Goal: Task Accomplishment & Management: Manage account settings

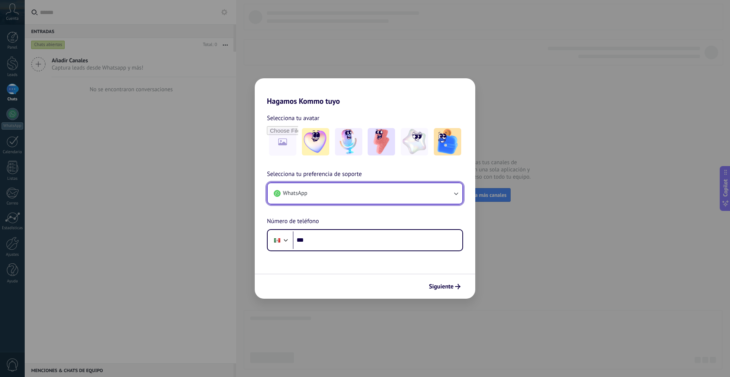
click at [451, 192] on button "WhatsApp" at bounding box center [365, 193] width 195 height 21
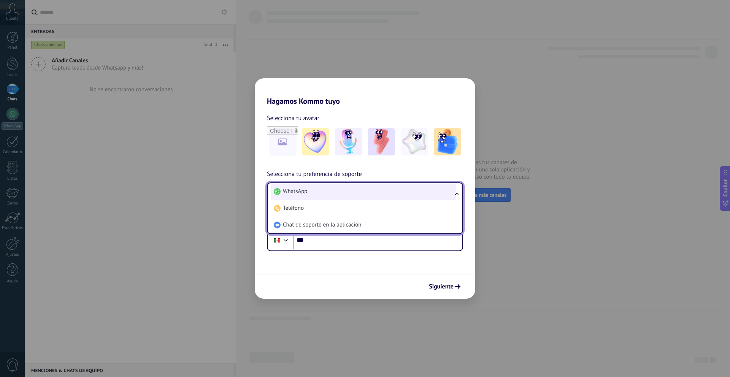
click at [446, 189] on li "WhatsApp" at bounding box center [364, 191] width 186 height 17
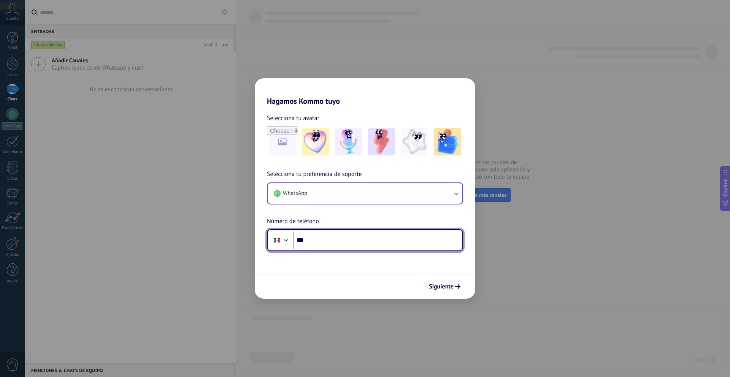
click at [421, 237] on input "***" at bounding box center [378, 241] width 170 height 18
click at [334, 240] on input "***" at bounding box center [378, 241] width 170 height 18
paste input "**********"
type input "**********"
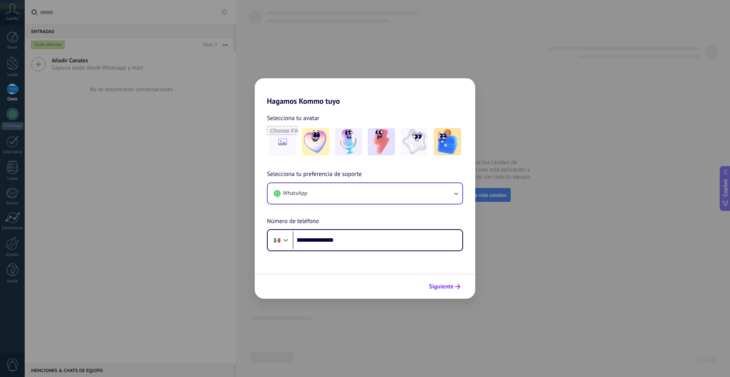
click at [452, 288] on span "Siguiente" at bounding box center [441, 286] width 25 height 5
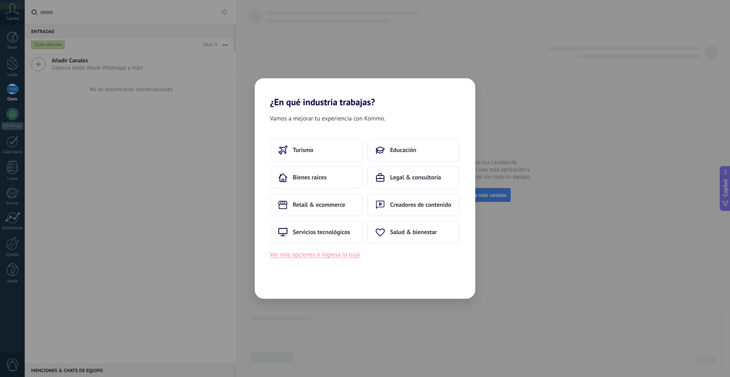
click at [332, 255] on button "Ver más opciones o ingresa la tuya" at bounding box center [315, 255] width 90 height 10
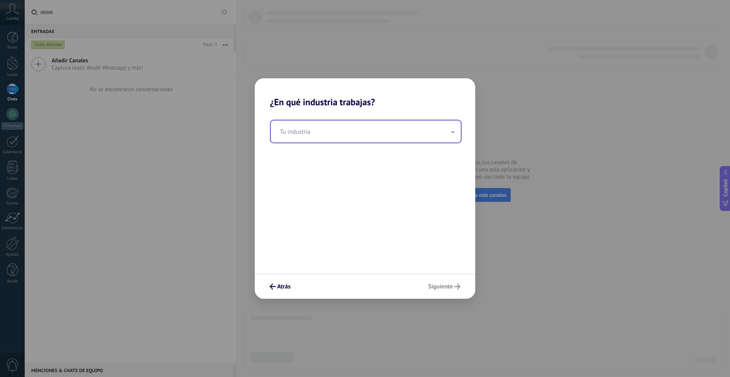
click at [401, 130] on input "text" at bounding box center [366, 132] width 190 height 22
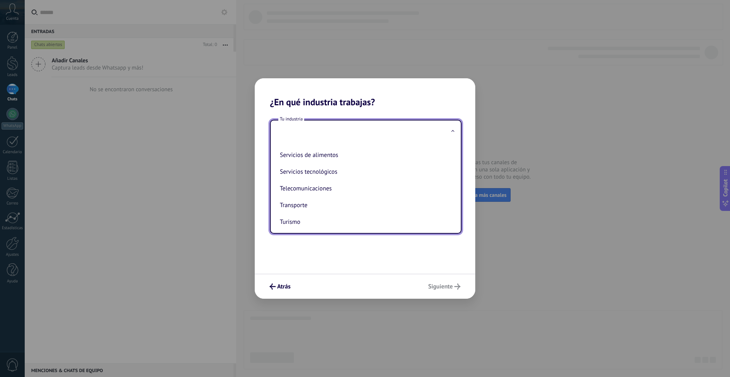
scroll to position [202, 0]
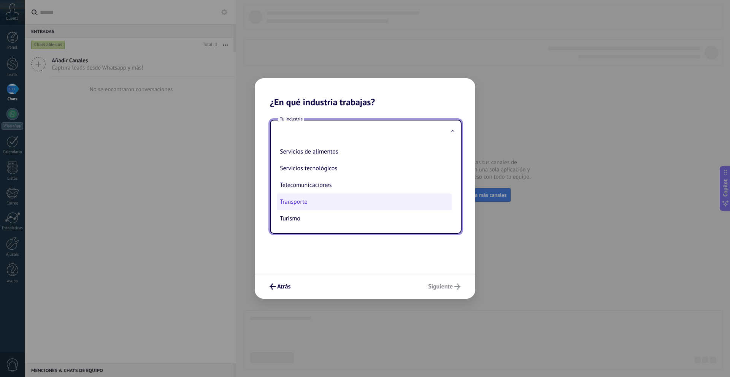
click at [370, 199] on li "Transporte" at bounding box center [364, 202] width 175 height 17
type input "**********"
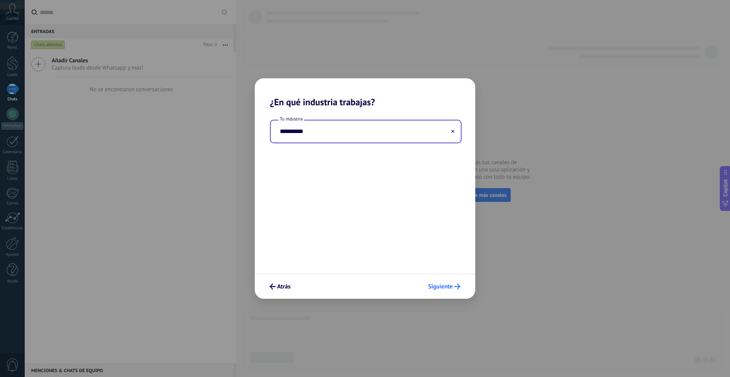
click at [433, 289] on span "Siguiente" at bounding box center [440, 286] width 25 height 5
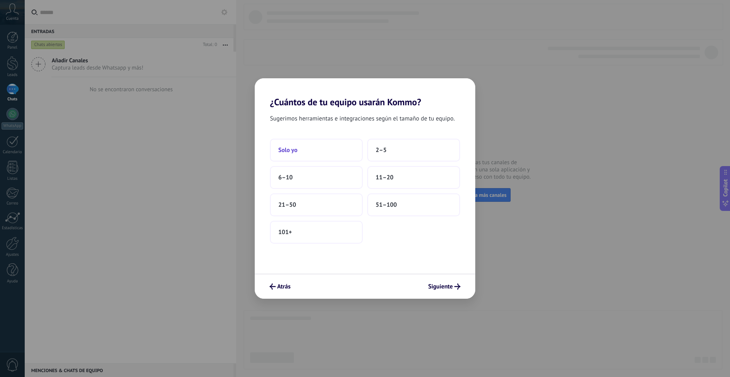
click at [342, 152] on button "Solo yo" at bounding box center [316, 150] width 93 height 23
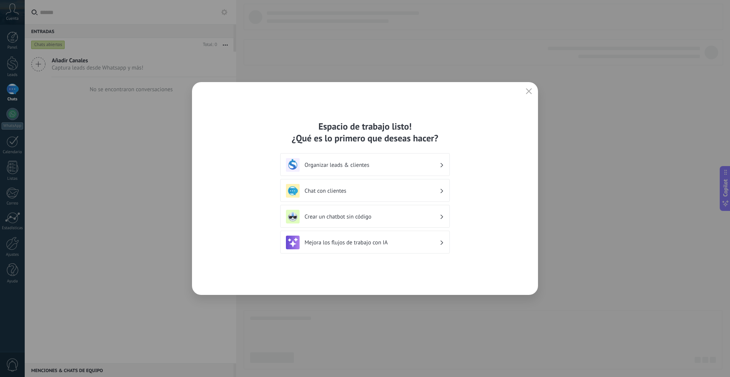
click at [426, 189] on h3 "Chat con clientes" at bounding box center [372, 191] width 135 height 7
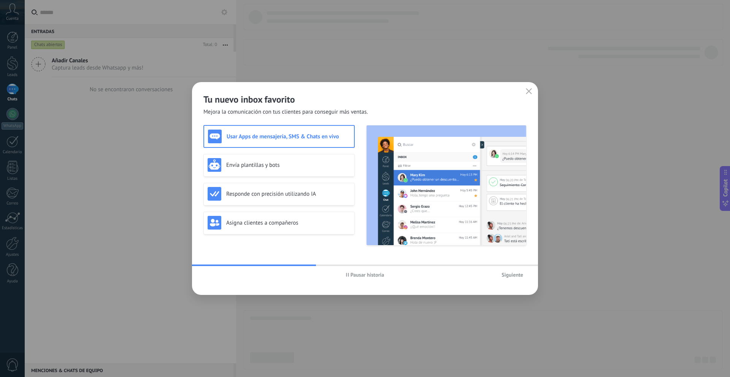
click at [308, 138] on h3 "Usar Apps de mensajería, SMS & Chats en vivo" at bounding box center [289, 136] width 124 height 7
click at [514, 274] on span "Siguiente" at bounding box center [513, 274] width 22 height 5
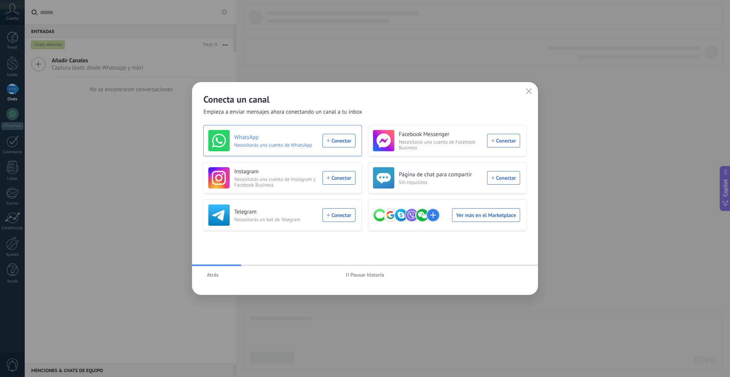
click at [329, 142] on div "WhatsApp Necesitarás una cuenta de WhatsApp Conectar" at bounding box center [281, 140] width 147 height 21
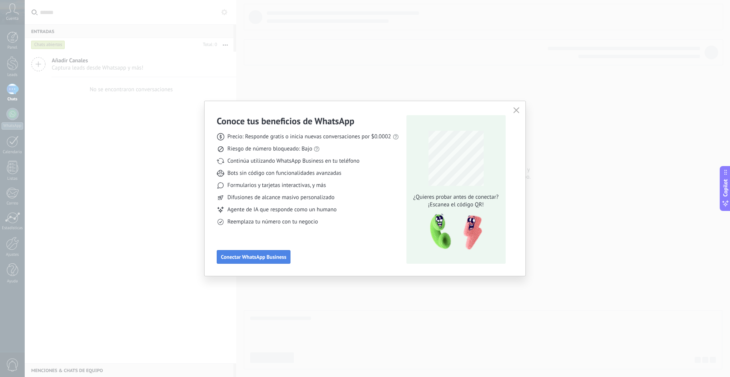
click at [253, 259] on span "Conectar WhatsApp Business" at bounding box center [253, 257] width 65 height 5
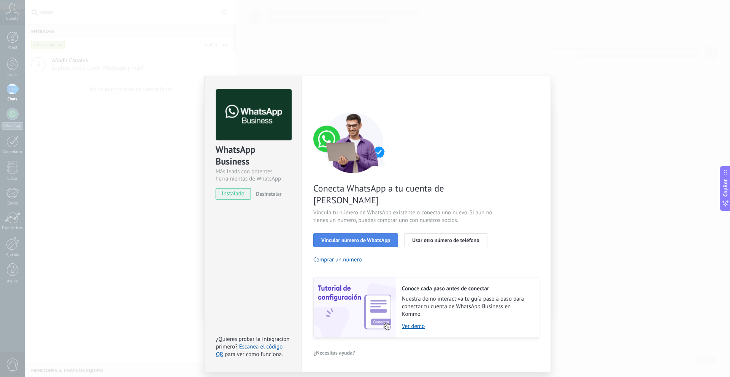
click at [386, 238] on span "Vincular número de WhatsApp" at bounding box center [355, 240] width 69 height 5
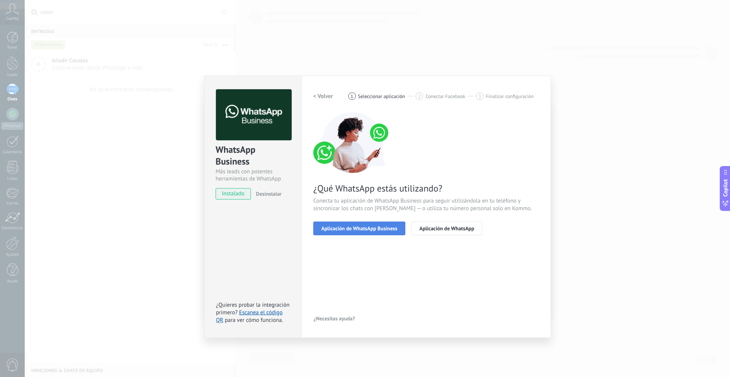
click at [384, 232] on button "Aplicación de WhatsApp Business" at bounding box center [359, 229] width 92 height 14
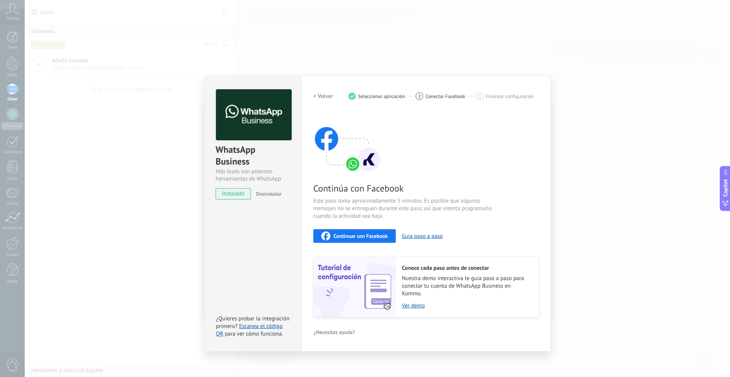
click at [354, 235] on span "Continuar con Facebook" at bounding box center [361, 236] width 54 height 5
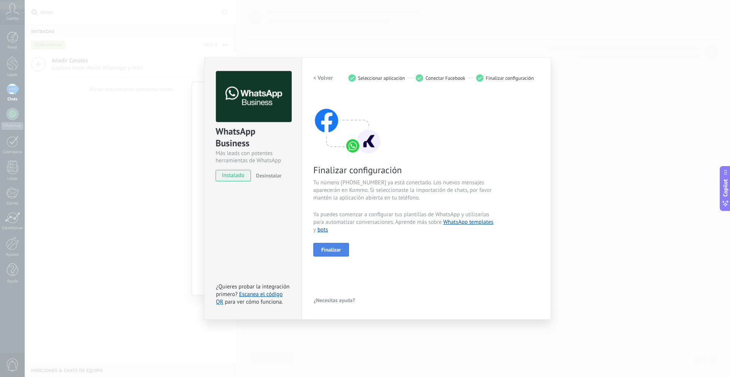
click at [327, 251] on span "Finalizar" at bounding box center [331, 249] width 20 height 5
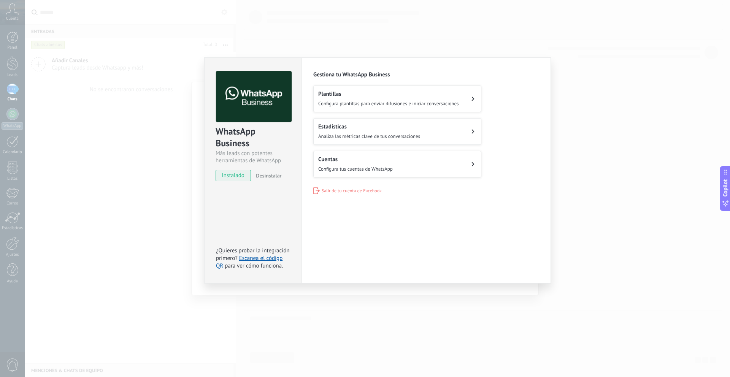
click at [242, 176] on span "instalado" at bounding box center [233, 175] width 35 height 11
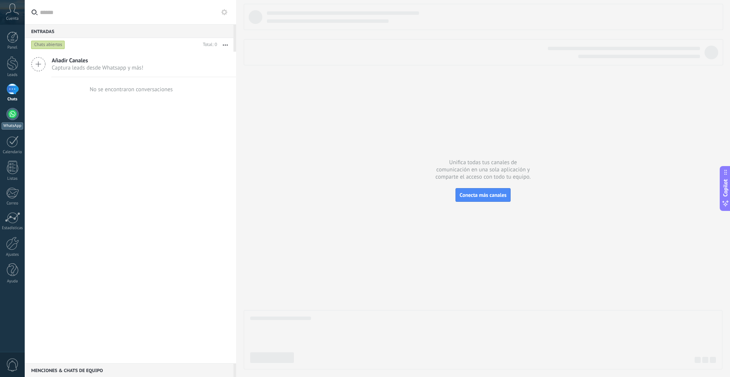
click at [13, 117] on div at bounding box center [12, 114] width 12 height 12
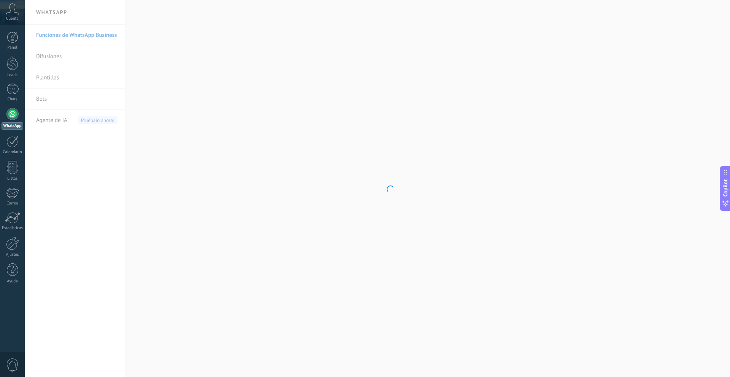
click at [11, 20] on span "Cuenta" at bounding box center [12, 18] width 13 height 5
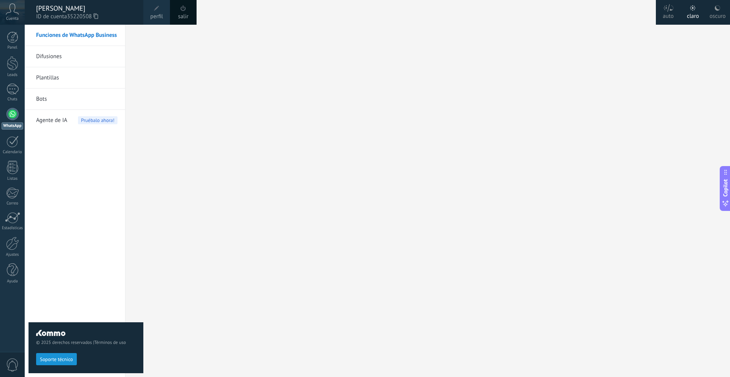
click at [154, 11] on span at bounding box center [157, 8] width 8 height 8
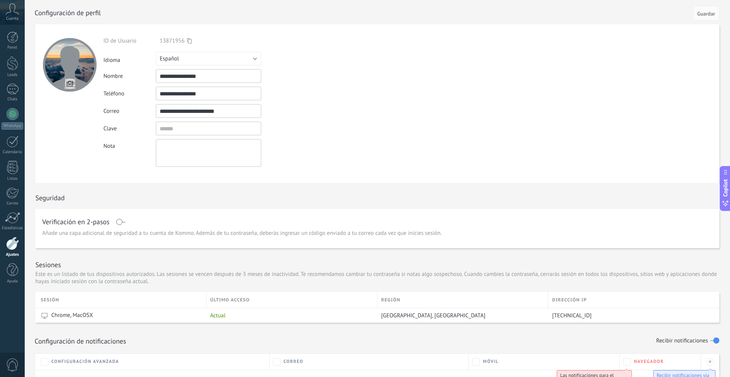
click at [467, 345] on div "Configuración de notificaciones Recibir notificaciones" at bounding box center [378, 341] width 686 height 13
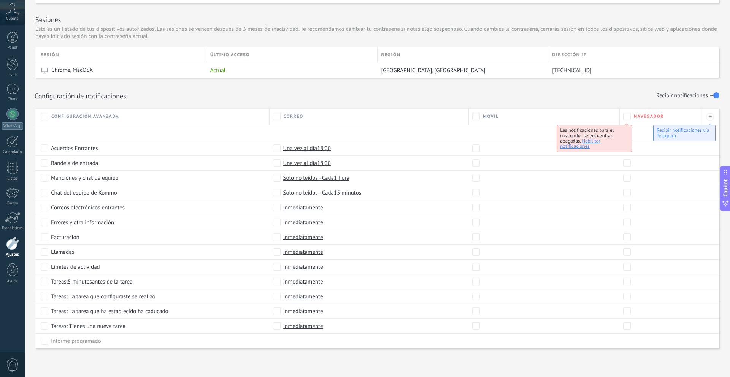
scroll to position [245, 0]
click at [9, 365] on span "0" at bounding box center [12, 365] width 13 height 13
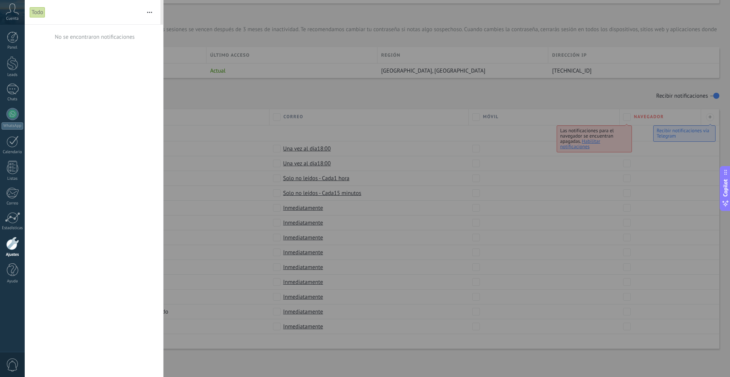
click at [14, 364] on span "0" at bounding box center [12, 365] width 13 height 13
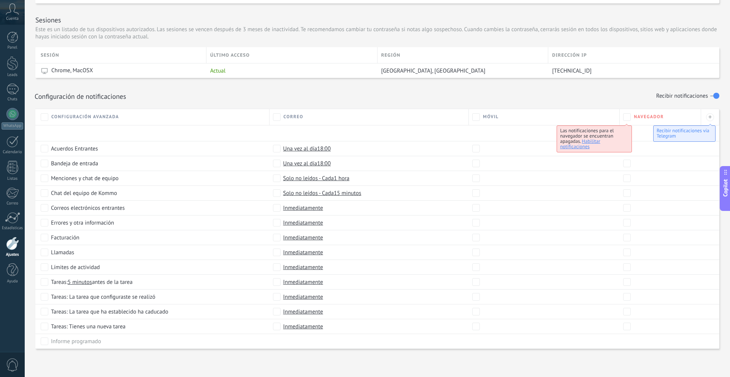
click at [13, 365] on span "0" at bounding box center [12, 365] width 13 height 13
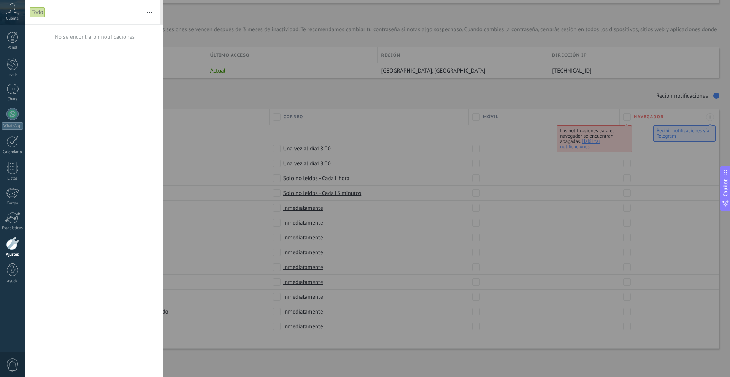
click at [13, 365] on span "0" at bounding box center [12, 365] width 13 height 13
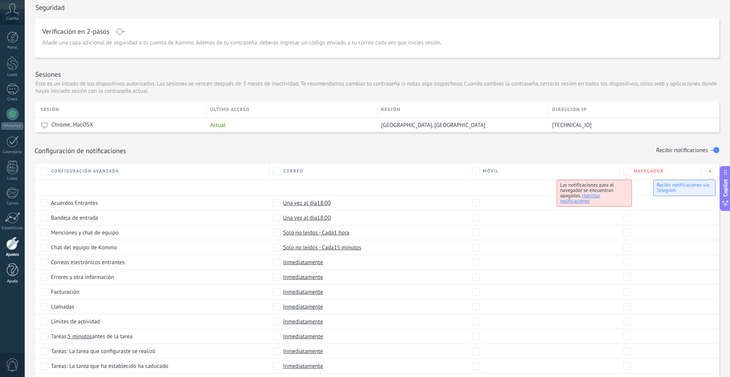
scroll to position [182, 0]
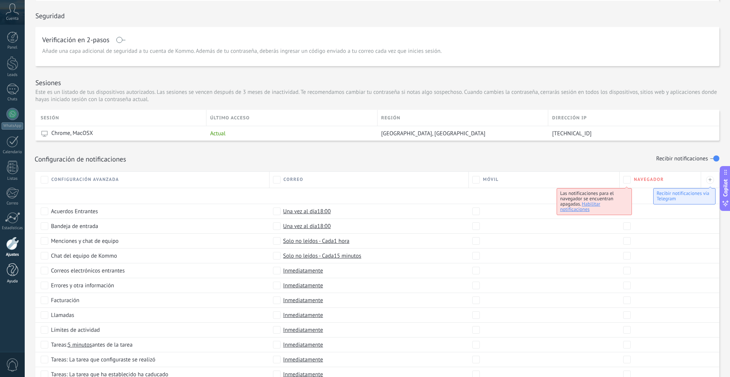
click at [11, 280] on div "Ayuda" at bounding box center [13, 281] width 22 height 5
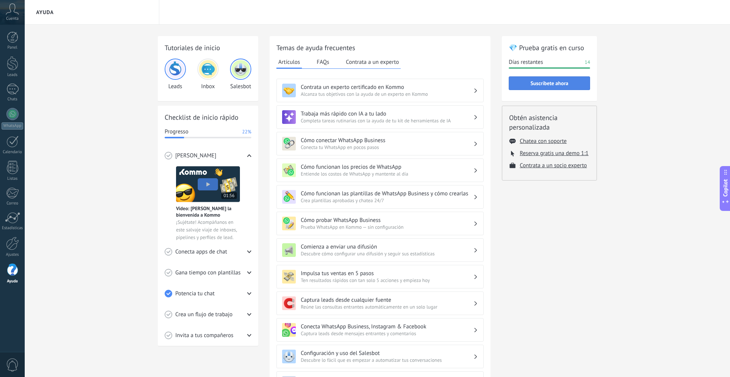
click at [547, 81] on span "Suscríbete ahora" at bounding box center [550, 83] width 38 height 5
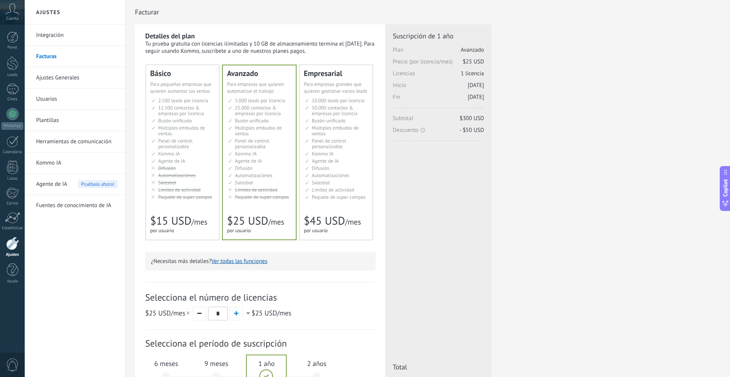
click at [198, 202] on div "Básico Для увеличения продаж в малом бизнесе For small businesses that want to …" at bounding box center [182, 152] width 73 height 175
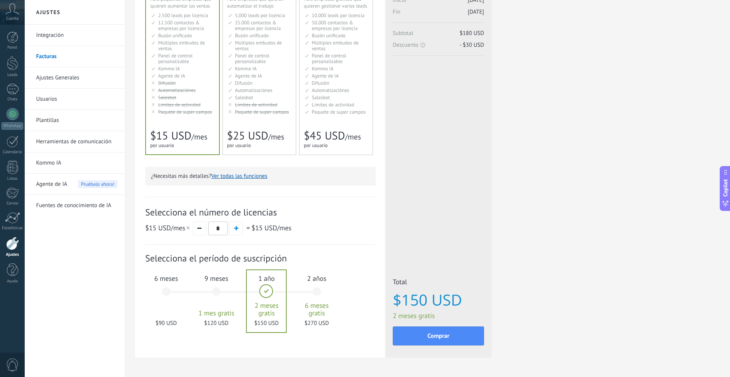
scroll to position [87, 0]
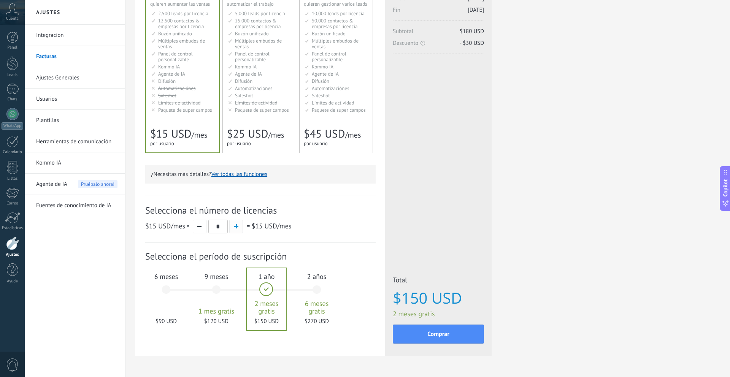
click at [237, 227] on span "button" at bounding box center [236, 226] width 4 height 4
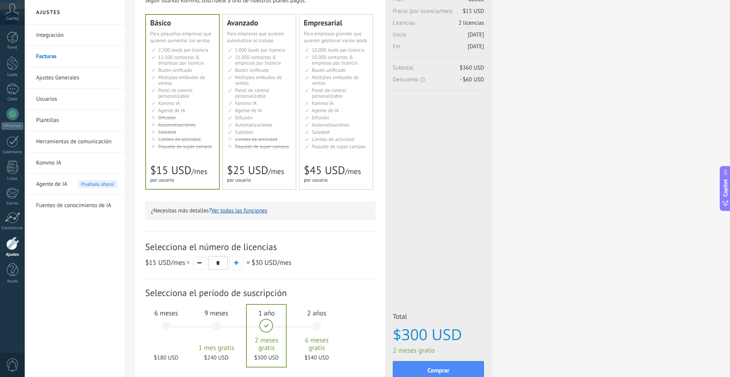
scroll to position [110, 0]
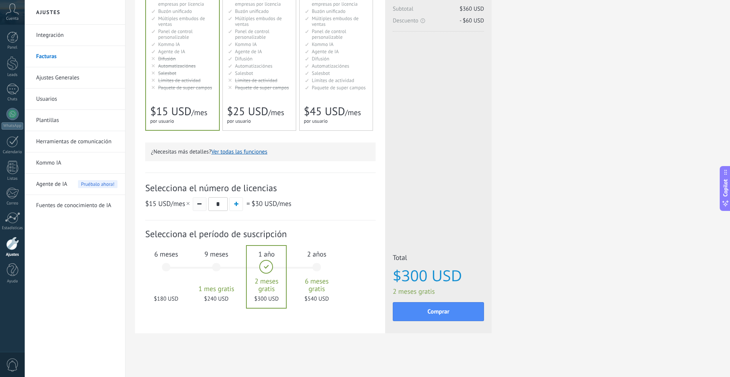
click at [200, 203] on button "button" at bounding box center [200, 204] width 14 height 14
click at [238, 206] on button "button" at bounding box center [236, 204] width 14 height 14
type input "*"
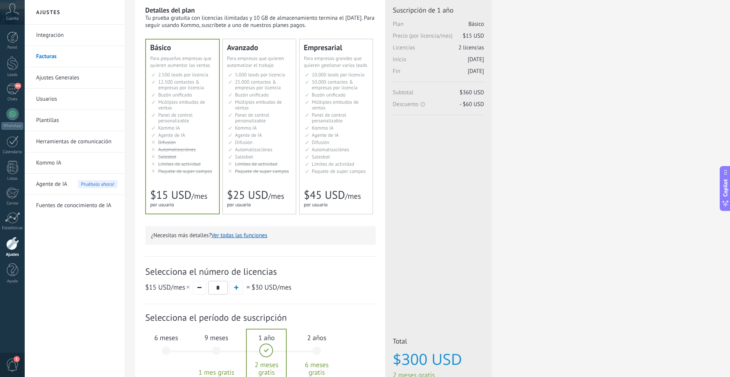
scroll to position [0, 0]
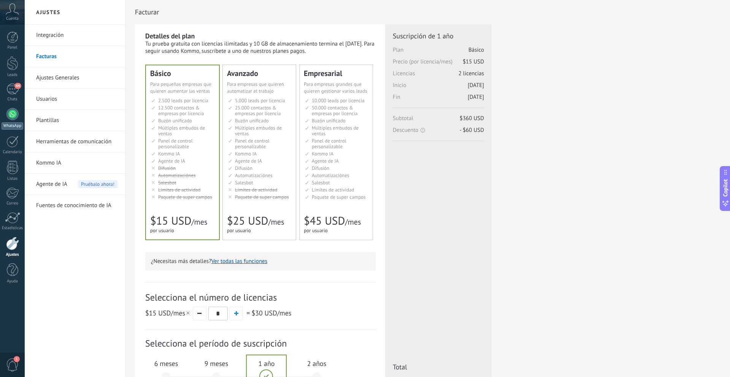
click at [15, 121] on link "WhatsApp" at bounding box center [12, 119] width 25 height 22
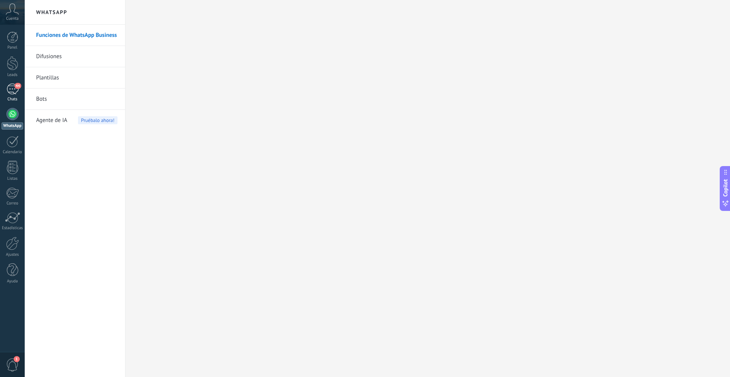
click at [11, 95] on link "44 Chats" at bounding box center [12, 93] width 25 height 18
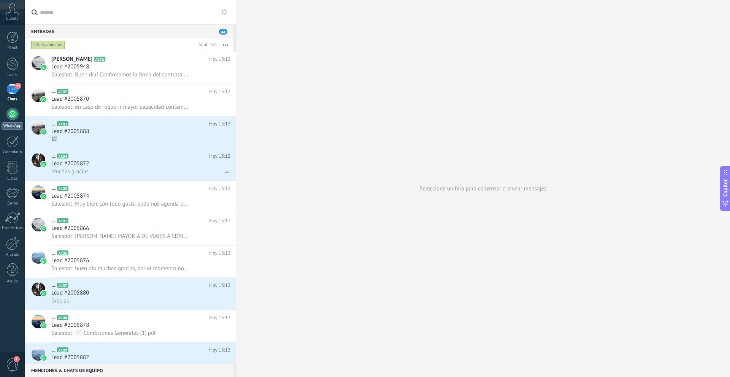
click at [11, 118] on div at bounding box center [12, 114] width 12 height 12
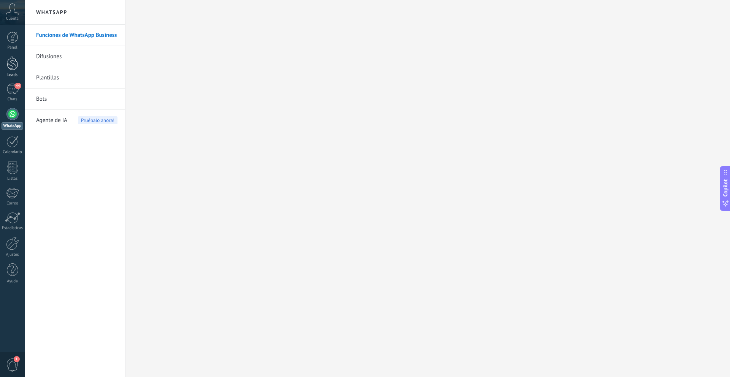
click at [13, 60] on div at bounding box center [12, 63] width 11 height 14
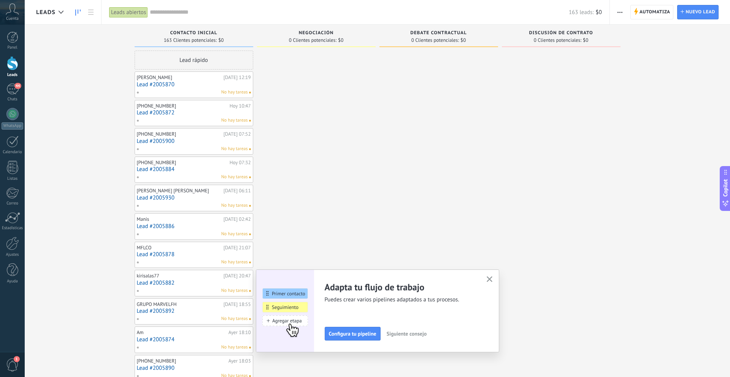
click at [490, 277] on icon "button" at bounding box center [490, 280] width 6 height 6
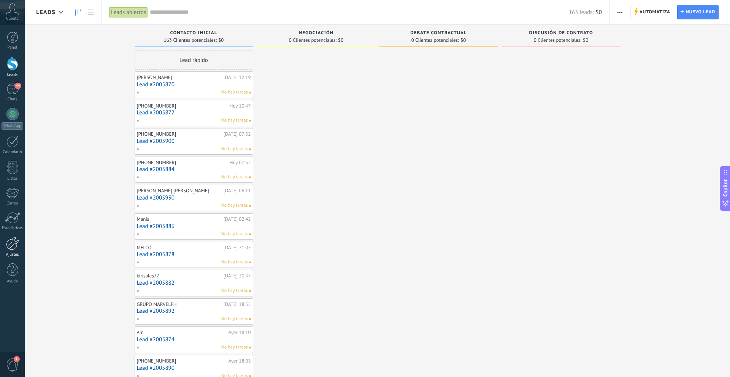
click at [14, 245] on div at bounding box center [12, 243] width 13 height 13
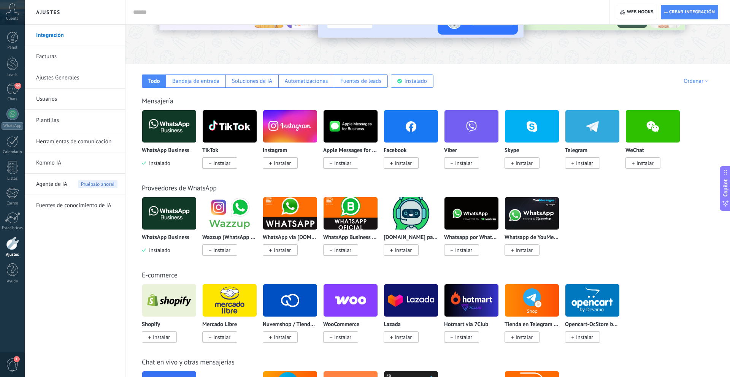
scroll to position [86, 0]
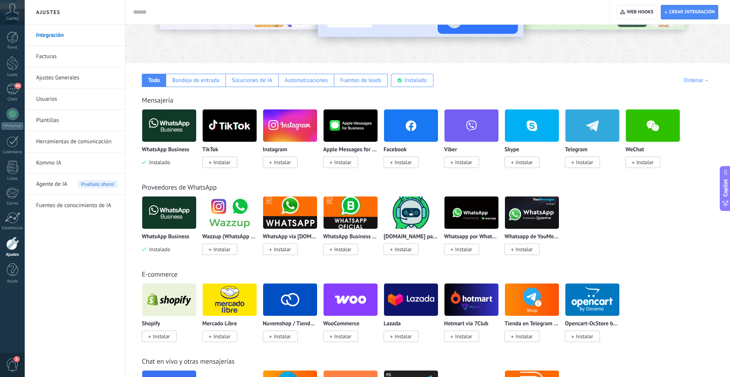
click at [402, 165] on span "Instalar" at bounding box center [403, 162] width 17 height 7
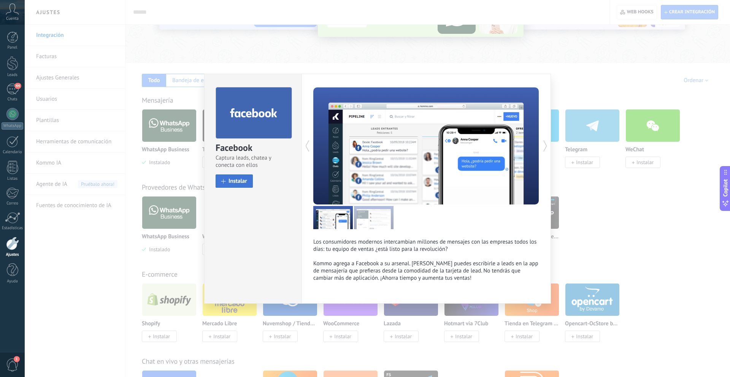
click at [237, 179] on span "Instalar" at bounding box center [238, 181] width 19 height 6
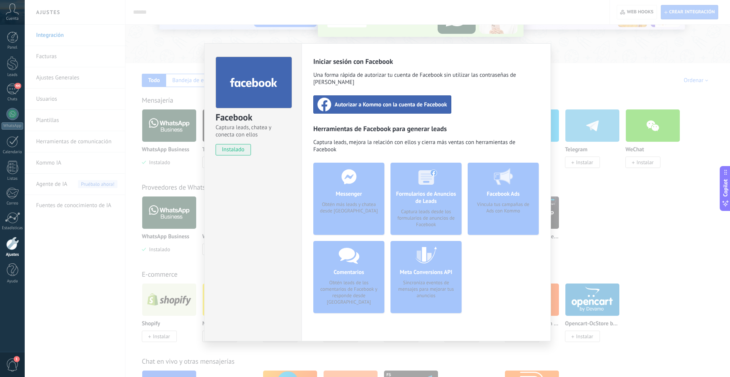
click at [408, 101] on span "Autorizar a Kommo con la cuenta de Facebook" at bounding box center [391, 105] width 113 height 8
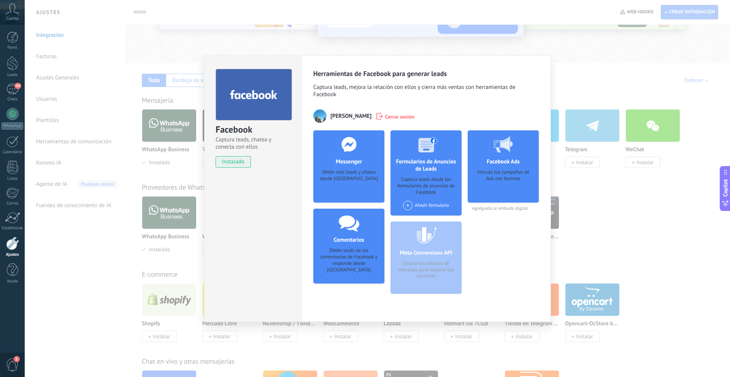
click at [496, 224] on div "Facebook Ads Vincula tus campañas de Ads con Kommo Agréguelo al embudo digital" at bounding box center [503, 215] width 71 height 170
click at [498, 187] on div "Vincula tus campañas de Ads con Kommo" at bounding box center [503, 183] width 59 height 29
click at [415, 48] on div "Facebook Captura leads, chatea y conecta con ellos instalado Desinstalar Herram…" at bounding box center [378, 188] width 706 height 377
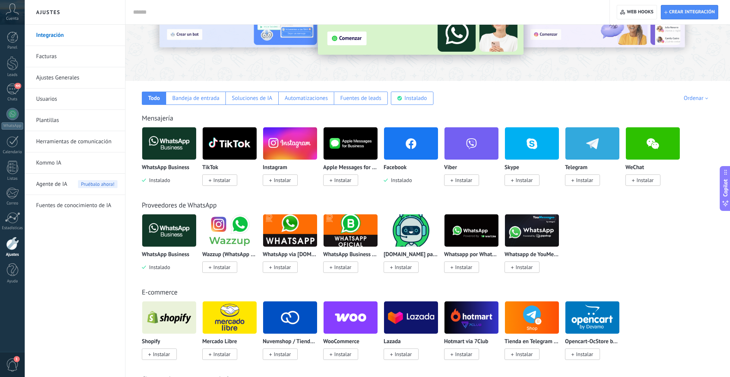
scroll to position [83, 0]
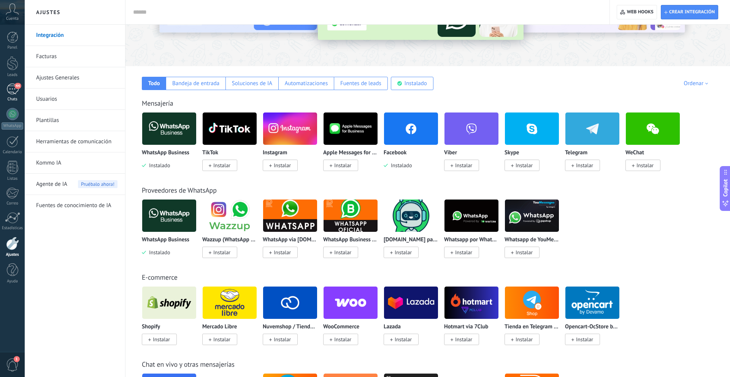
click at [15, 94] on div "44" at bounding box center [12, 89] width 12 height 11
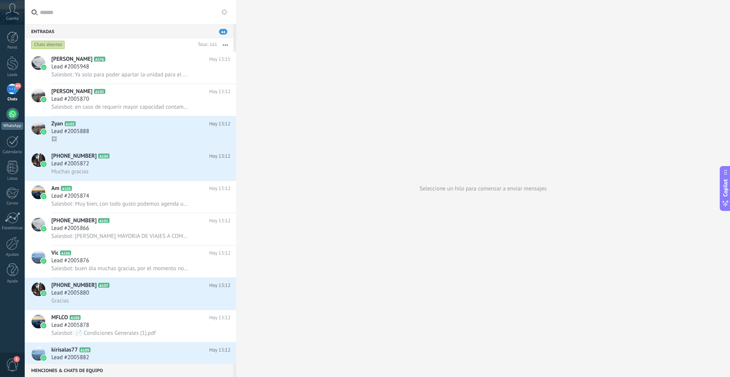
click at [8, 120] on link "WhatsApp" at bounding box center [12, 119] width 25 height 22
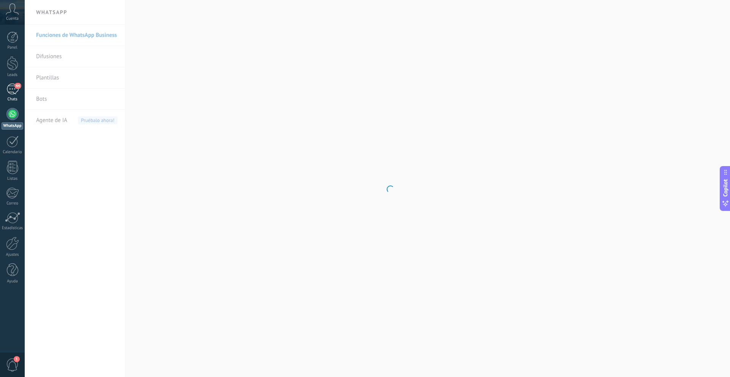
click at [15, 87] on span "44" at bounding box center [17, 86] width 6 height 6
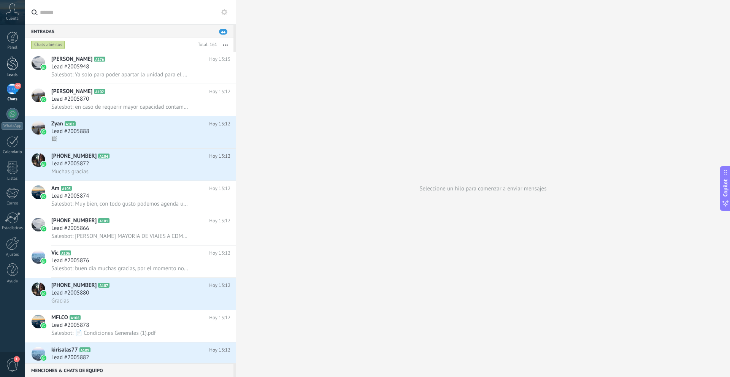
click at [14, 68] on div at bounding box center [12, 63] width 11 height 14
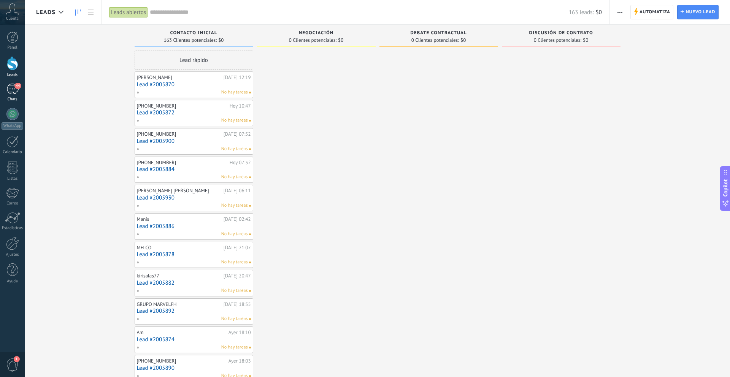
click at [10, 92] on div "44" at bounding box center [12, 89] width 12 height 11
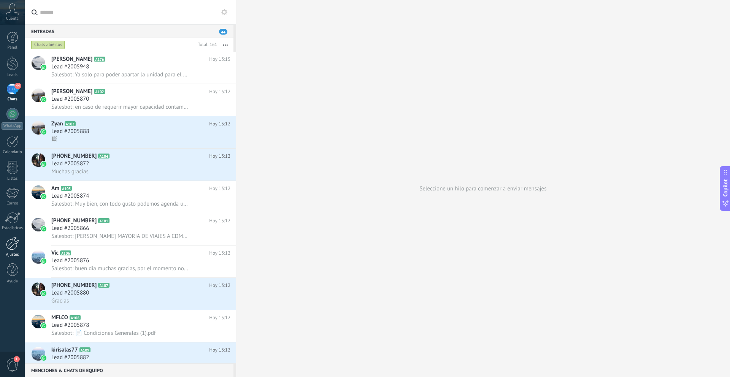
click at [10, 246] on div at bounding box center [12, 243] width 13 height 13
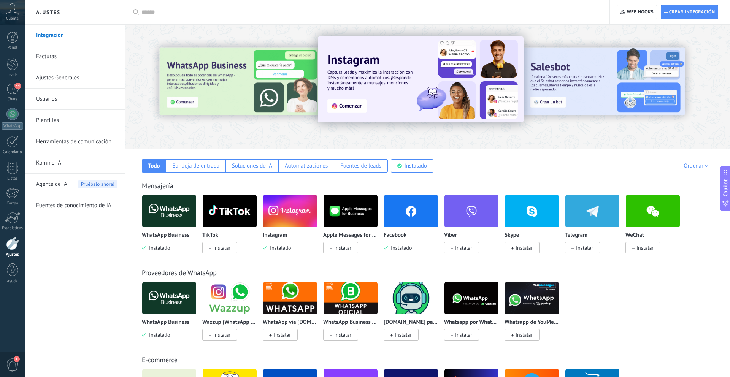
click at [408, 223] on img at bounding box center [411, 211] width 54 height 37
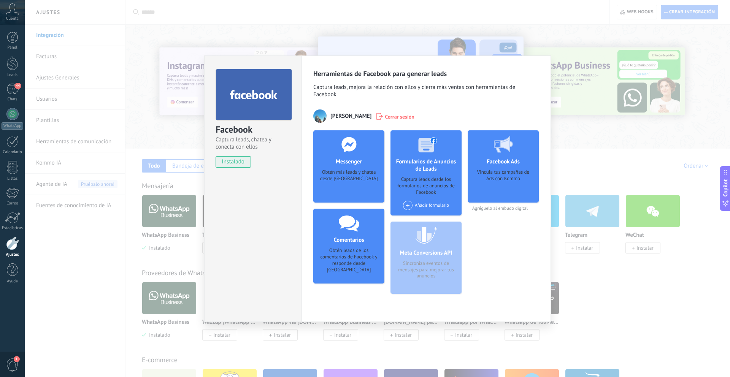
click at [572, 176] on div "Facebook Captura leads, chatea y conecta con ellos instalado Desinstalar Herram…" at bounding box center [378, 188] width 706 height 377
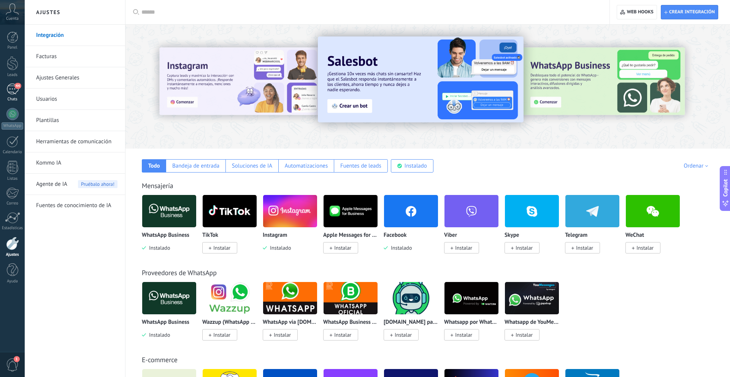
click at [15, 91] on div "44" at bounding box center [12, 89] width 12 height 11
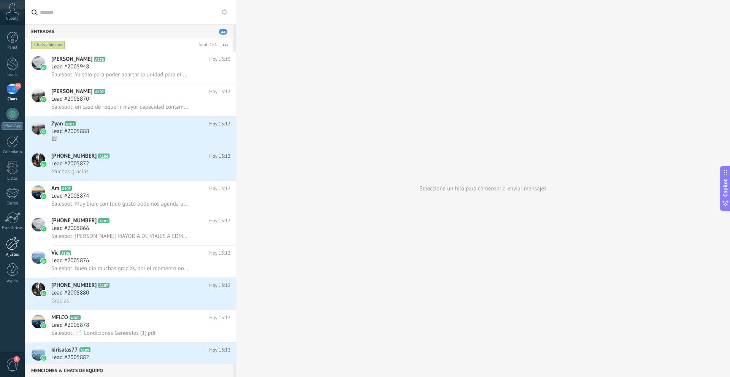
click at [11, 250] on link "Ajustes" at bounding box center [12, 247] width 25 height 21
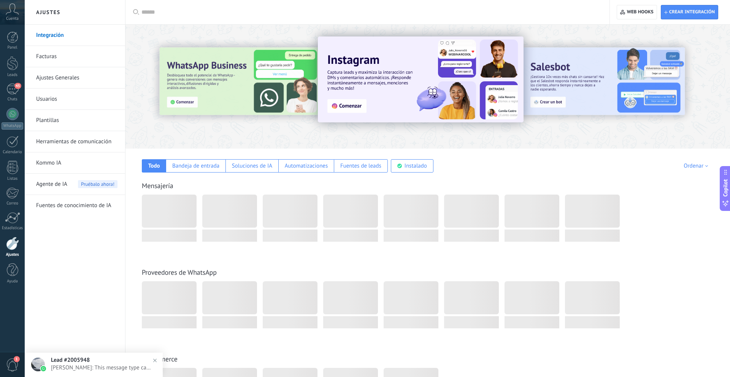
click at [63, 59] on link "Facturas" at bounding box center [76, 56] width 81 height 21
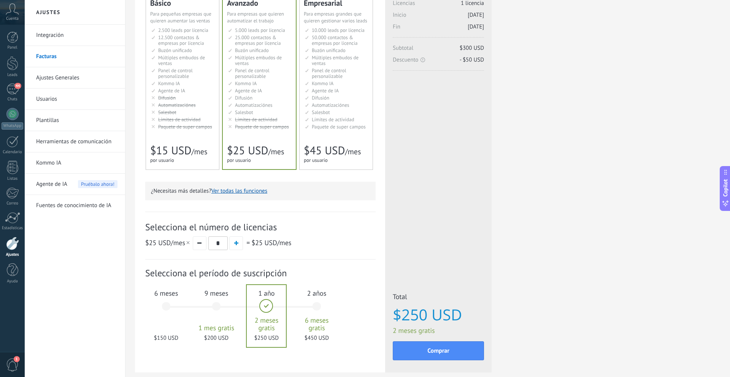
scroll to position [110, 0]
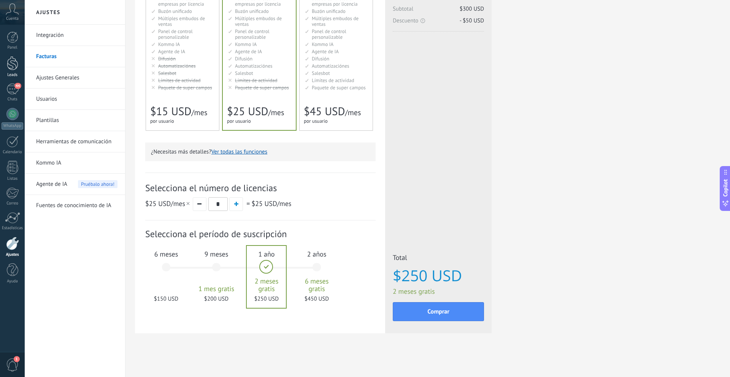
click at [11, 65] on div at bounding box center [12, 63] width 11 height 14
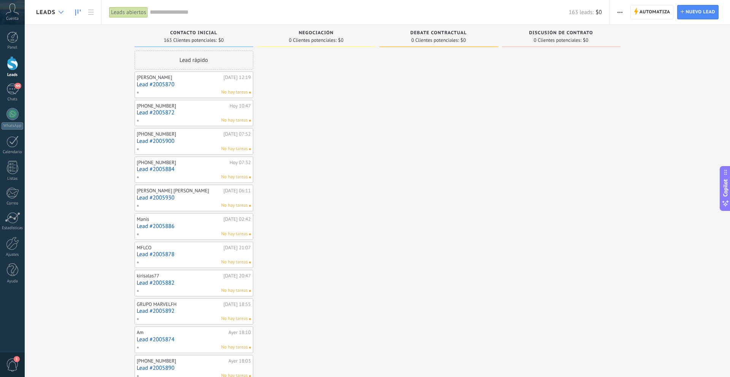
click at [60, 11] on icon at bounding box center [61, 12] width 5 height 3
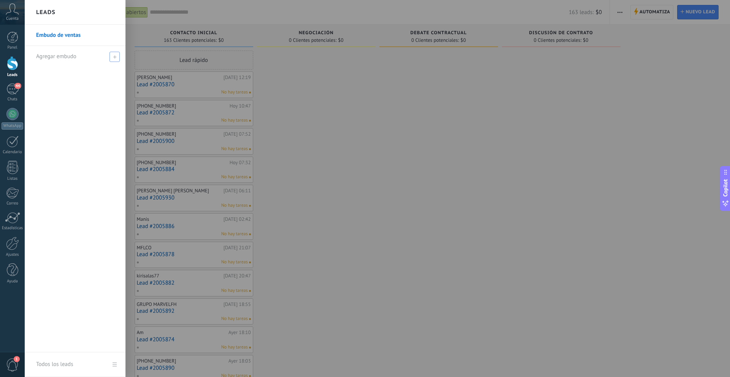
click at [113, 55] on icon at bounding box center [114, 56] width 3 height 3
type input "**********"
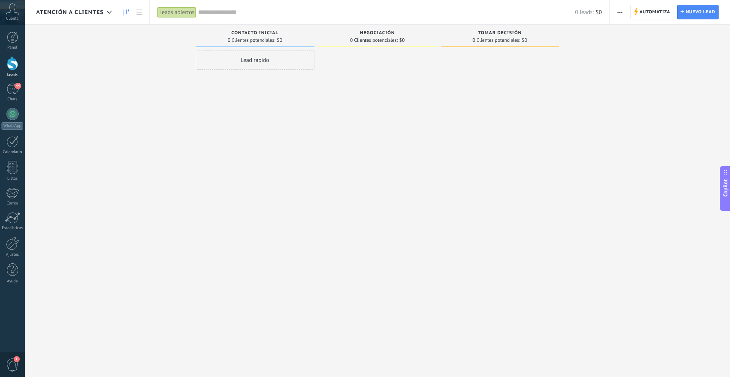
click at [78, 11] on span "Atención a clientes" at bounding box center [70, 12] width 68 height 7
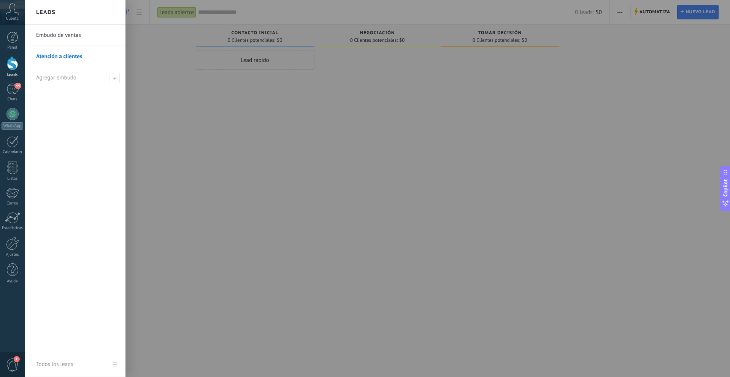
click at [72, 39] on link "Embudo de ventas" at bounding box center [77, 35] width 82 height 21
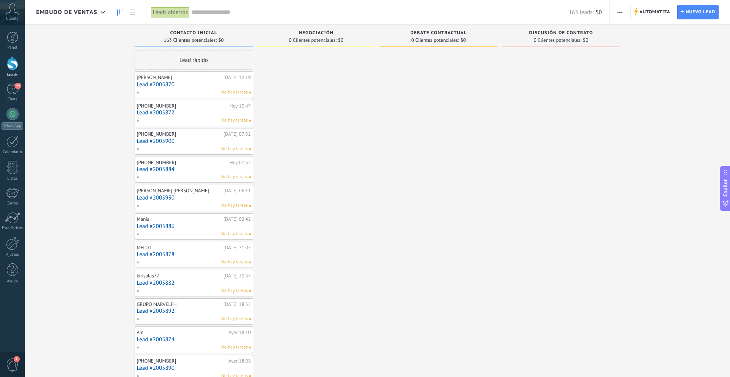
click at [75, 14] on span "Embudo de ventas" at bounding box center [66, 12] width 61 height 7
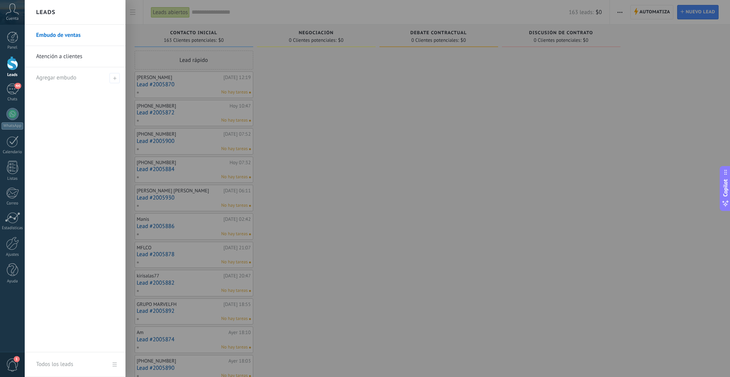
click at [299, 81] on div at bounding box center [390, 188] width 730 height 377
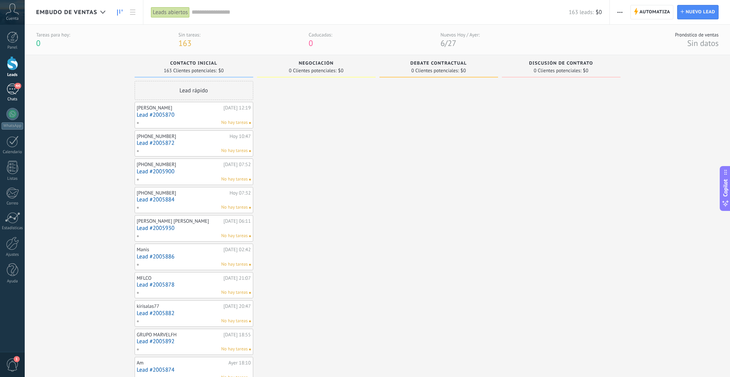
click at [13, 93] on div "44" at bounding box center [12, 89] width 12 height 11
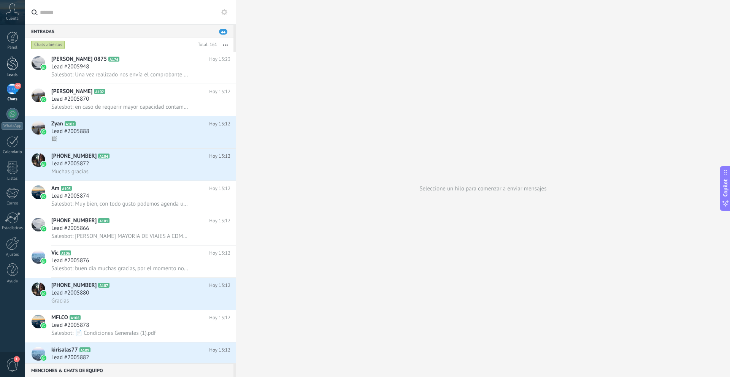
click at [14, 66] on div at bounding box center [12, 63] width 11 height 14
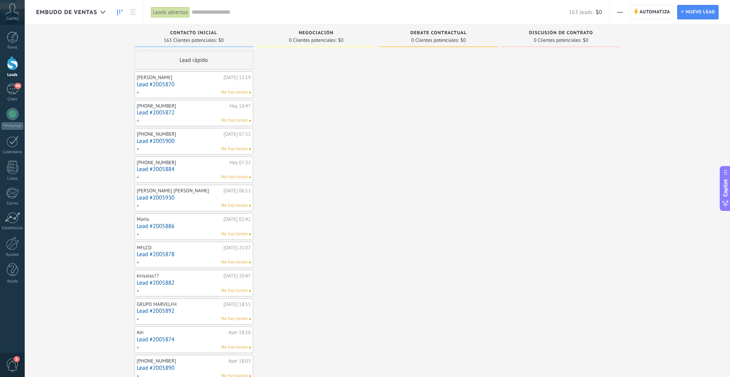
click at [78, 13] on span "Embudo de ventas" at bounding box center [66, 12] width 61 height 7
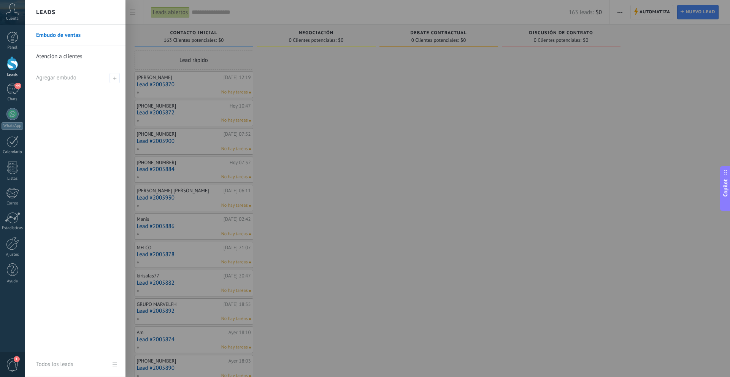
click at [249, 2] on div at bounding box center [390, 188] width 730 height 377
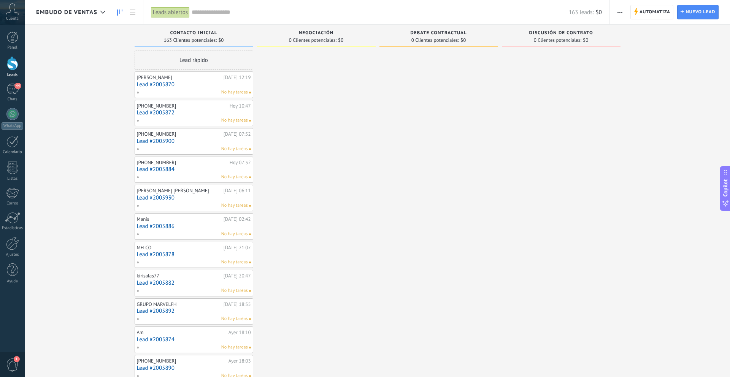
click at [82, 15] on span "Embudo de ventas" at bounding box center [66, 12] width 61 height 7
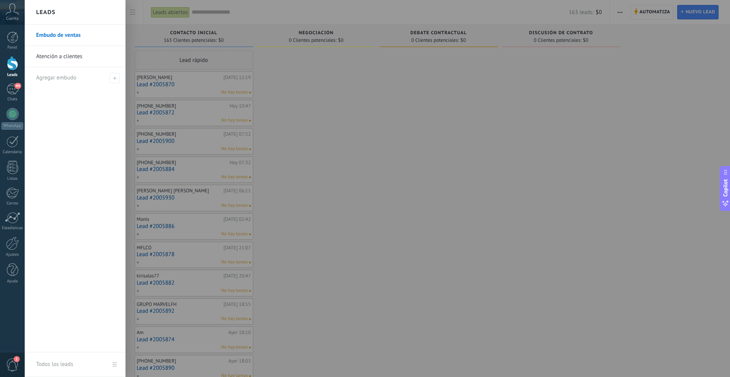
click at [66, 39] on link "Embudo de ventas" at bounding box center [77, 35] width 82 height 21
click at [66, 38] on body ".abccls-1,.abccls-2{fill-rule:evenodd}.abccls-2{fill:#fff} .abfcls-1{fill:none}…" at bounding box center [365, 188] width 730 height 377
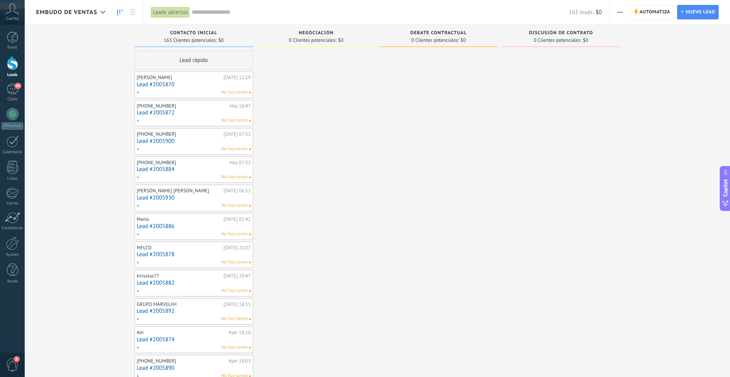
click at [619, 13] on span "button" at bounding box center [620, 12] width 5 height 14
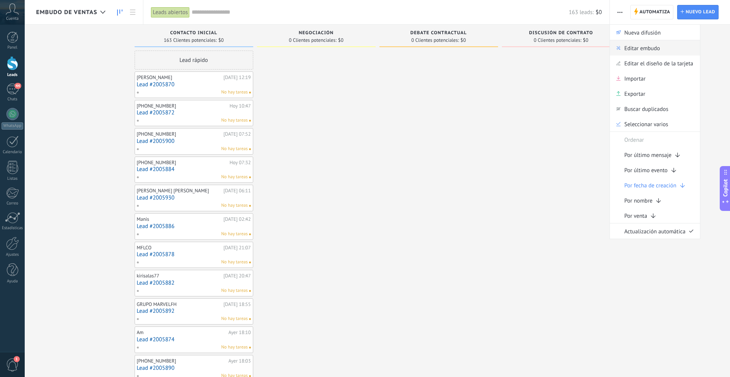
click at [644, 52] on span "Editar embudo" at bounding box center [643, 47] width 36 height 15
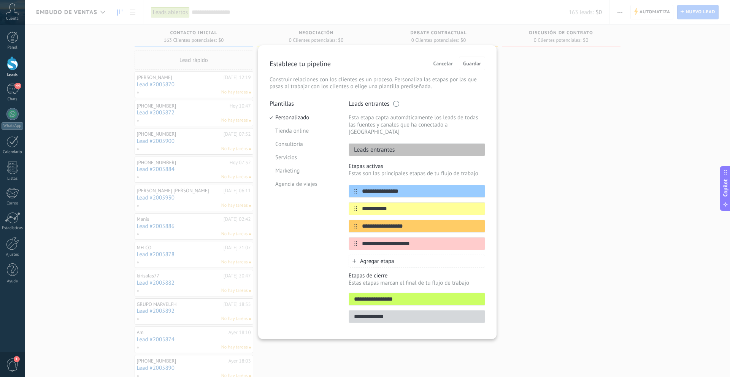
click at [517, 92] on div "**********" at bounding box center [378, 188] width 706 height 377
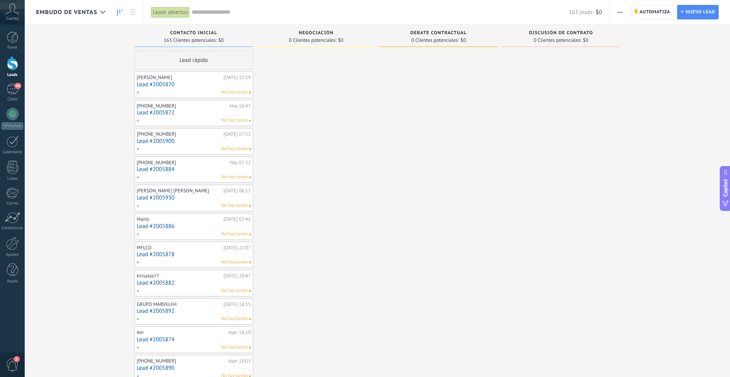
click at [332, 40] on span "0 Clientes potenciales:" at bounding box center [313, 40] width 48 height 5
click at [296, 73] on div at bounding box center [316, 344] width 119 height 587
click at [83, 16] on div "Embudo de ventas" at bounding box center [72, 12] width 73 height 24
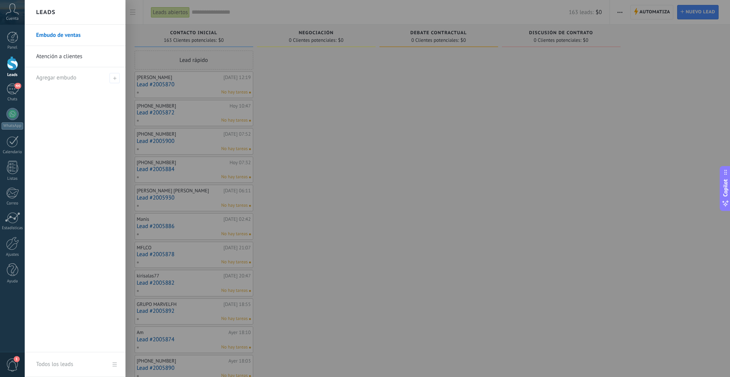
click at [85, 60] on link "Atención a clientes" at bounding box center [77, 56] width 82 height 21
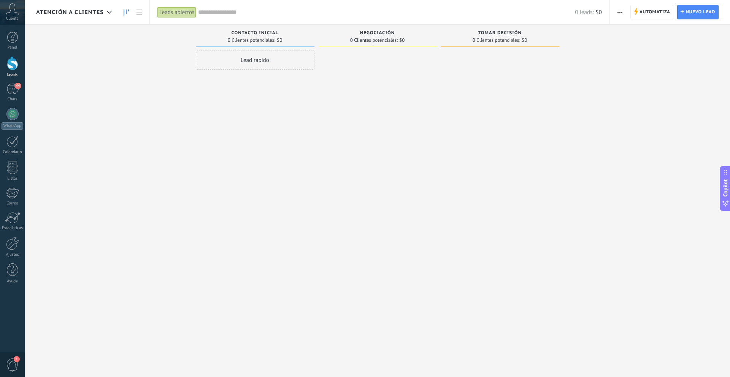
click at [80, 10] on span "Atención a clientes" at bounding box center [70, 12] width 68 height 7
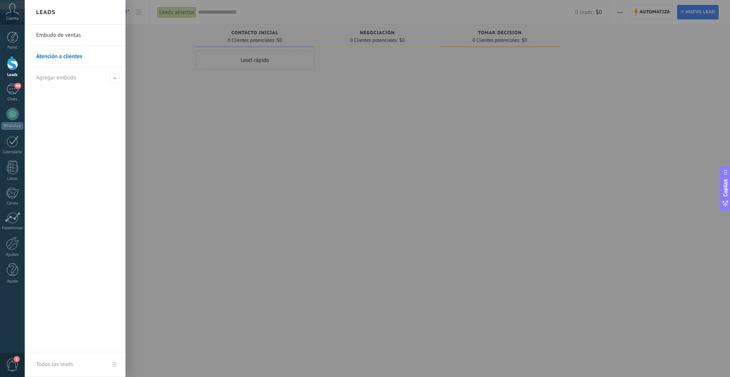
drag, startPoint x: 575, startPoint y: 56, endPoint x: 584, endPoint y: 48, distance: 11.8
click at [576, 55] on div at bounding box center [390, 188] width 730 height 377
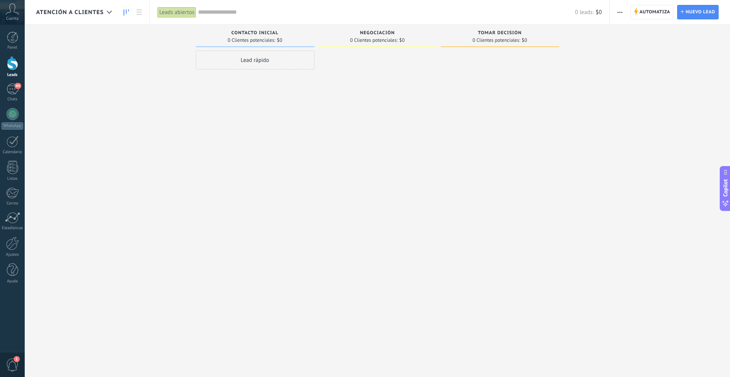
click at [615, 15] on button "button" at bounding box center [620, 12] width 11 height 14
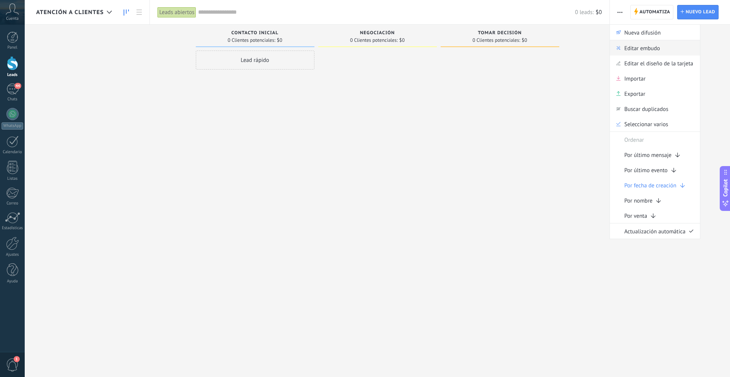
click at [652, 46] on span "Editar embudo" at bounding box center [643, 47] width 36 height 15
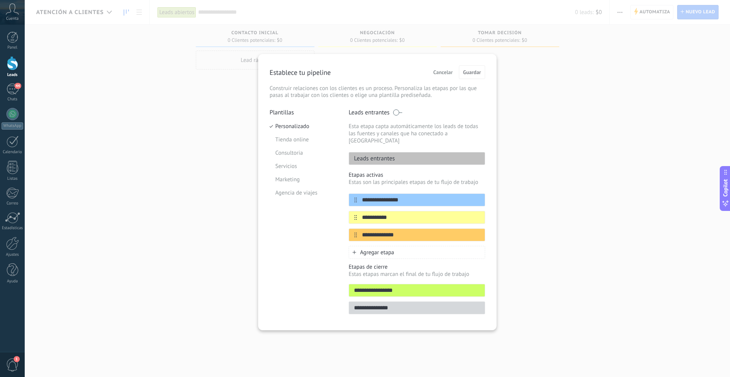
click at [436, 73] on span "Cancelar" at bounding box center [443, 72] width 19 height 5
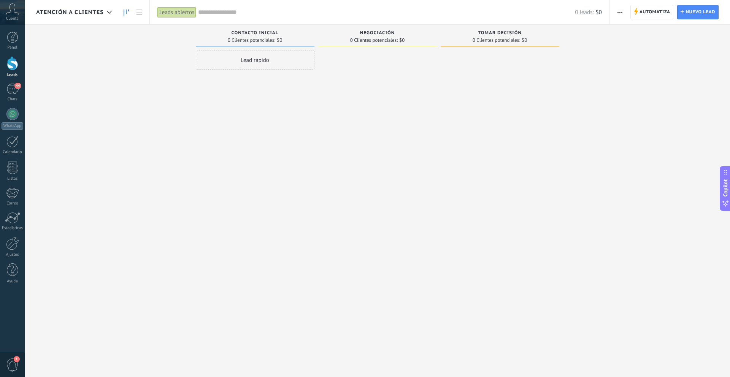
click at [90, 13] on span "Atención a clientes" at bounding box center [70, 12] width 68 height 7
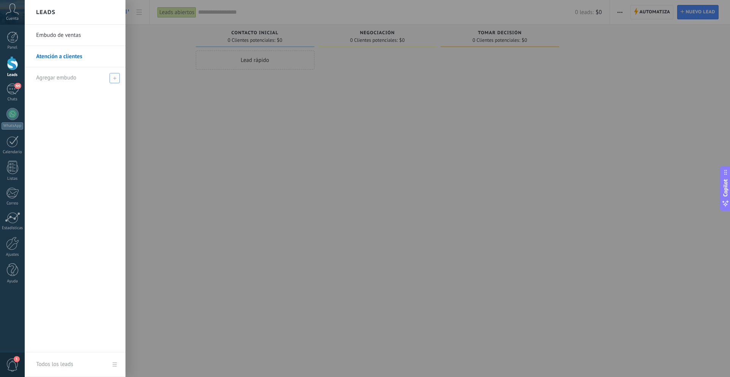
click at [64, 77] on span "Agregar embudo" at bounding box center [56, 77] width 40 height 7
click at [169, 105] on div at bounding box center [390, 188] width 730 height 377
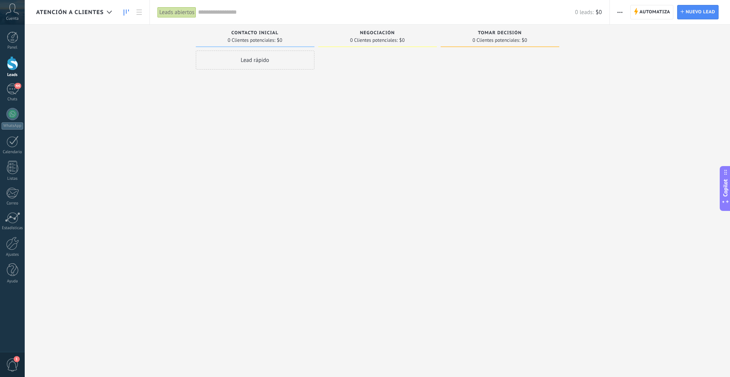
click at [93, 16] on div "Atención a clientes" at bounding box center [76, 12] width 80 height 24
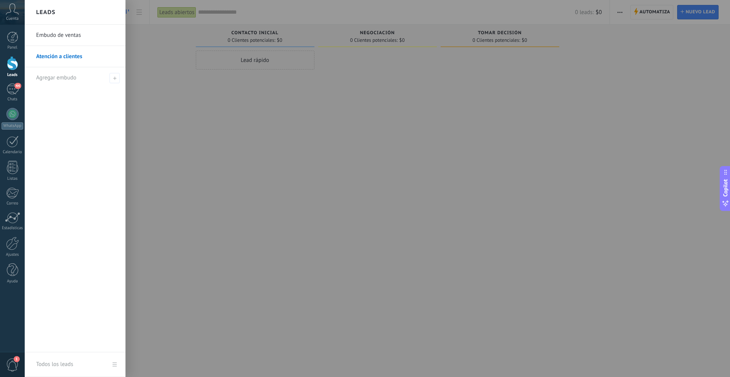
click at [86, 37] on link "Embudo de ventas" at bounding box center [77, 35] width 82 height 21
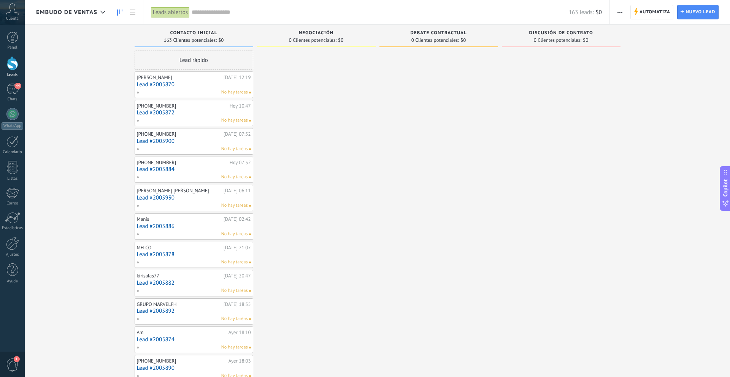
click at [95, 17] on div "Embudo de ventas" at bounding box center [72, 12] width 73 height 24
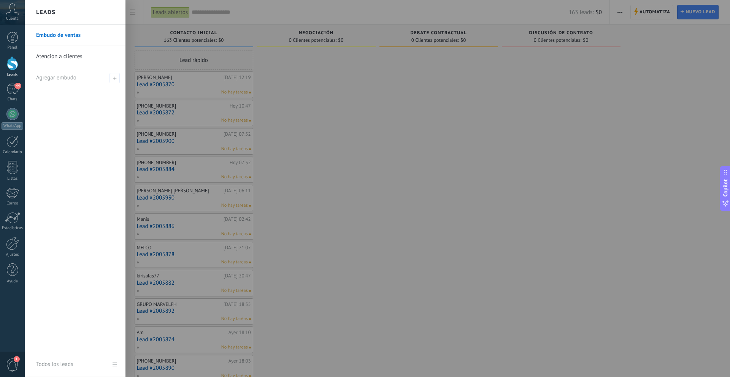
click at [77, 38] on link "Embudo de ventas" at bounding box center [77, 35] width 82 height 21
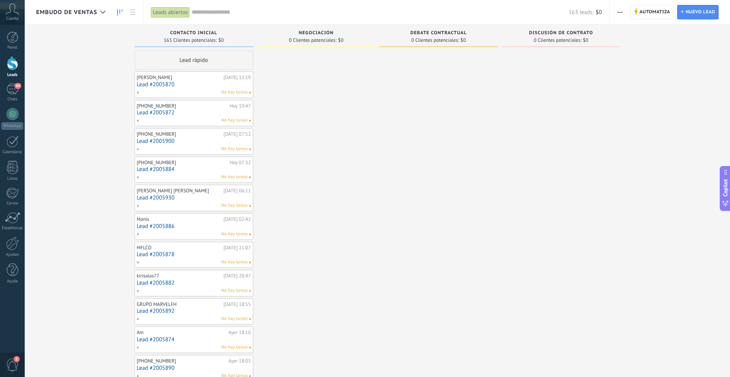
click at [621, 14] on span "button" at bounding box center [620, 12] width 5 height 14
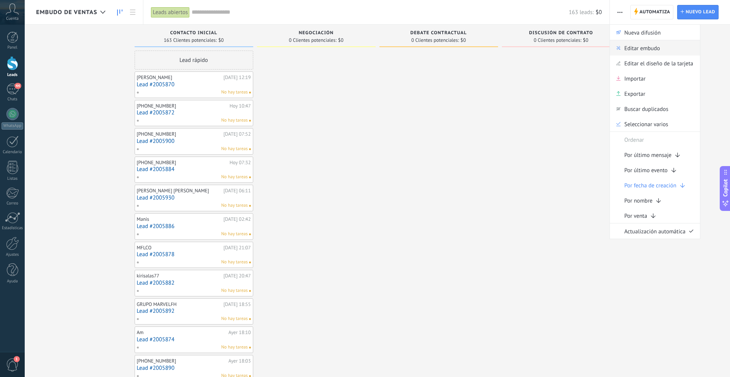
click at [636, 49] on span "Editar embudo" at bounding box center [643, 47] width 36 height 15
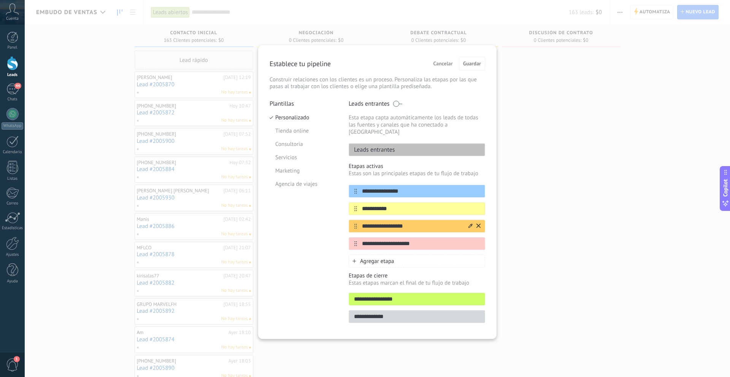
click at [480, 224] on icon at bounding box center [479, 226] width 4 height 5
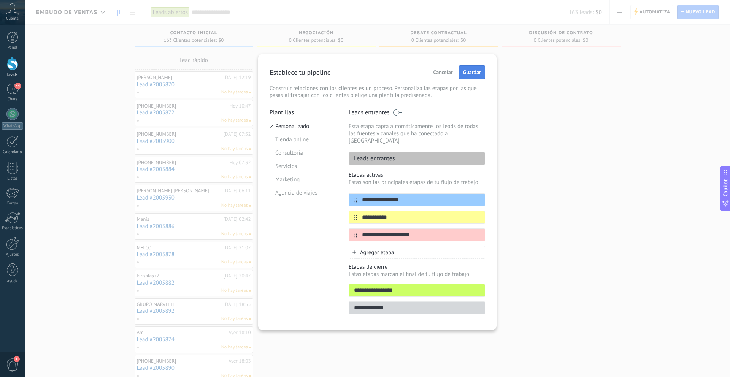
click at [480, 71] on span "Guardar" at bounding box center [472, 72] width 18 height 5
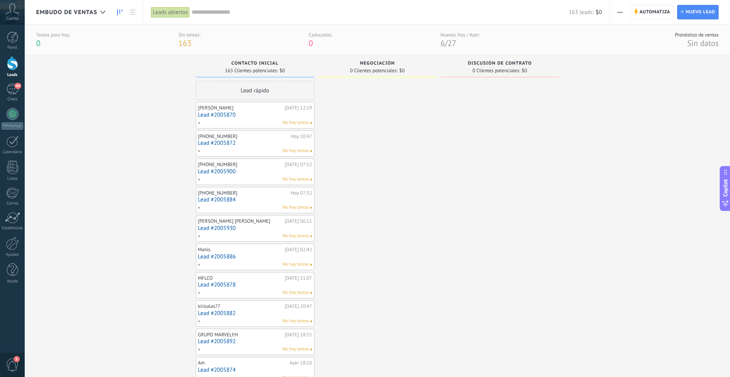
click at [622, 10] on span "button" at bounding box center [620, 12] width 5 height 14
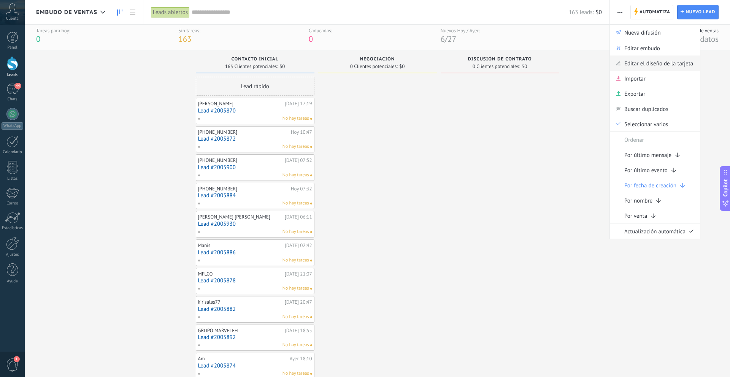
scroll to position [6, 0]
click at [640, 45] on span "Editar embudo" at bounding box center [643, 47] width 36 height 15
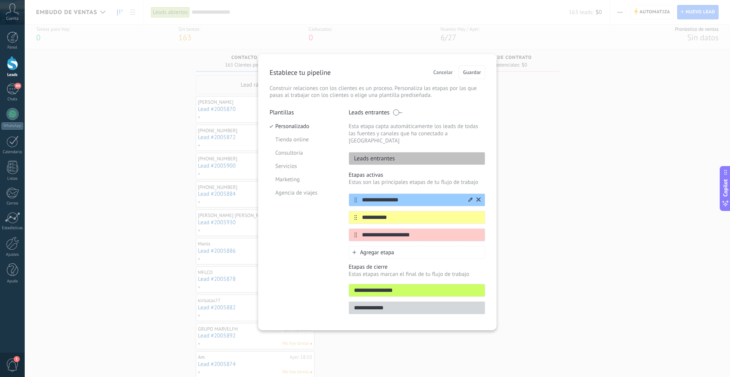
click at [417, 196] on input "**********" at bounding box center [412, 200] width 110 height 8
click at [417, 214] on input "**********" at bounding box center [412, 218] width 110 height 8
click at [433, 231] on input "**********" at bounding box center [412, 235] width 110 height 8
click at [412, 196] on input "**********" at bounding box center [412, 200] width 110 height 8
drag, startPoint x: 400, startPoint y: 210, endPoint x: 364, endPoint y: 212, distance: 36.6
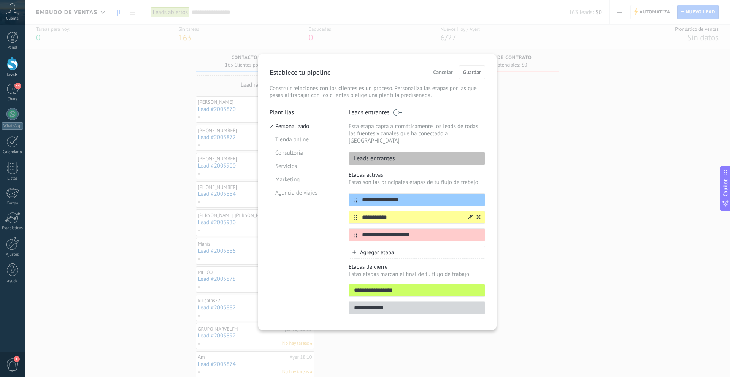
click at [364, 214] on input "**********" at bounding box center [412, 218] width 110 height 8
type input "*"
type input "**********"
drag, startPoint x: 390, startPoint y: 226, endPoint x: 396, endPoint y: 226, distance: 6.1
click at [390, 231] on input "**********" at bounding box center [412, 235] width 110 height 8
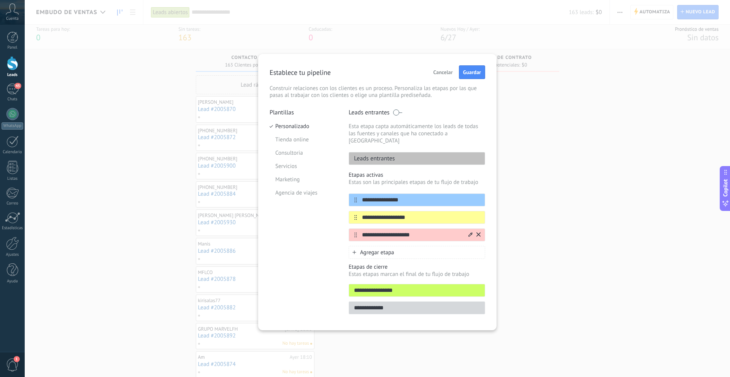
drag, startPoint x: 417, startPoint y: 226, endPoint x: 361, endPoint y: 225, distance: 55.9
click at [361, 231] on input "**********" at bounding box center [412, 235] width 110 height 8
type input "**********"
click at [374, 249] on span "Agregar etapa" at bounding box center [377, 252] width 34 height 7
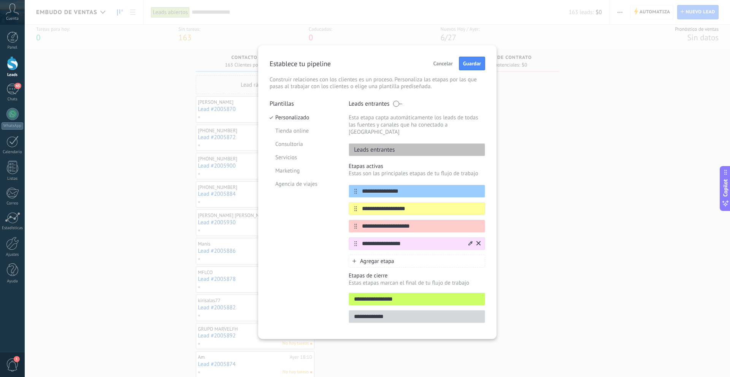
type input "**********"
click at [469, 241] on icon at bounding box center [471, 243] width 4 height 4
click at [464, 291] on span at bounding box center [462, 294] width 7 height 7
click at [470, 224] on icon at bounding box center [471, 226] width 4 height 5
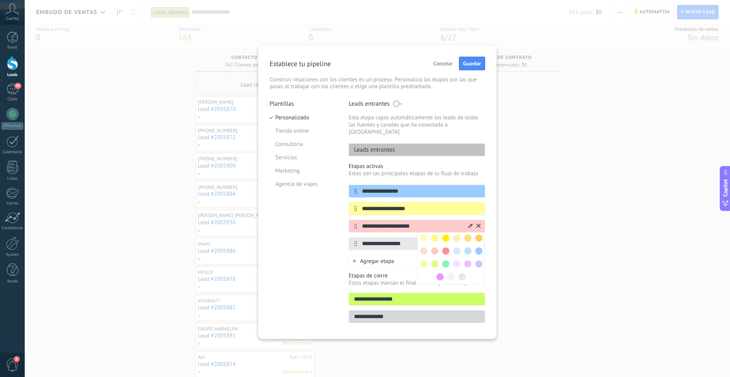
click at [449, 248] on span at bounding box center [445, 251] width 7 height 7
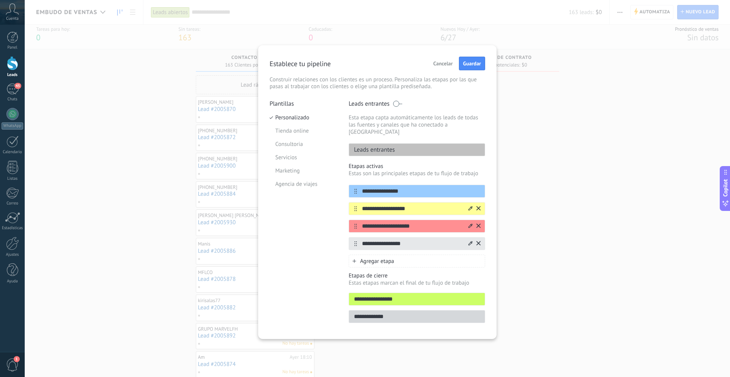
click at [469, 206] on icon at bounding box center [471, 208] width 4 height 5
click at [477, 217] on span at bounding box center [479, 220] width 7 height 7
click at [469, 189] on icon at bounding box center [471, 191] width 4 height 5
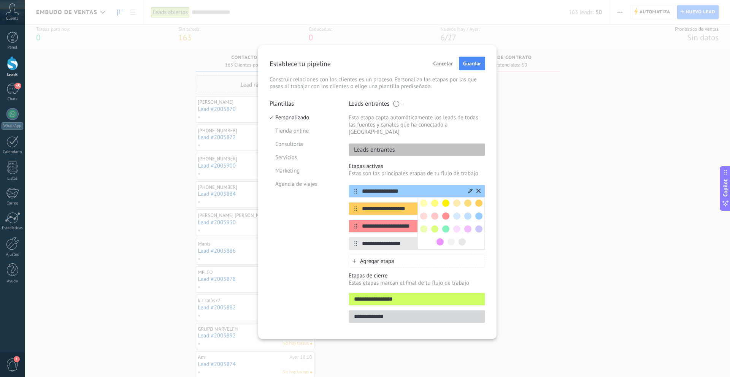
click at [479, 213] on span at bounding box center [479, 216] width 7 height 7
click at [363, 188] on input "**********" at bounding box center [412, 192] width 110 height 8
click at [420, 188] on input "**********" at bounding box center [412, 192] width 110 height 8
type input "**********"
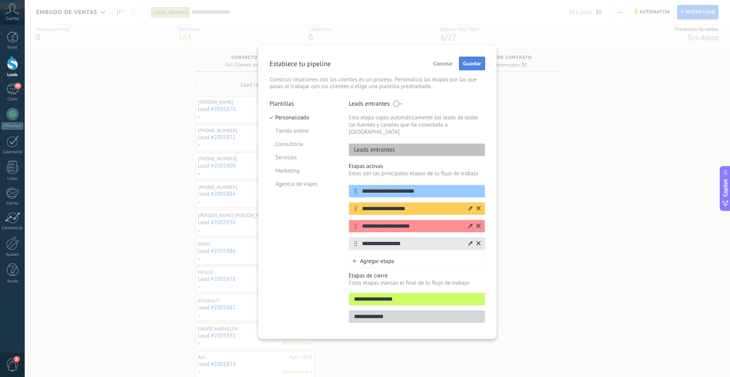
click at [466, 68] on button "Guardar" at bounding box center [472, 64] width 26 height 14
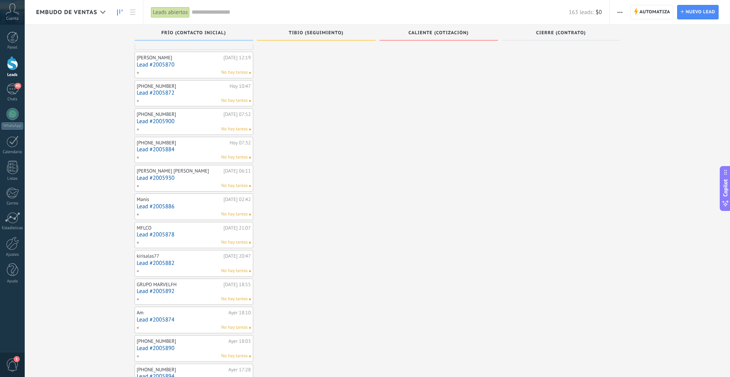
scroll to position [21, 0]
click at [90, 16] on div "Embudo de ventas" at bounding box center [72, 12] width 73 height 24
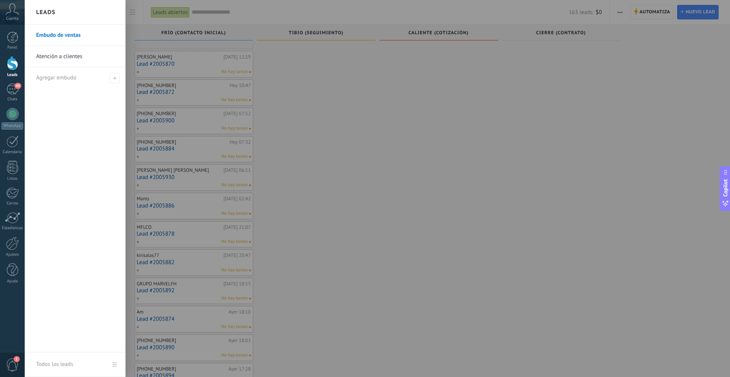
click at [78, 56] on link "Atención a clientes" at bounding box center [77, 56] width 82 height 21
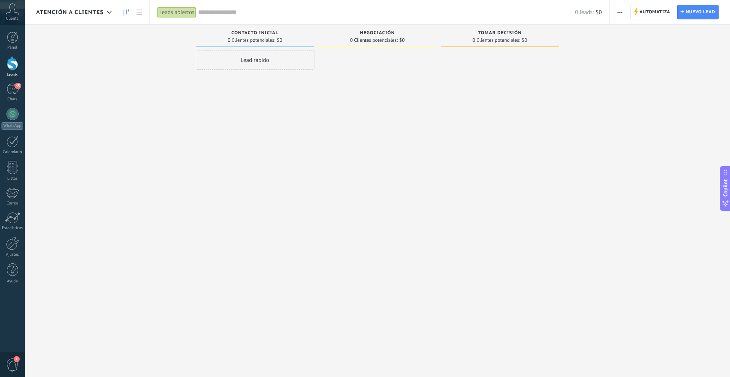
click at [619, 10] on span "button" at bounding box center [620, 12] width 5 height 14
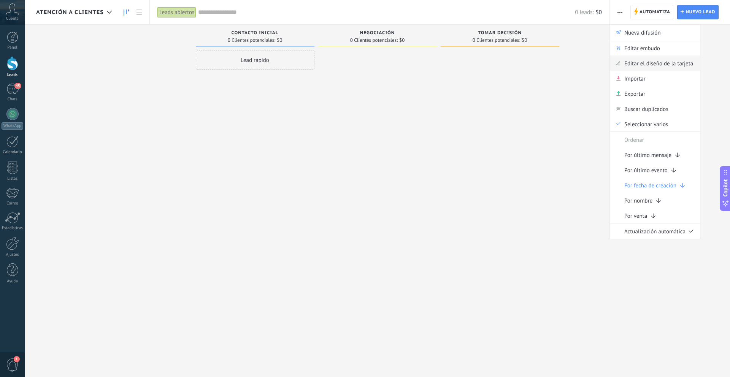
click at [643, 61] on span "Editar el diseño de la tarjeta" at bounding box center [659, 63] width 69 height 15
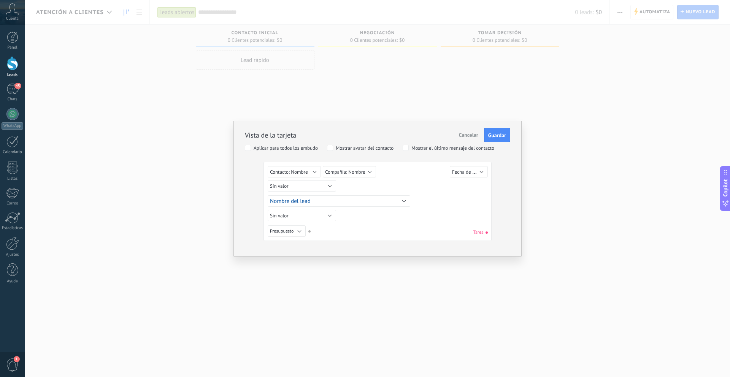
click at [475, 137] on span "Cancelar" at bounding box center [468, 135] width 19 height 7
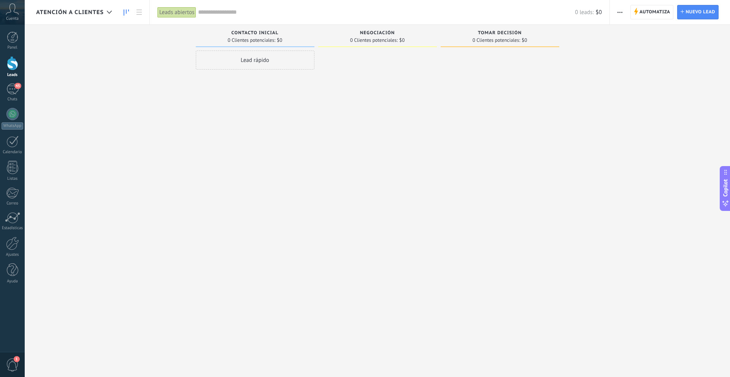
click at [624, 13] on button "button" at bounding box center [620, 12] width 11 height 14
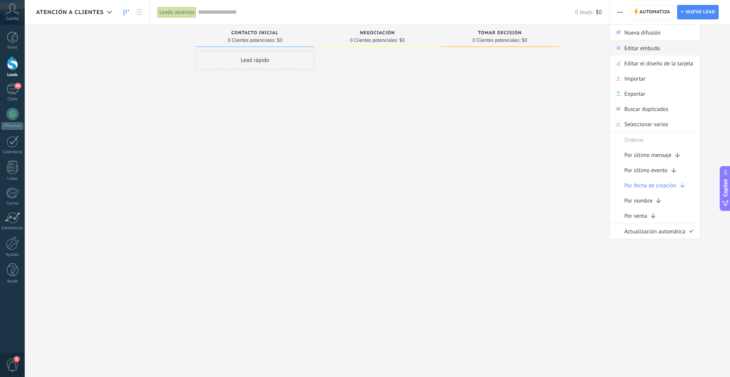
click at [638, 46] on span "Editar embudo" at bounding box center [643, 47] width 36 height 15
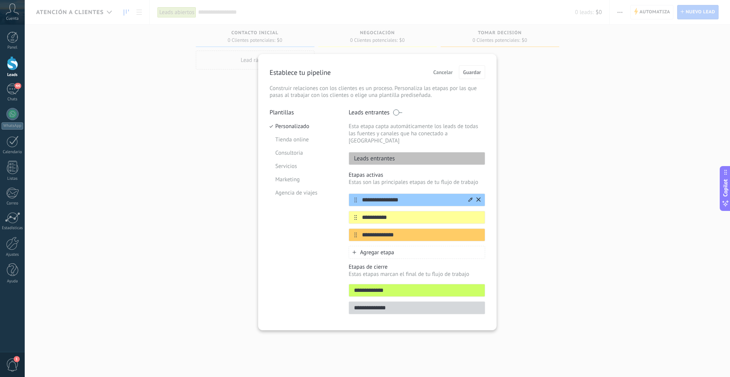
click at [405, 196] on input "**********" at bounding box center [412, 200] width 110 height 8
click at [400, 214] on input "**********" at bounding box center [412, 218] width 110 height 8
drag, startPoint x: 407, startPoint y: 210, endPoint x: 362, endPoint y: 213, distance: 45.7
click at [362, 214] on input "**********" at bounding box center [412, 218] width 110 height 8
type input "**********"
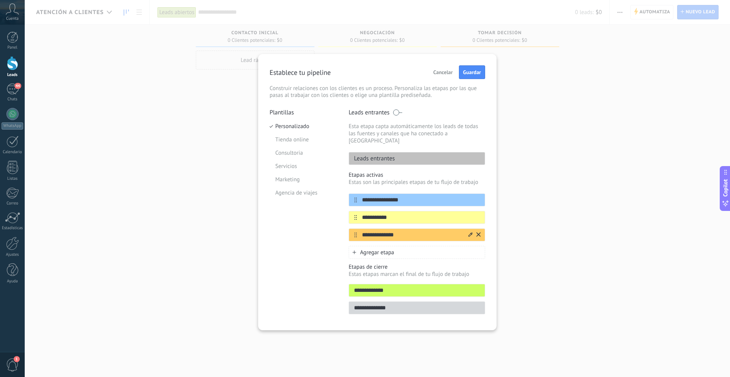
click at [392, 231] on input "**********" at bounding box center [412, 235] width 110 height 8
drag, startPoint x: 406, startPoint y: 230, endPoint x: 361, endPoint y: 231, distance: 45.3
click at [361, 231] on input "**********" at bounding box center [412, 235] width 110 height 8
type input "**********"
click at [423, 248] on div "Agregar etapa" at bounding box center [417, 252] width 137 height 13
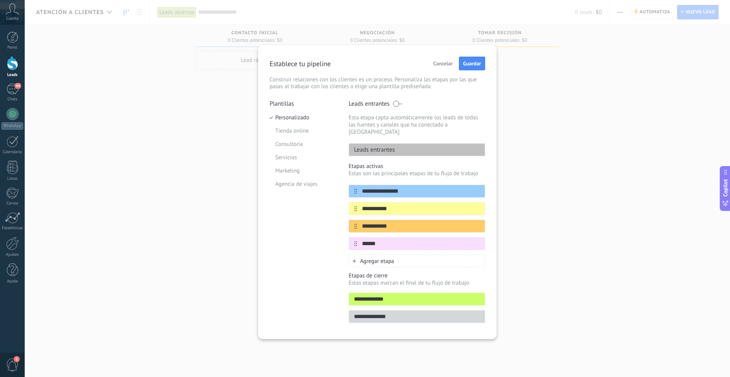
type input "******"
click at [321, 237] on div "Plantillas Personalizado Tienda online Consultoria Servicios Marketing Agencia …" at bounding box center [304, 214] width 68 height 228
click at [469, 241] on icon at bounding box center [471, 243] width 4 height 5
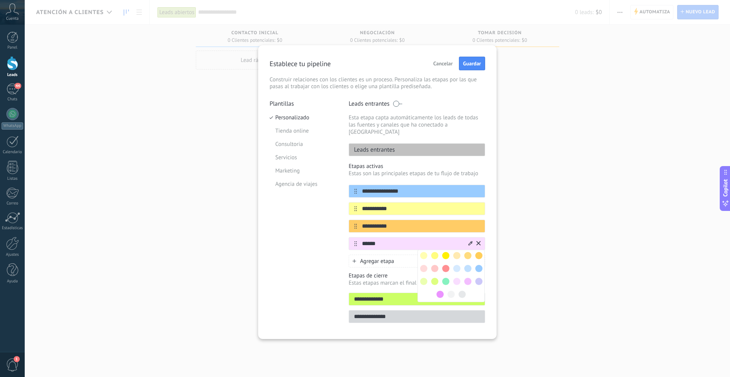
click at [444, 278] on span at bounding box center [445, 281] width 7 height 7
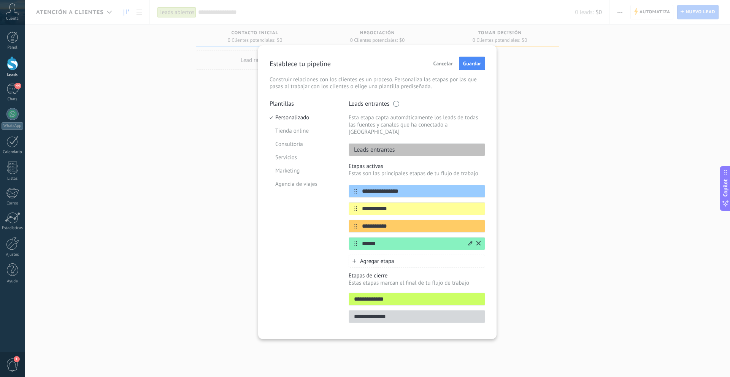
click at [318, 237] on div "Plantillas Personalizado Tienda online Consultoria Servicios Marketing Agencia …" at bounding box center [304, 214] width 68 height 228
click at [472, 206] on icon at bounding box center [471, 208] width 4 height 5
click at [479, 217] on span at bounding box center [479, 220] width 7 height 7
click at [471, 224] on icon at bounding box center [471, 226] width 4 height 4
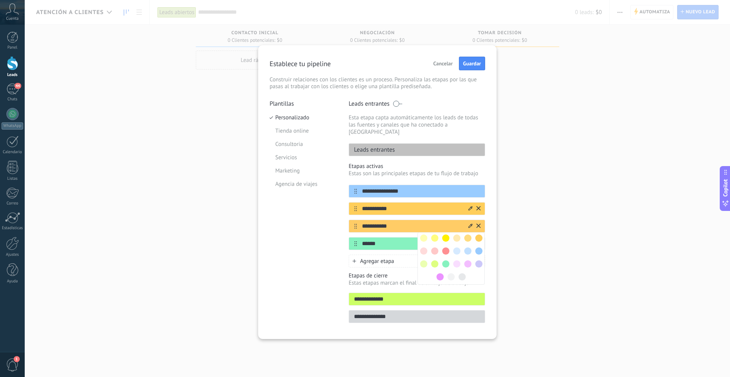
click at [447, 235] on span at bounding box center [445, 238] width 7 height 7
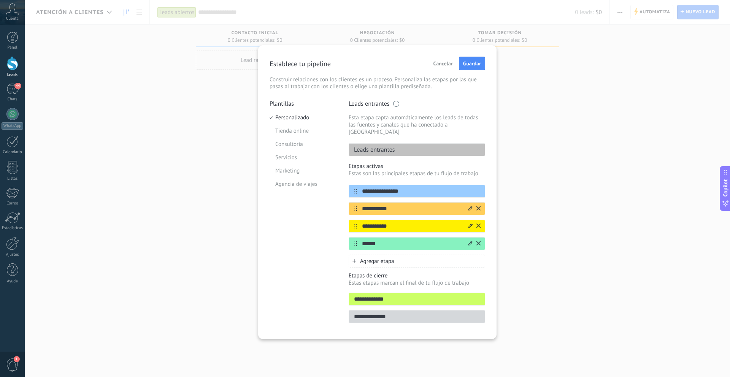
click at [304, 239] on div "Plantillas Personalizado Tienda online Consultoria Servicios Marketing Agencia …" at bounding box center [304, 214] width 68 height 228
click at [468, 66] on span "Guardar" at bounding box center [472, 63] width 18 height 5
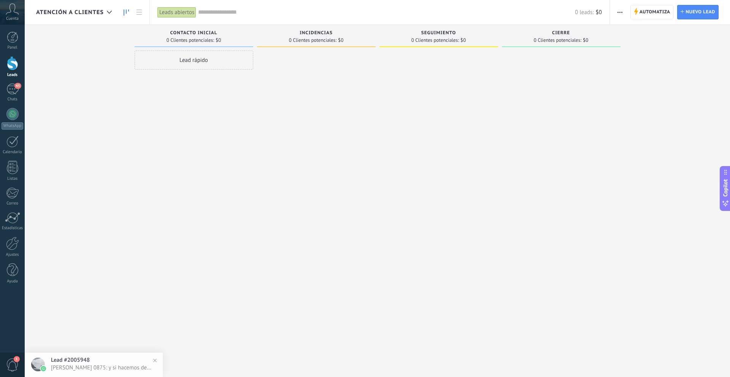
click at [94, 14] on span "Atención a clientes" at bounding box center [70, 12] width 68 height 7
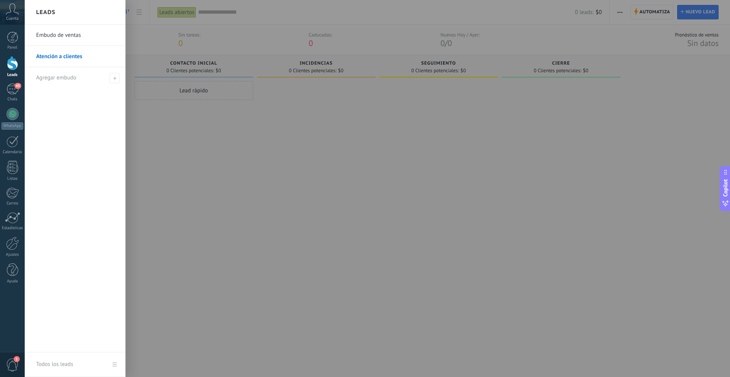
click at [86, 34] on link "Embudo de ventas" at bounding box center [77, 35] width 82 height 21
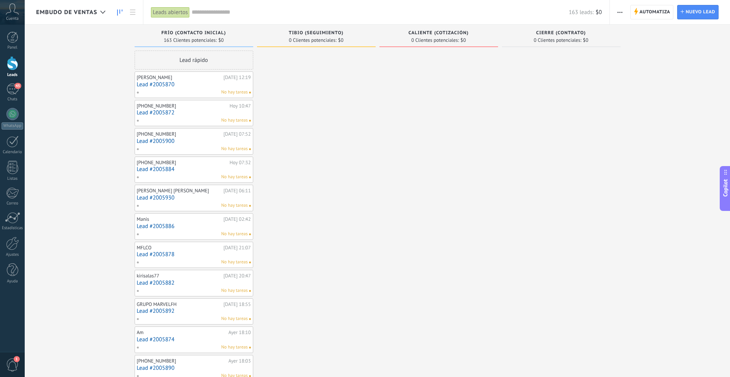
click at [66, 9] on span "Embudo de ventas" at bounding box center [66, 12] width 61 height 7
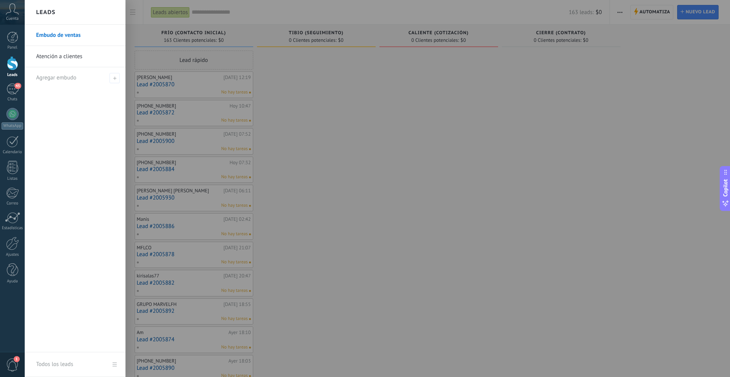
click at [64, 54] on link "Atención a clientes" at bounding box center [77, 56] width 82 height 21
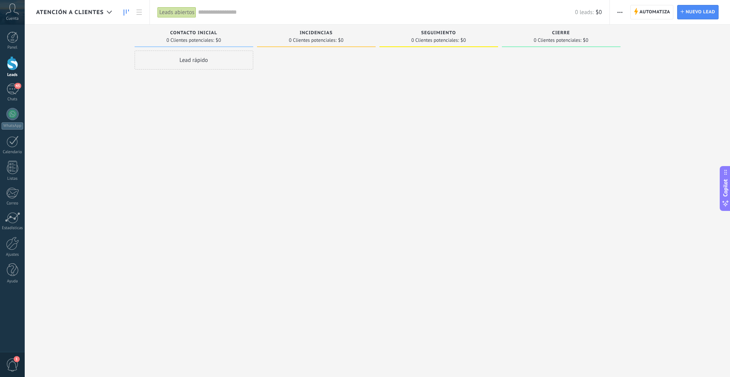
click at [91, 17] on div "Atención a clientes" at bounding box center [76, 12] width 80 height 24
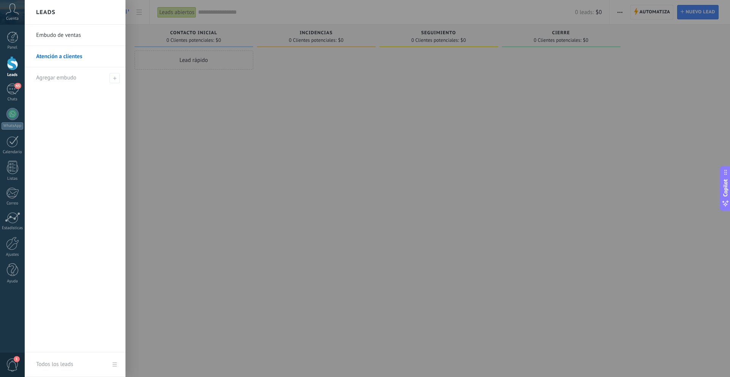
click at [90, 39] on link "Embudo de ventas" at bounding box center [77, 35] width 82 height 21
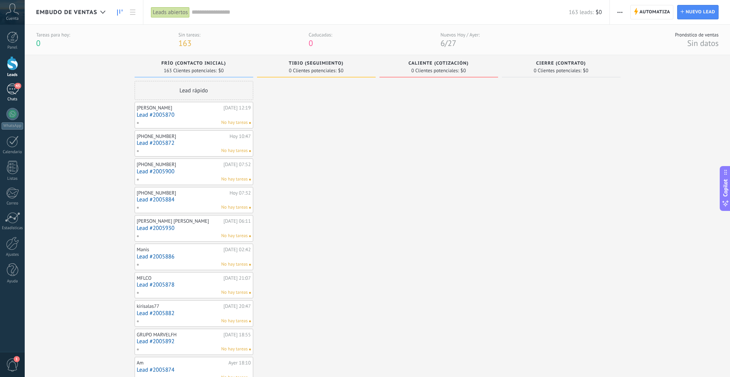
click at [11, 91] on div "45" at bounding box center [12, 89] width 12 height 11
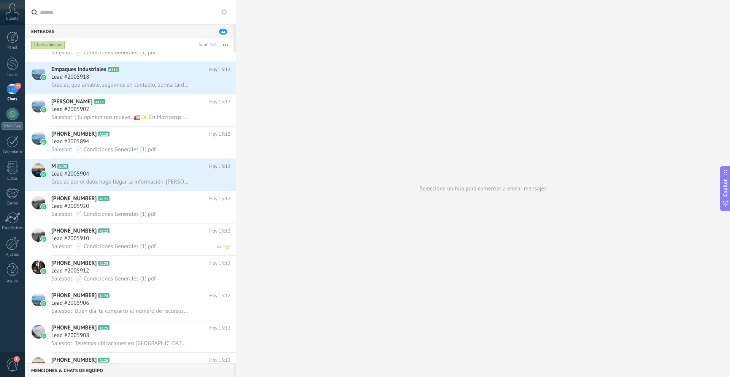
scroll to position [539, 0]
click at [122, 122] on div "Alejandro Arevalo A117 Hoy 13:12 Lead #2005902 Salesbot: ¡Tu opinión nos mueve!…" at bounding box center [143, 111] width 185 height 32
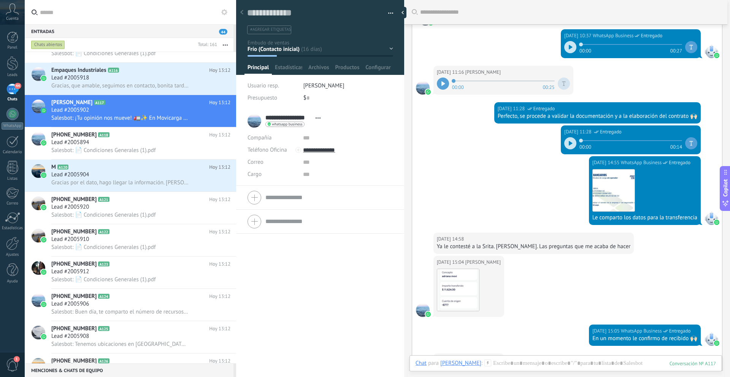
scroll to position [142, 0]
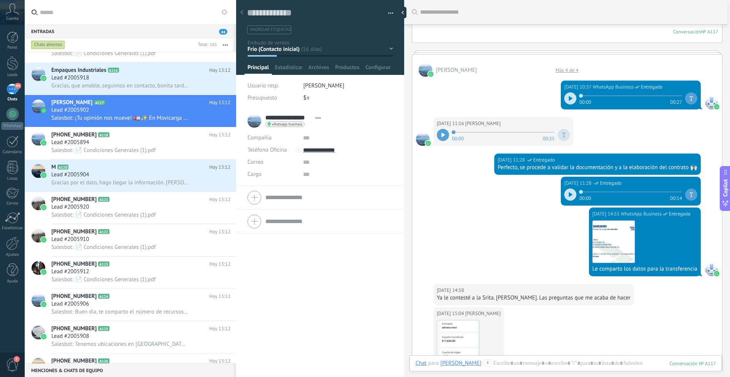
click at [0, 0] on div "Frío (Contacto inicial) Tibio (Seguimiento) Caliente (Cotización) Cierre (Contr…" at bounding box center [0, 0] width 0 height 0
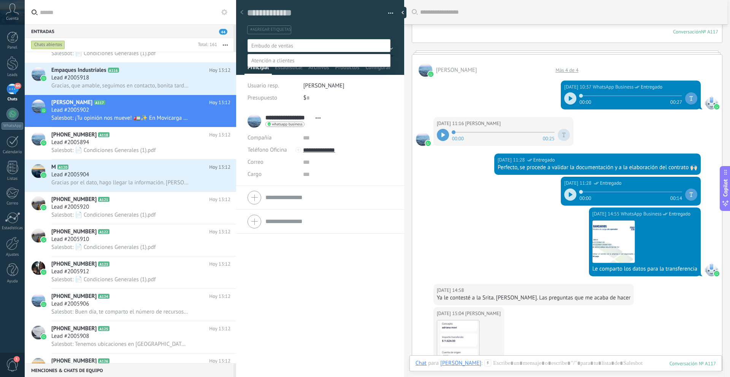
click at [319, 46] on label at bounding box center [319, 45] width 143 height 13
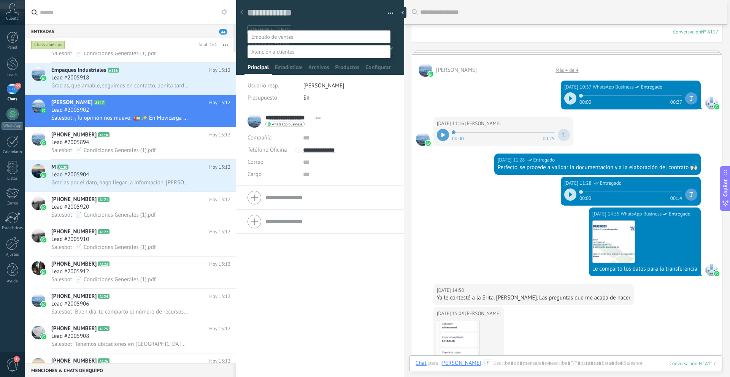
scroll to position [0, 0]
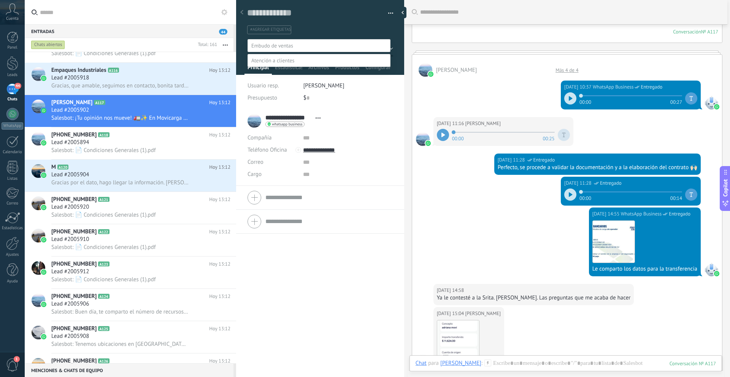
click at [360, 157] on div "Frío (Contacto inicial) Tibio (Seguimiento) Caliente (Cotización) Cierre (Contr…" at bounding box center [319, 213] width 143 height 348
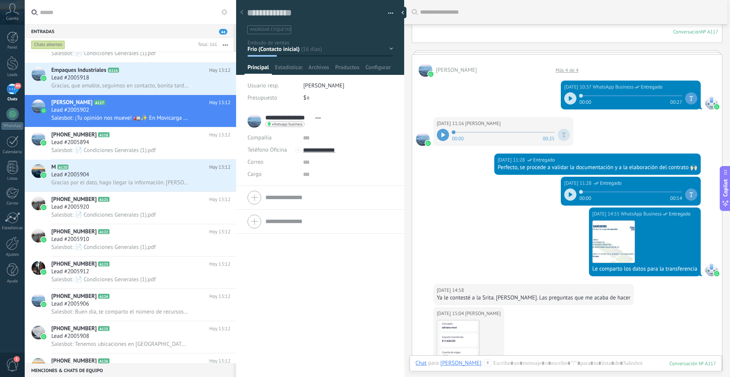
click at [280, 38] on div at bounding box center [320, 35] width 169 height 80
click at [0, 0] on div "Frío (Contacto inicial) Tibio (Seguimiento) Caliente (Cotización) Cierre (Contr…" at bounding box center [0, 0] width 0 height 0
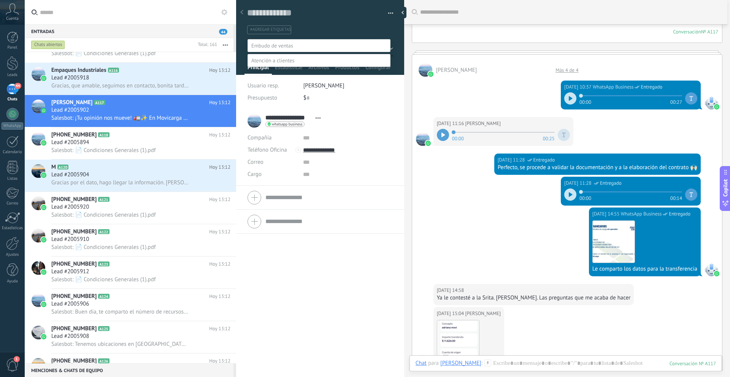
click at [313, 29] on div at bounding box center [378, 188] width 706 height 377
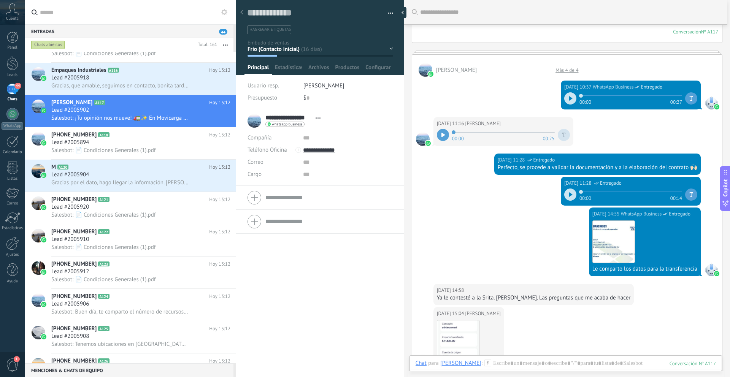
click at [301, 260] on div "**********" at bounding box center [320, 243] width 168 height 269
click at [388, 14] on span "button" at bounding box center [390, 15] width 5 height 2
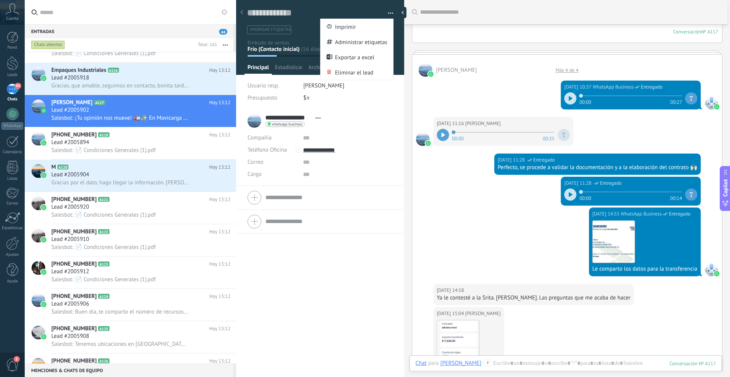
click at [388, 14] on span "button" at bounding box center [390, 15] width 5 height 2
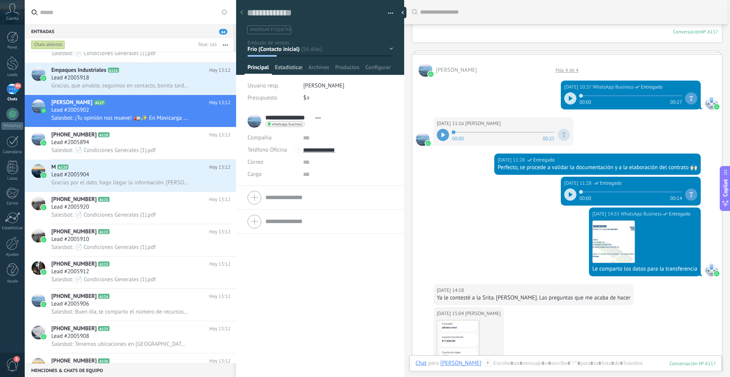
click at [290, 68] on span "Estadísticas" at bounding box center [288, 69] width 27 height 11
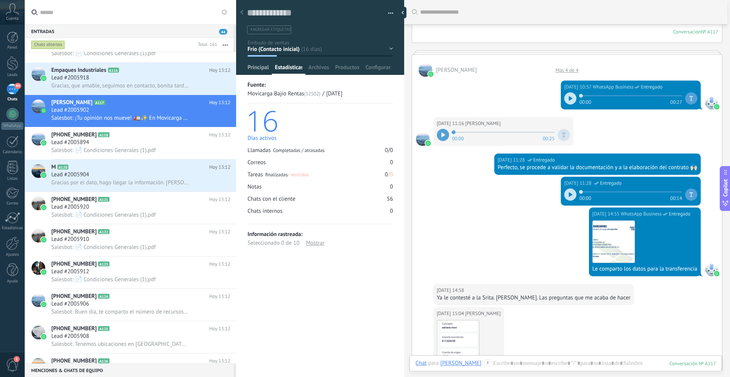
click at [261, 69] on span "Principal" at bounding box center [258, 69] width 21 height 11
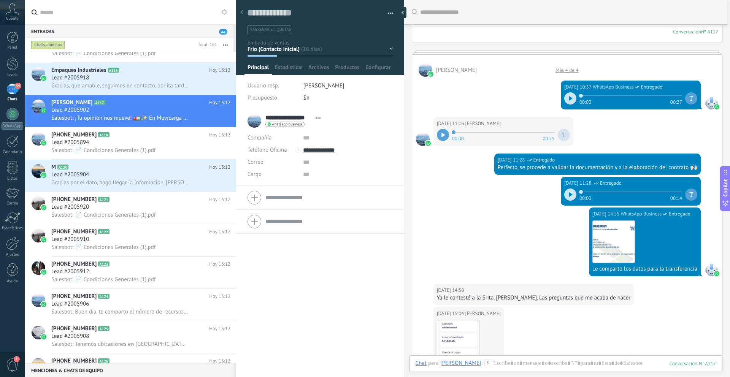
click at [0, 0] on div "Frío (Contacto inicial) Tibio (Seguimiento) Caliente (Cotización) Cierre (Contr…" at bounding box center [0, 0] width 0 height 0
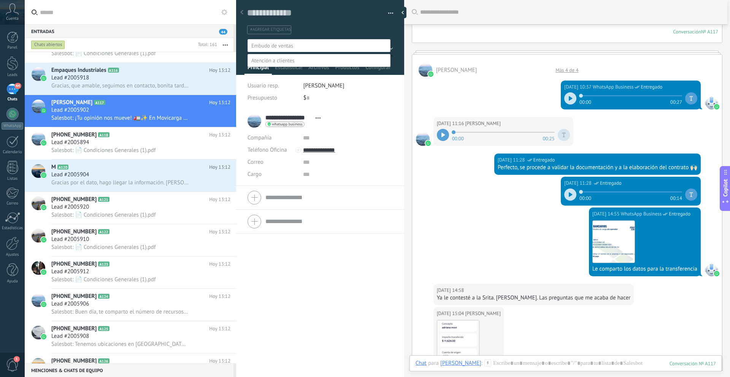
scroll to position [8, 0]
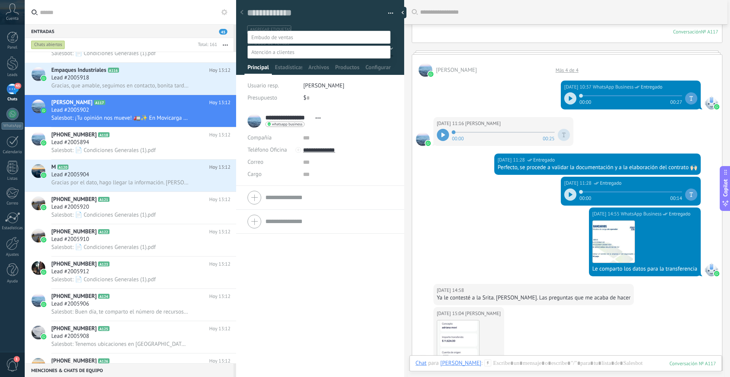
click at [333, 278] on div "Frío (Contacto inicial) Tibio (Seguimiento) Caliente (Cotización) Cierre (Contr…" at bounding box center [319, 205] width 143 height 348
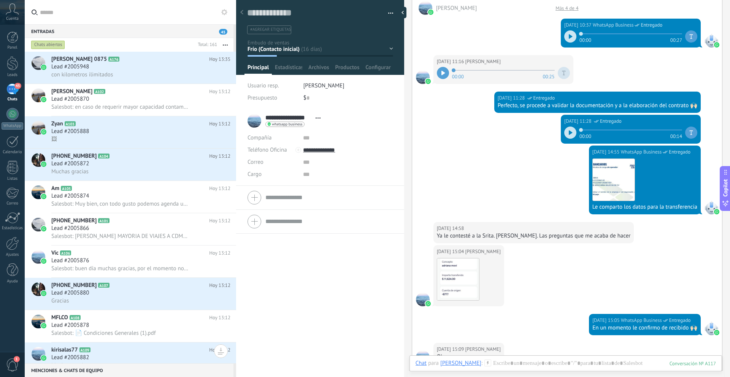
scroll to position [209, 0]
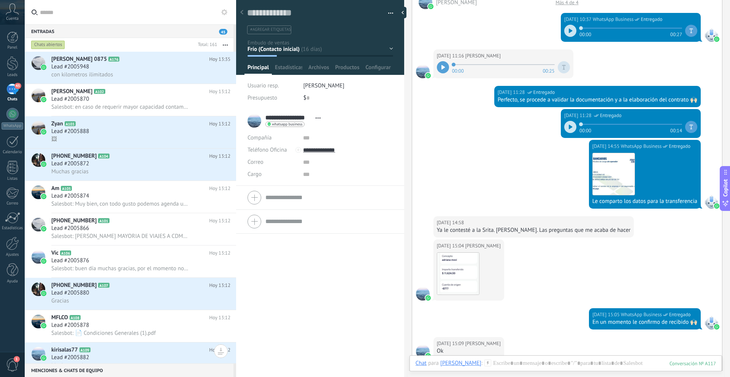
click at [0, 0] on div "Frío (Contacto inicial) Tibio (Seguimiento) Caliente (Cotización) Cierre (Contr…" at bounding box center [0, 0] width 0 height 0
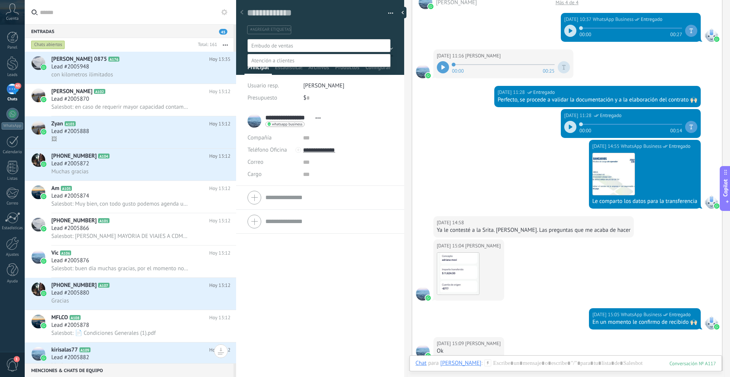
click at [331, 32] on div at bounding box center [378, 188] width 706 height 377
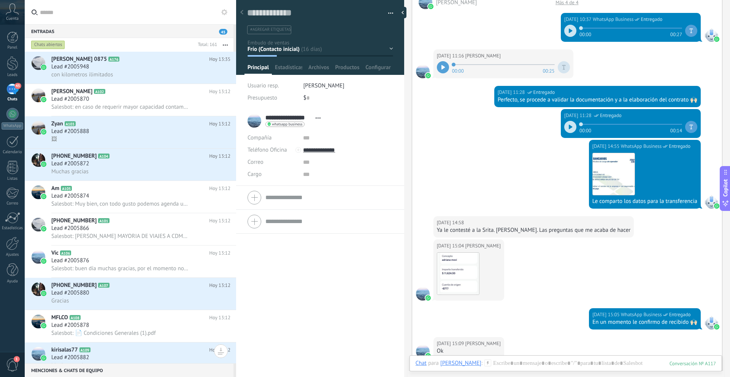
click at [0, 0] on div "Frío (Contacto inicial) Tibio (Seguimiento) Caliente (Cotización) Cierre (Contr…" at bounding box center [0, 0] width 0 height 0
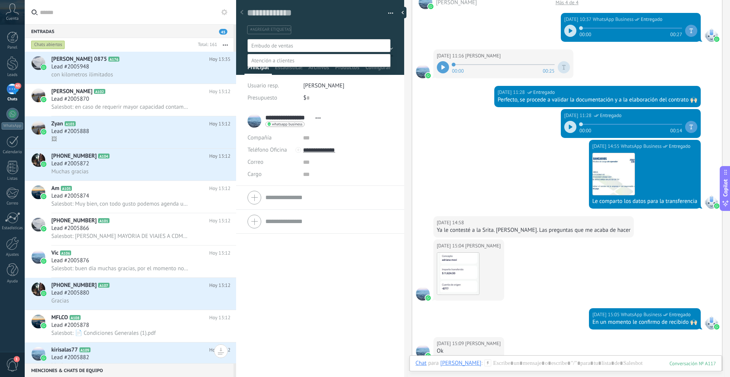
drag, startPoint x: 307, startPoint y: 127, endPoint x: 301, endPoint y: 127, distance: 6.5
click at [306, 67] on label at bounding box center [319, 60] width 143 height 13
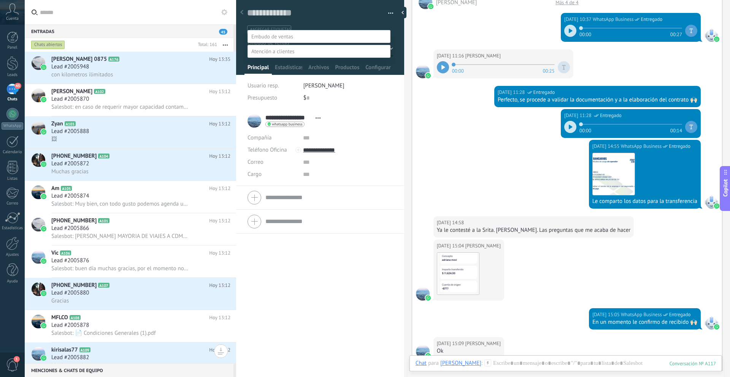
click at [357, 132] on div "Frío (Contacto inicial) Tibio (Seguimiento) Caliente (Cotización) Cierre (Contr…" at bounding box center [319, 204] width 143 height 348
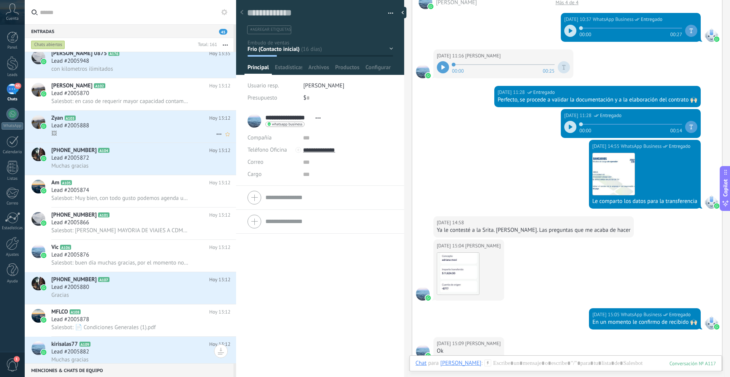
scroll to position [6, 0]
click at [11, 68] on div at bounding box center [12, 63] width 11 height 14
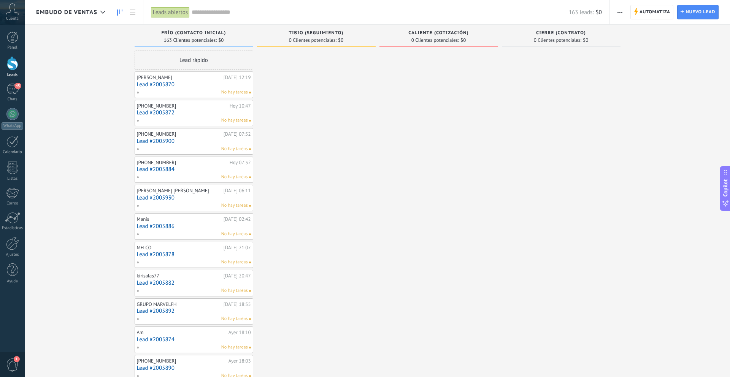
click at [205, 15] on input "text" at bounding box center [380, 12] width 377 height 8
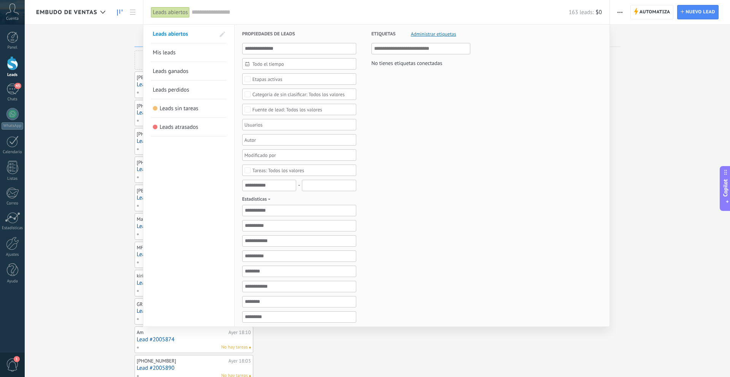
click at [262, 62] on span "Todo el tiempo" at bounding box center [303, 64] width 100 height 6
click at [251, 99] on use at bounding box center [249, 97] width 4 height 4
click at [255, 141] on span "8" at bounding box center [255, 141] width 12 height 11
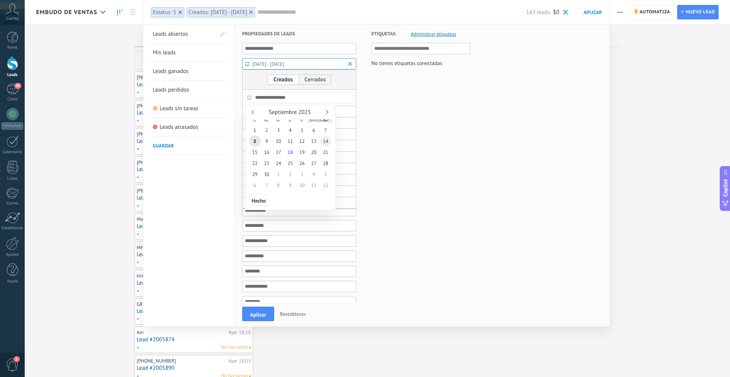
type input "**********"
click at [326, 142] on span "14" at bounding box center [326, 141] width 12 height 11
click at [256, 315] on div at bounding box center [365, 240] width 730 height 274
click at [253, 317] on span "Aplicar" at bounding box center [258, 314] width 16 height 5
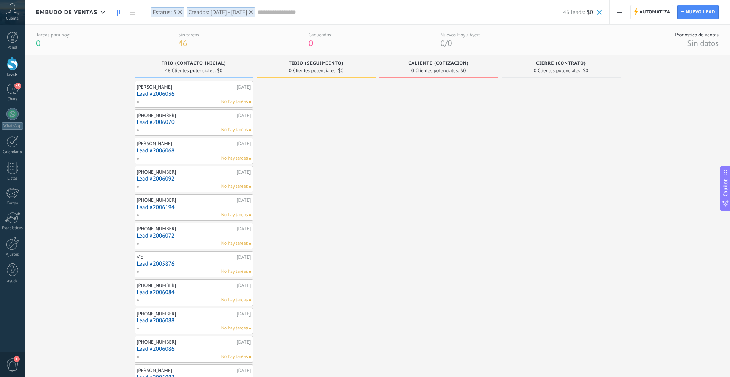
click at [188, 99] on div "No hay tareas" at bounding box center [192, 102] width 111 height 7
click at [175, 96] on link "Lead #2006036" at bounding box center [194, 94] width 114 height 6
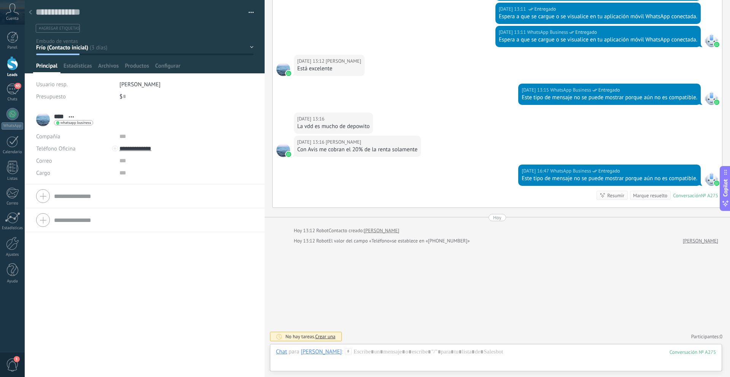
scroll to position [325, 0]
click at [30, 16] on div at bounding box center [30, 12] width 11 height 15
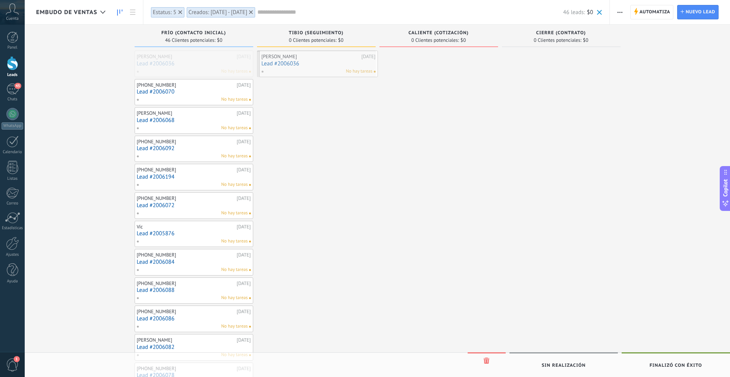
drag, startPoint x: 186, startPoint y: 59, endPoint x: 311, endPoint y: 59, distance: 124.8
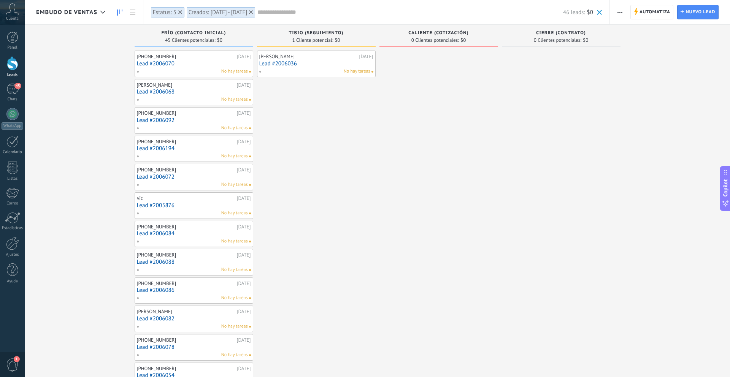
click at [185, 54] on div "+5214961436829" at bounding box center [186, 57] width 98 height 6
click at [187, 64] on link "Lead #2006070" at bounding box center [194, 63] width 114 height 6
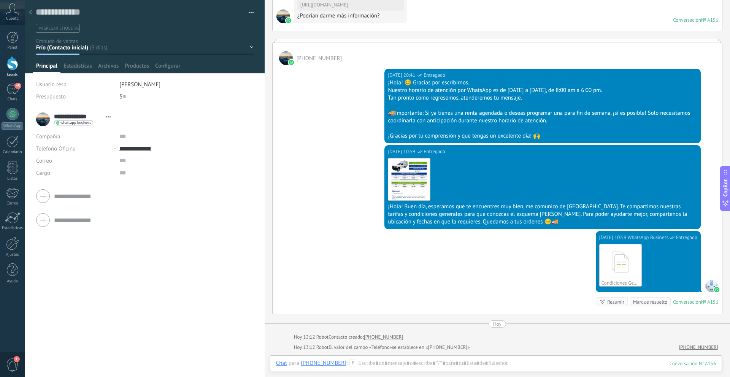
scroll to position [192, 0]
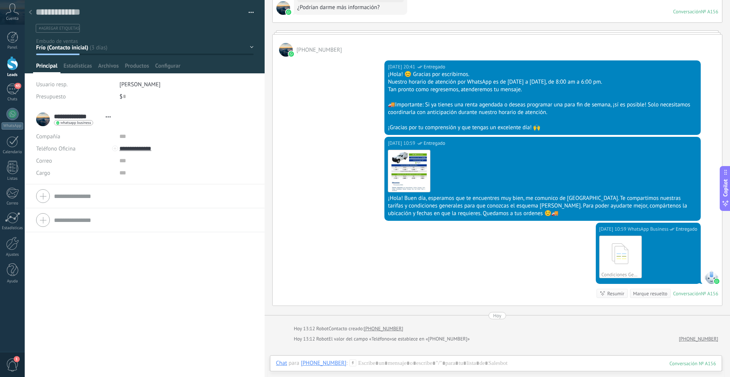
click at [30, 13] on icon at bounding box center [30, 12] width 3 height 5
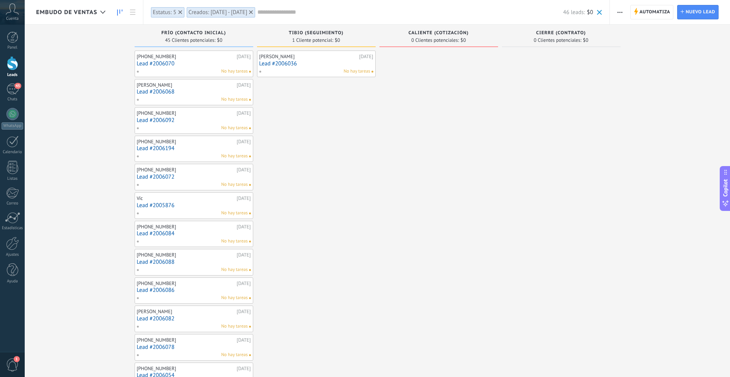
click at [191, 90] on link "Lead #2006068" at bounding box center [194, 92] width 114 height 6
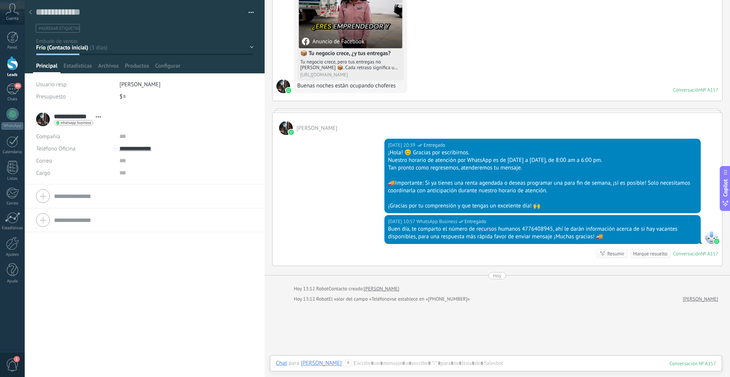
scroll to position [128, 0]
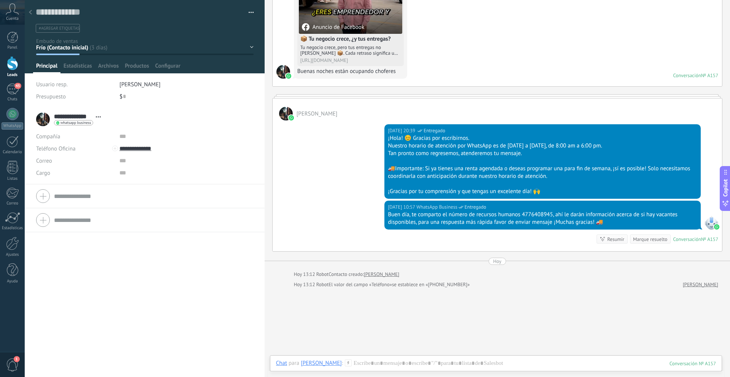
click at [33, 11] on div at bounding box center [30, 12] width 11 height 15
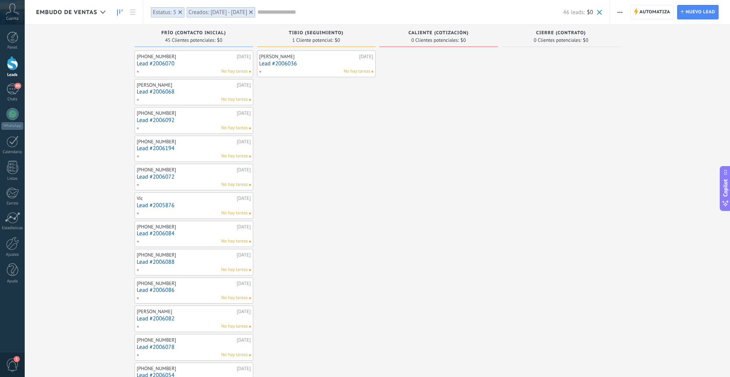
click at [189, 125] on div "No hay tareas" at bounding box center [192, 128] width 111 height 7
click at [189, 116] on div "+5214491112073" at bounding box center [186, 113] width 98 height 6
click at [182, 119] on link "Lead #2006092" at bounding box center [194, 120] width 114 height 6
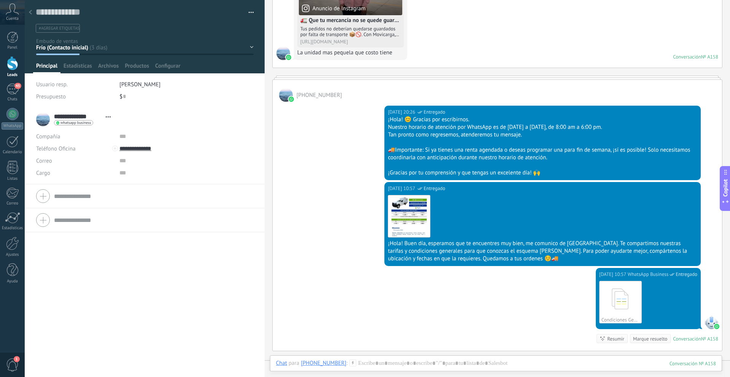
scroll to position [137, 0]
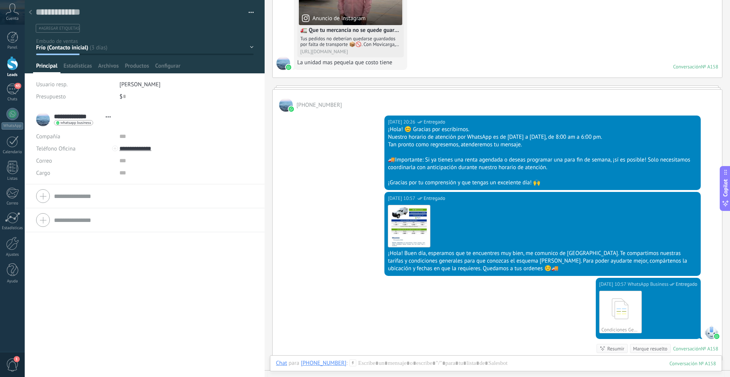
click at [30, 12] on use at bounding box center [30, 12] width 3 height 5
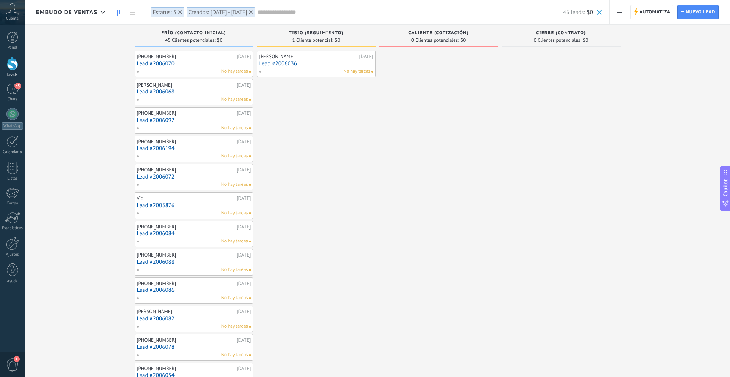
click at [196, 151] on link "Lead #2006194" at bounding box center [194, 148] width 114 height 6
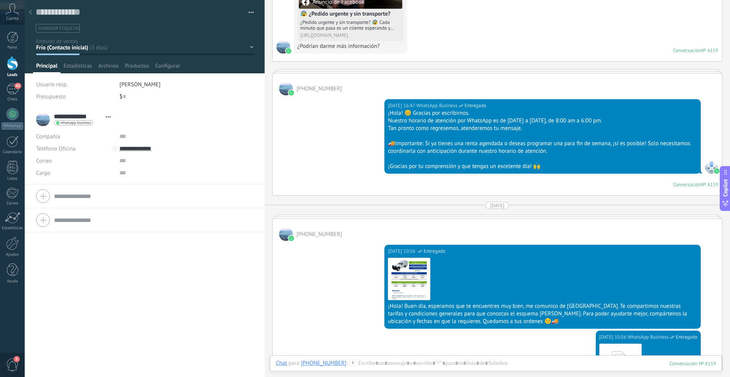
scroll to position [154, 0]
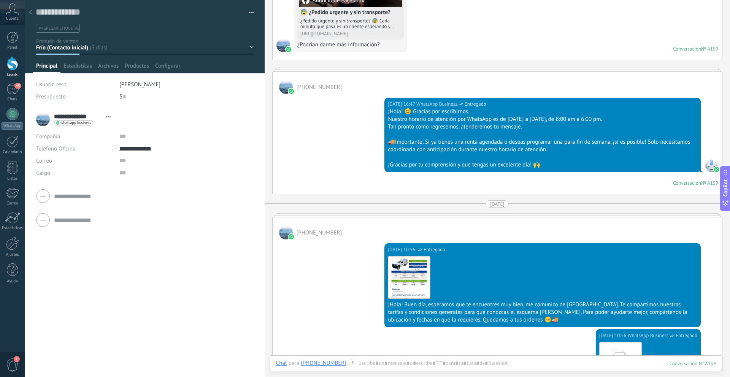
click at [488, 221] on div "+5214613244894" at bounding box center [498, 229] width 450 height 22
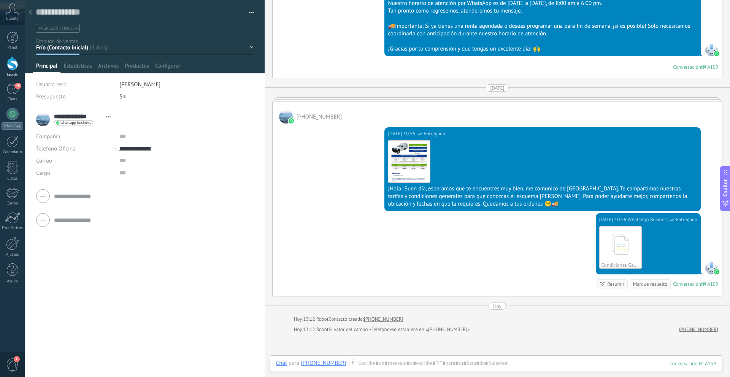
scroll to position [360, 0]
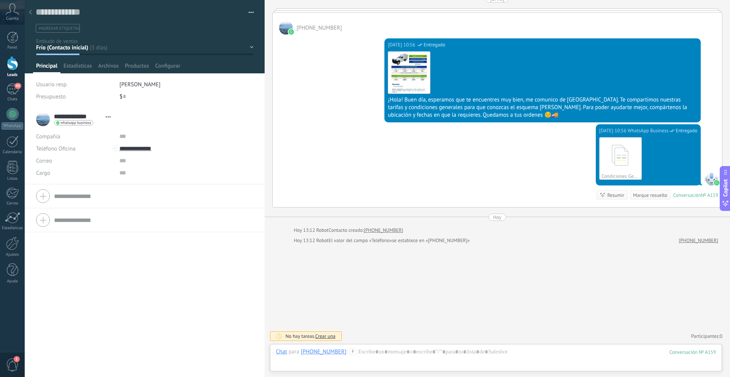
click at [31, 11] on use at bounding box center [30, 12] width 3 height 5
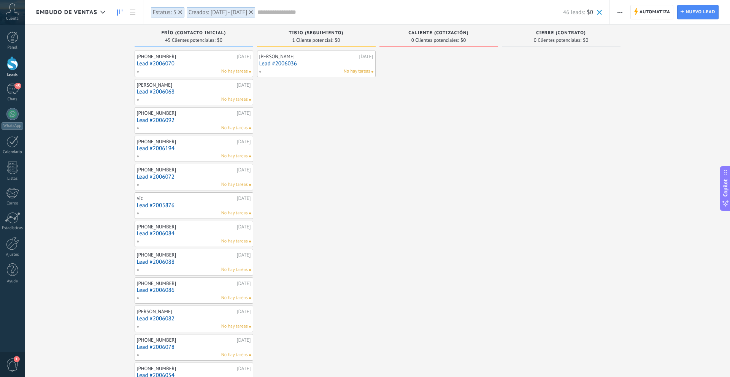
click at [191, 180] on link "Lead #2006072" at bounding box center [194, 177] width 114 height 6
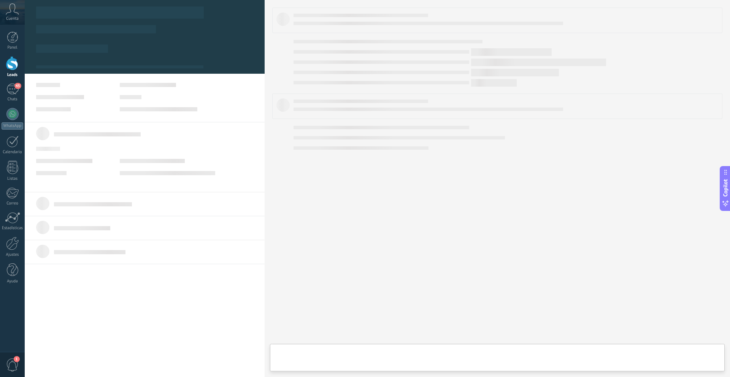
type textarea "**********"
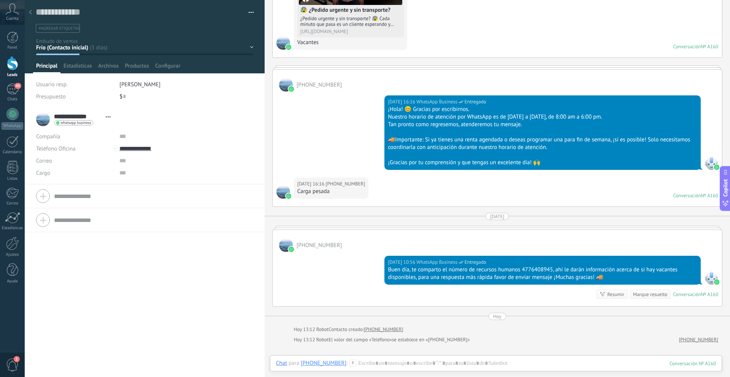
scroll to position [158, 0]
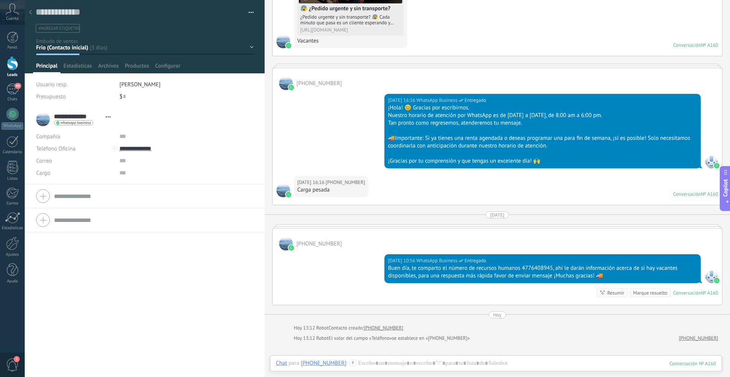
click at [31, 15] on div at bounding box center [30, 12] width 11 height 15
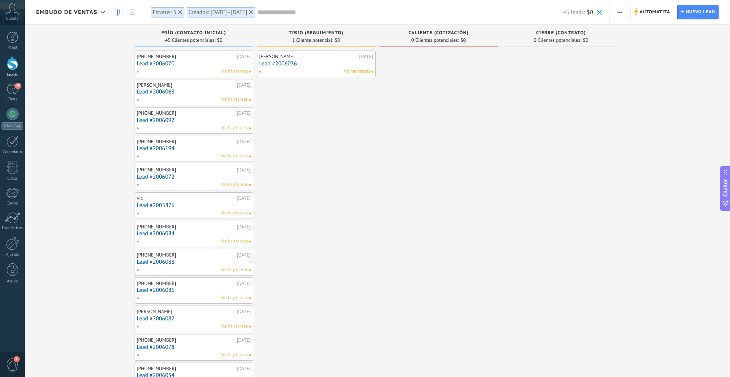
click at [70, 10] on span "Embudo de ventas" at bounding box center [66, 12] width 61 height 7
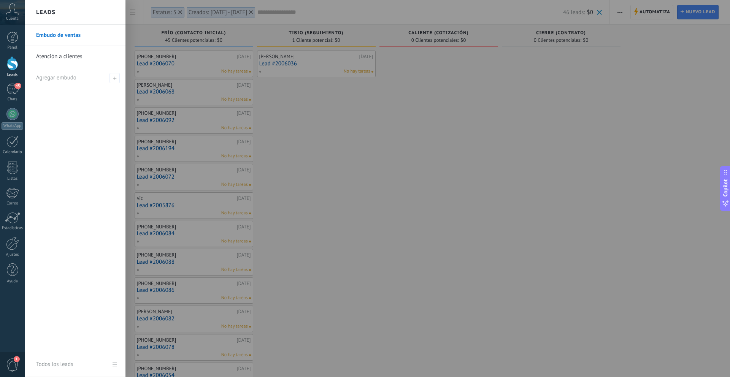
click at [73, 57] on link "Atención a clientes" at bounding box center [77, 56] width 82 height 21
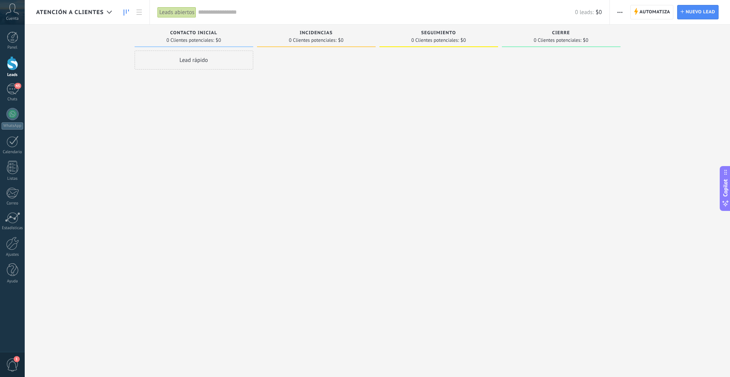
click at [73, 16] on div "Atención a clientes" at bounding box center [76, 12] width 80 height 24
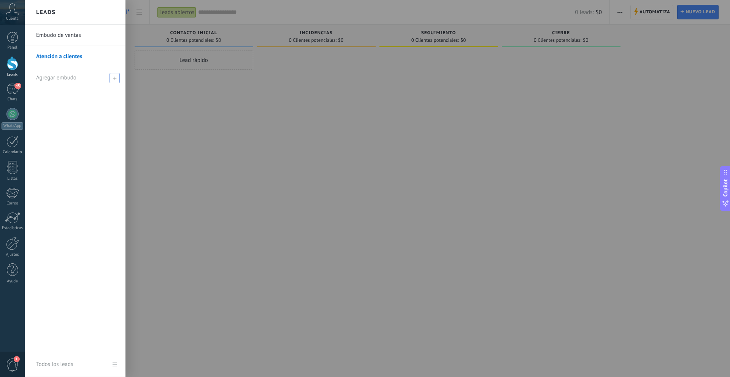
click at [62, 82] on div "Agregar embudo" at bounding box center [77, 77] width 82 height 21
type input "**********"
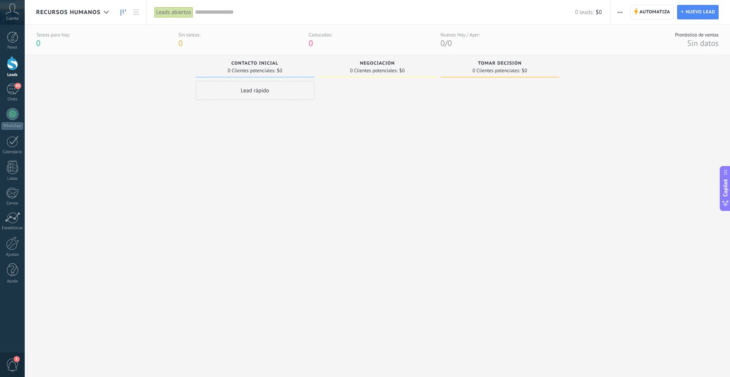
click at [84, 12] on span "Recursos Humanos" at bounding box center [68, 12] width 65 height 7
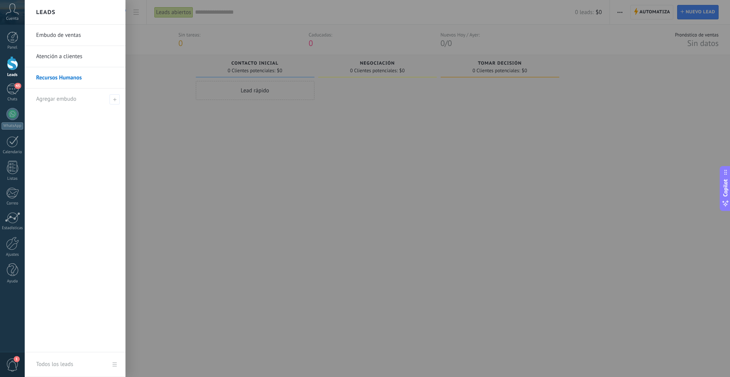
click at [81, 38] on link "Embudo de ventas" at bounding box center [77, 35] width 82 height 21
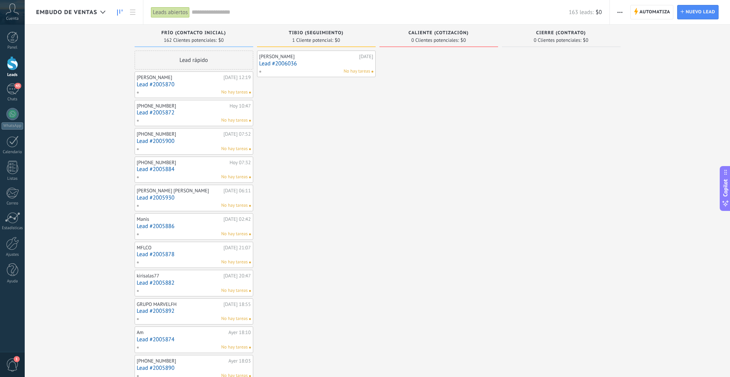
click at [224, 15] on input "text" at bounding box center [380, 12] width 377 height 8
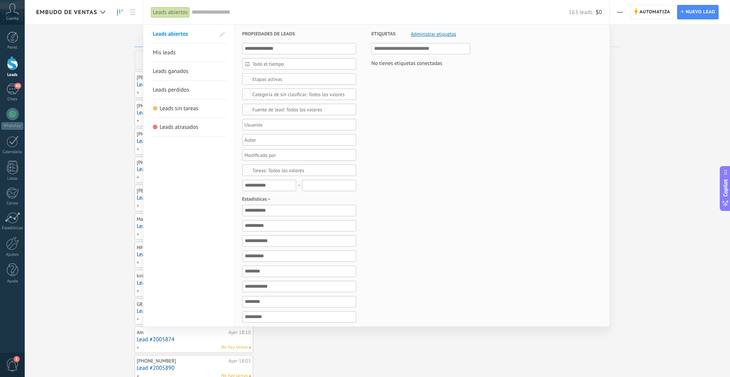
click at [270, 61] on span "Todo el tiempo" at bounding box center [303, 64] width 100 height 6
click at [250, 98] on icon at bounding box center [249, 97] width 4 height 4
click at [256, 142] on span "8" at bounding box center [255, 141] width 12 height 11
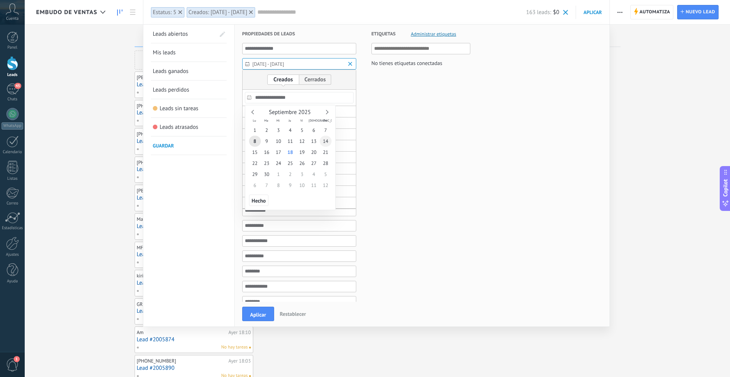
type input "**********"
click at [328, 142] on span "14" at bounding box center [326, 141] width 12 height 11
click at [260, 201] on span "Hecho" at bounding box center [259, 200] width 14 height 5
click at [266, 314] on button "Aplicar" at bounding box center [258, 314] width 32 height 14
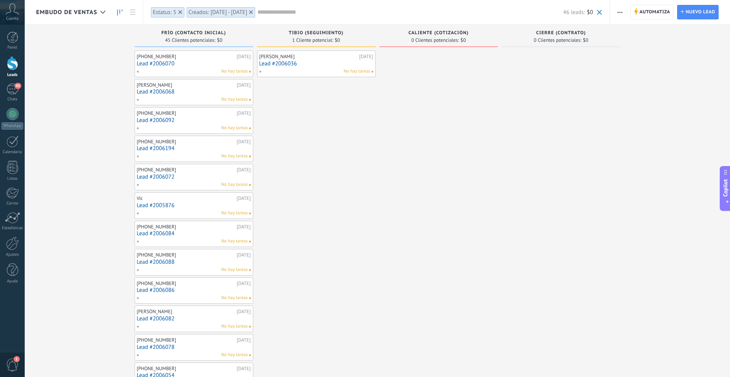
click at [191, 122] on link "Lead #2006092" at bounding box center [194, 120] width 114 height 6
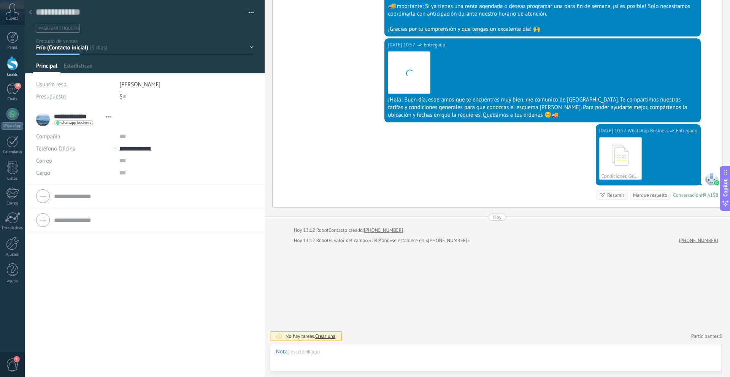
scroll to position [11, 0]
click at [29, 11] on icon at bounding box center [30, 12] width 3 height 5
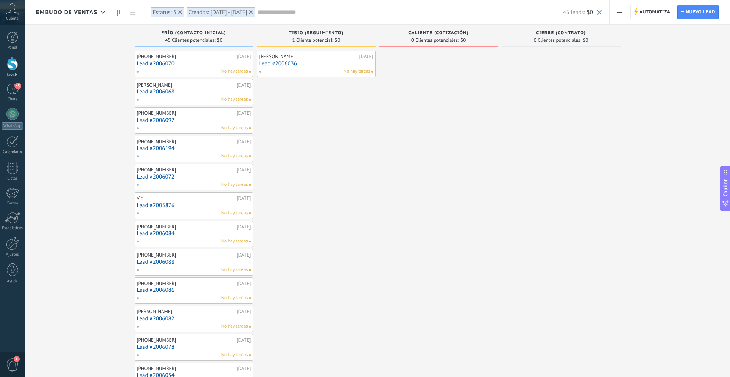
click at [191, 155] on div "No hay tareas" at bounding box center [192, 156] width 111 height 7
click at [183, 150] on link "Lead #2006194" at bounding box center [194, 148] width 114 height 6
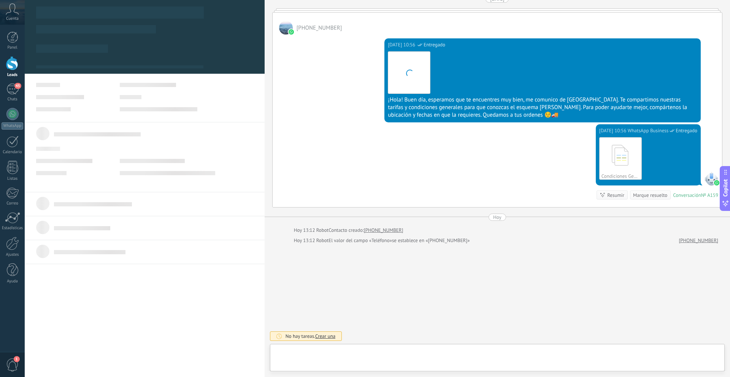
scroll to position [11, 0]
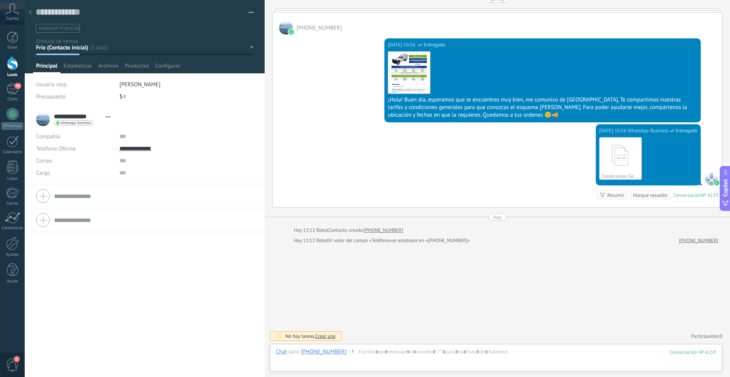
click at [30, 13] on use at bounding box center [30, 12] width 3 height 5
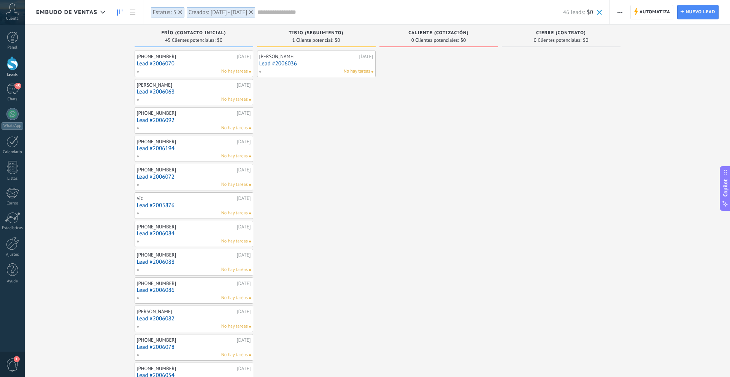
click at [208, 175] on link "Lead #2006072" at bounding box center [194, 177] width 114 height 6
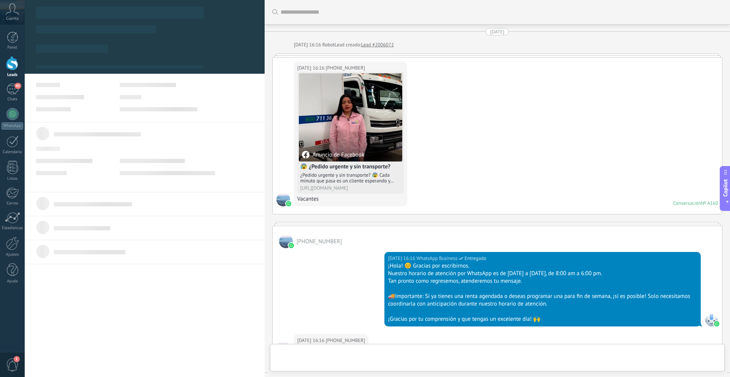
type textarea "**********"
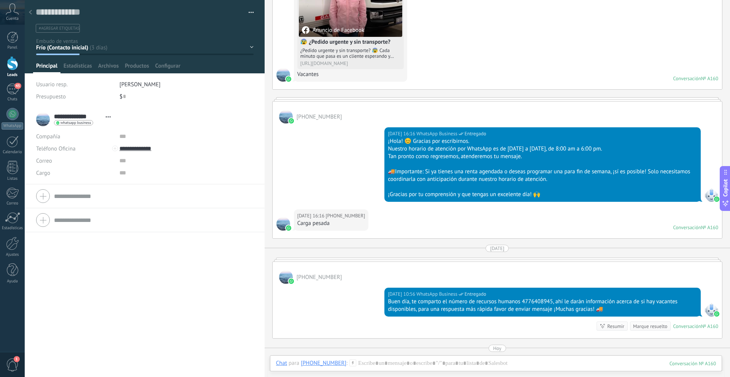
scroll to position [119, 0]
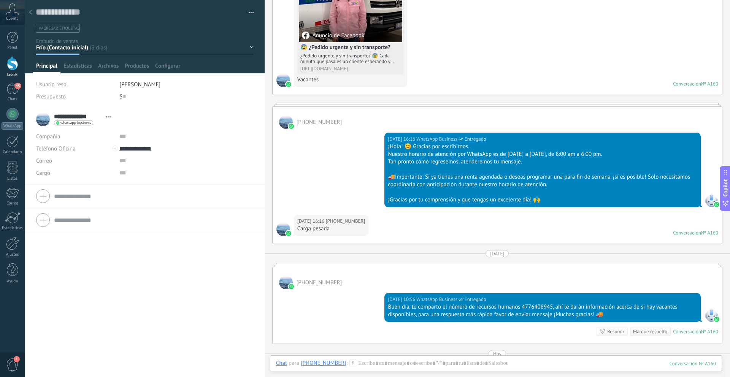
click at [0, 0] on div "Frío (Contacto inicial) Tibio (Seguimiento) Caliente (Cotización) Cierre (Contr…" at bounding box center [0, 0] width 0 height 0
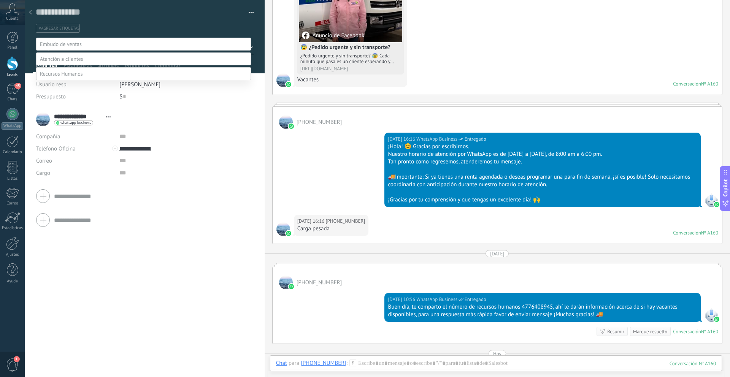
click at [75, 77] on span at bounding box center [61, 73] width 43 height 7
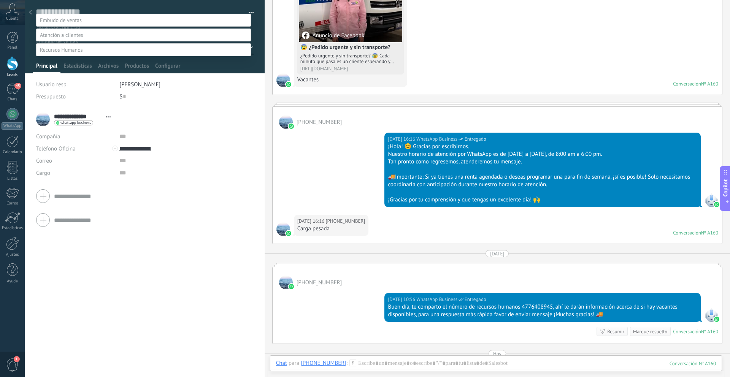
click at [0, 0] on label "Contacto inicial" at bounding box center [0, 0] width 0 height 0
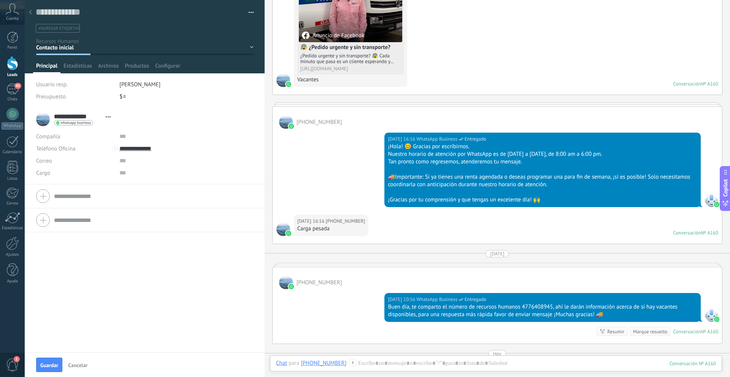
click at [30, 11] on use at bounding box center [30, 12] width 3 height 5
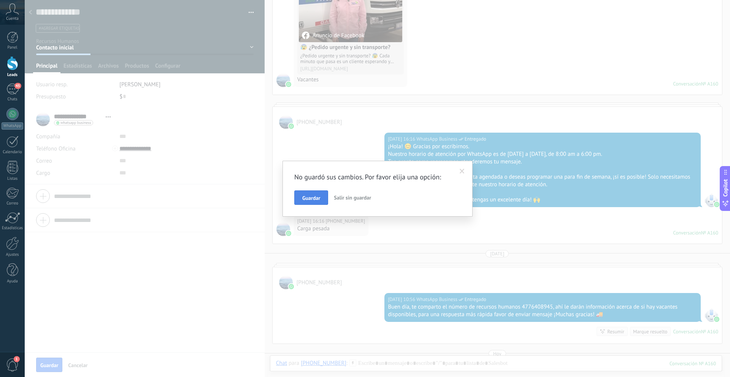
click at [307, 198] on span "Guardar" at bounding box center [311, 198] width 18 height 5
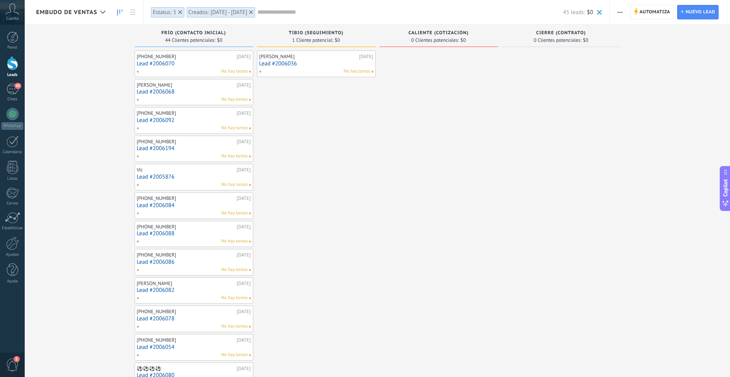
click at [86, 14] on span "Embudo de ventas" at bounding box center [66, 12] width 61 height 7
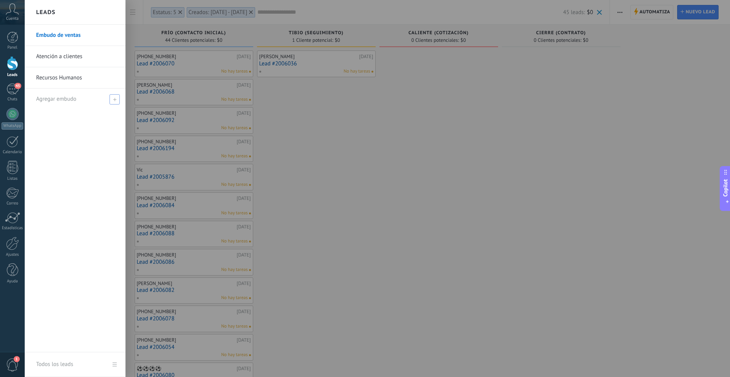
click at [71, 92] on div "Agregar embudo" at bounding box center [77, 99] width 82 height 21
click at [77, 80] on link "Recursos Humanos" at bounding box center [77, 77] width 82 height 21
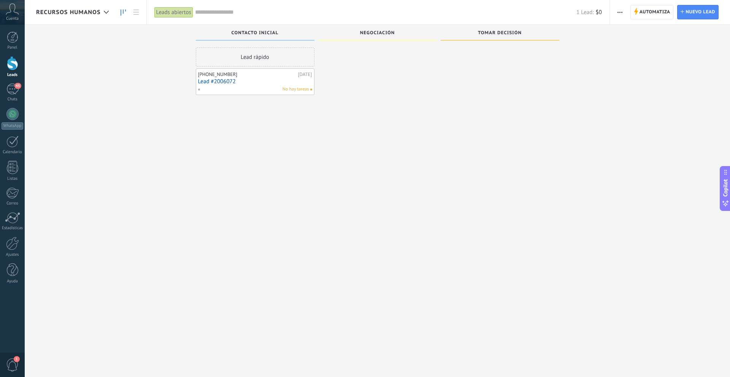
scroll to position [2, 0]
click at [619, 10] on span "button" at bounding box center [620, 12] width 5 height 14
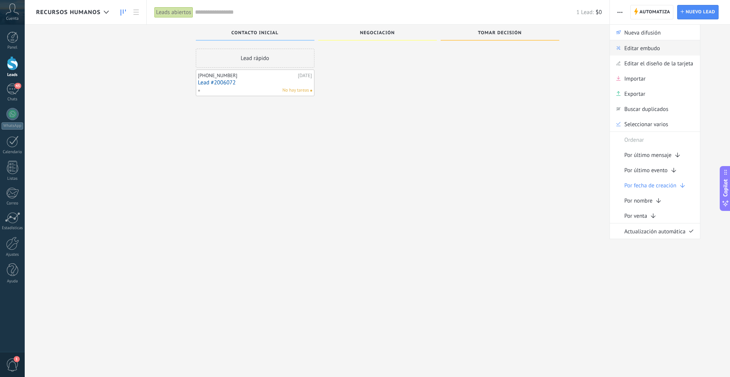
click at [641, 51] on span "Editar embudo" at bounding box center [643, 47] width 36 height 15
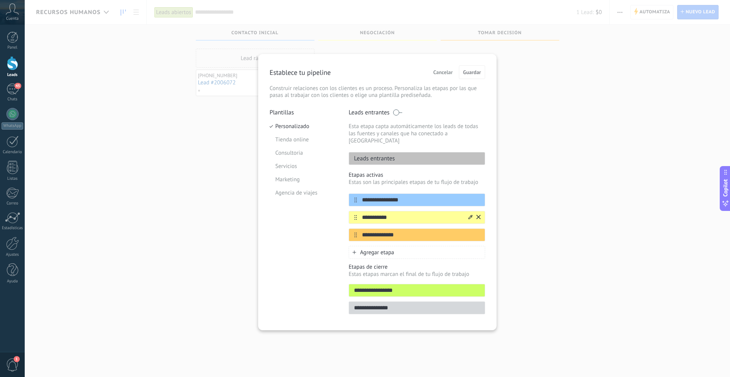
click at [398, 214] on input "**********" at bounding box center [412, 218] width 110 height 8
drag, startPoint x: 409, startPoint y: 211, endPoint x: 352, endPoint y: 211, distance: 57.1
click at [352, 211] on div "**********" at bounding box center [417, 217] width 137 height 13
type input "**********"
click at [421, 231] on input "**********" at bounding box center [412, 235] width 110 height 8
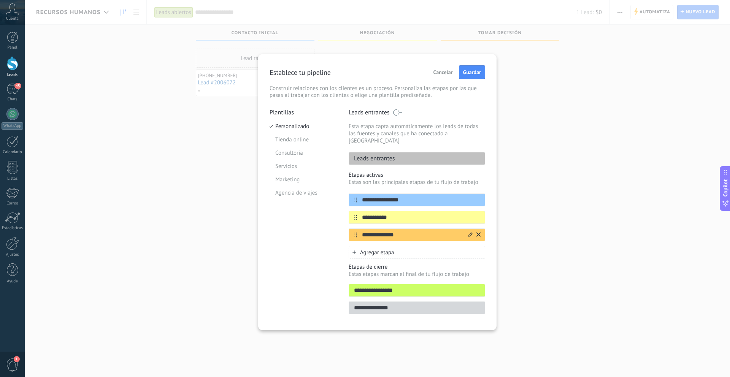
click at [421, 231] on input "**********" at bounding box center [412, 235] width 110 height 8
click at [466, 231] on input "**********" at bounding box center [412, 235] width 110 height 8
type input "**********"
click at [470, 232] on icon at bounding box center [471, 234] width 4 height 5
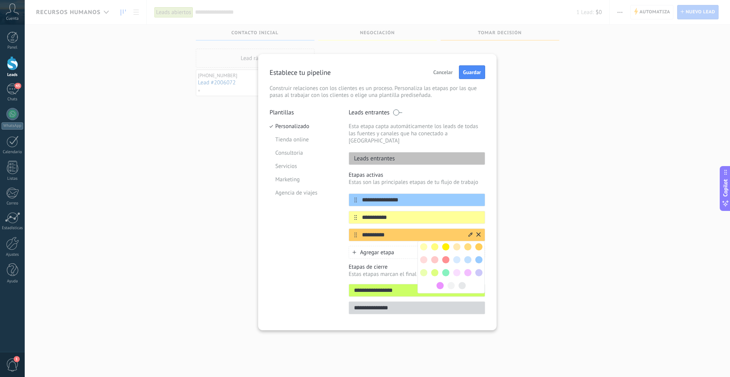
click at [482, 269] on span at bounding box center [479, 272] width 7 height 7
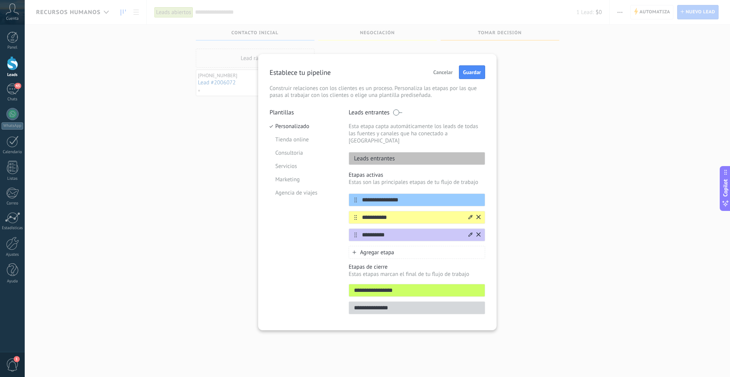
click at [471, 215] on icon at bounding box center [471, 217] width 4 height 5
click at [458, 239] on span at bounding box center [456, 242] width 7 height 7
click at [469, 70] on span "Guardar" at bounding box center [472, 72] width 18 height 5
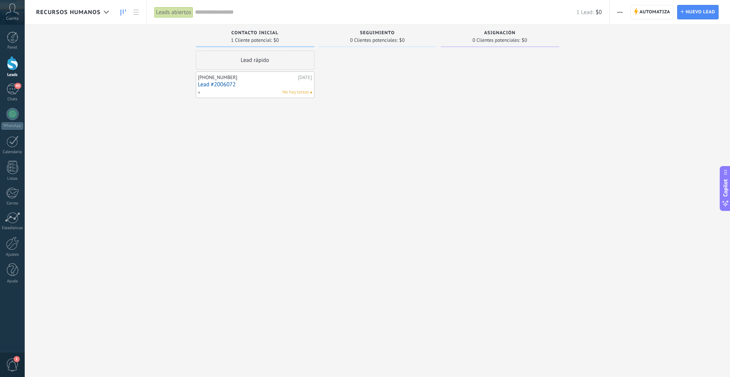
click at [87, 11] on span "Recursos Humanos" at bounding box center [68, 12] width 65 height 7
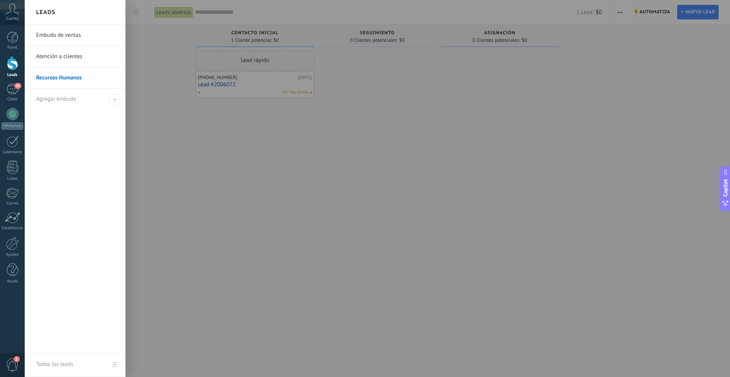
click at [76, 37] on link "Embudo de ventas" at bounding box center [77, 35] width 82 height 21
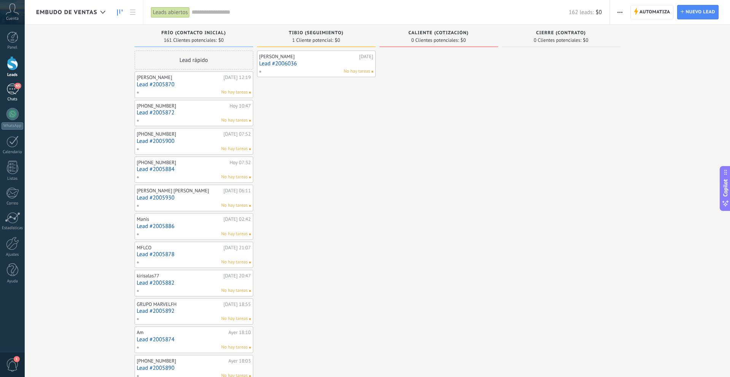
click at [14, 98] on div "Chats" at bounding box center [13, 99] width 22 height 5
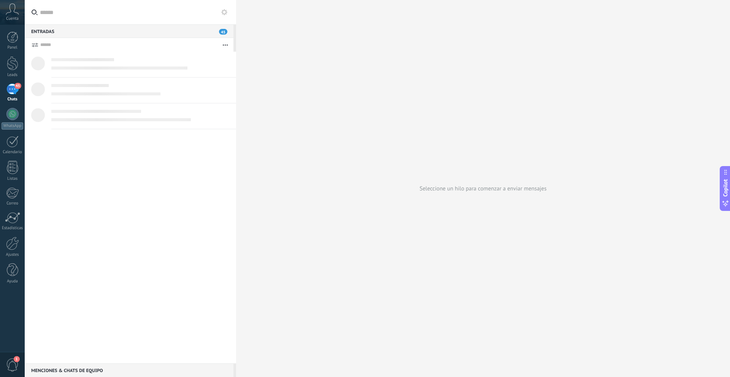
click at [222, 14] on icon at bounding box center [224, 12] width 6 height 6
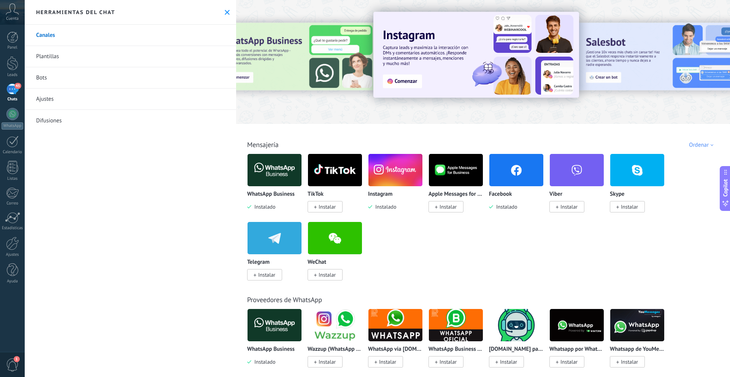
click at [84, 56] on link "Plantillas" at bounding box center [131, 56] width 212 height 21
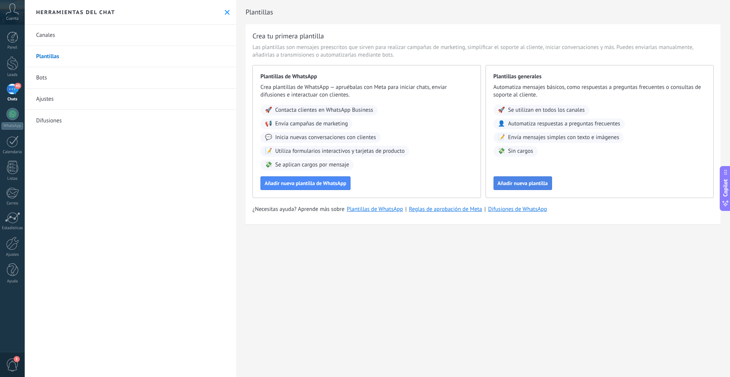
click at [519, 186] on span "Añadir nueva plantilla" at bounding box center [523, 183] width 50 height 5
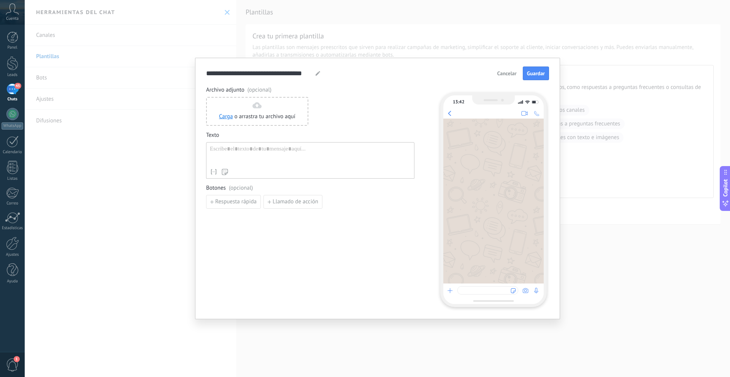
click at [261, 148] on div at bounding box center [310, 155] width 201 height 19
click at [290, 73] on input "**********" at bounding box center [259, 73] width 107 height 9
drag, startPoint x: 311, startPoint y: 73, endPoint x: 204, endPoint y: 76, distance: 107.3
click at [204, 76] on div "**********" at bounding box center [377, 189] width 365 height 262
type input "**********"
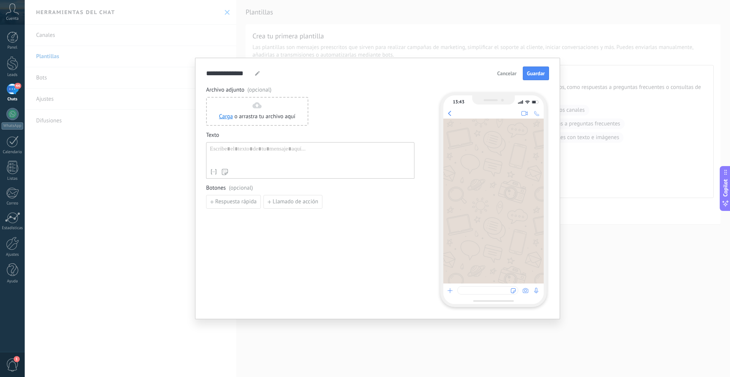
click at [228, 148] on div at bounding box center [310, 155] width 201 height 19
click at [241, 200] on span "Respuesta rápida" at bounding box center [235, 201] width 41 height 5
click at [260, 150] on div "**********" at bounding box center [310, 155] width 201 height 19
drag, startPoint x: 328, startPoint y: 212, endPoint x: 252, endPoint y: 143, distance: 101.8
click at [327, 212] on div "0/20 Añadir quick reply" at bounding box center [310, 210] width 208 height 31
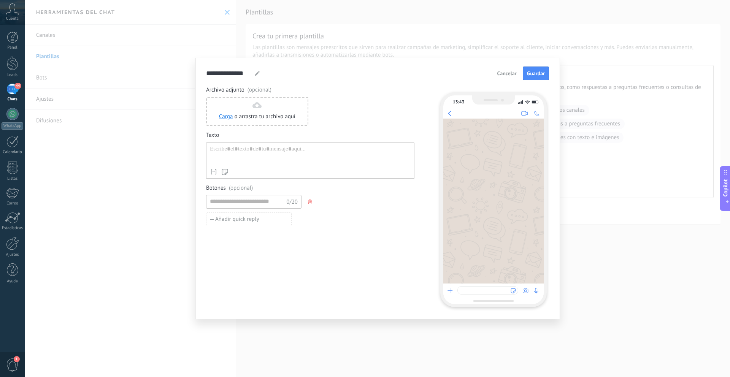
click at [258, 149] on div at bounding box center [310, 155] width 201 height 19
click at [508, 73] on span "Cancelar" at bounding box center [507, 73] width 19 height 5
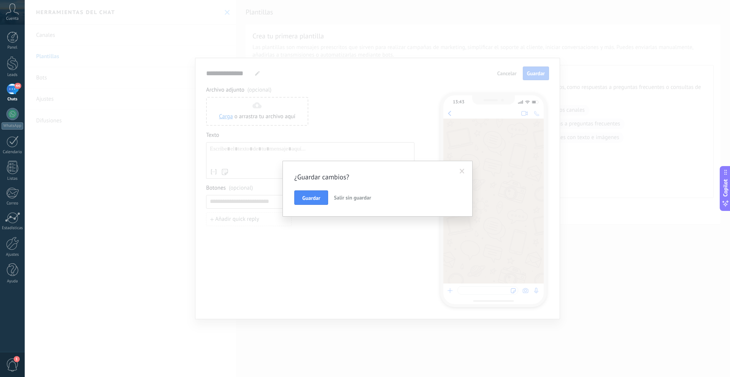
click at [353, 195] on span "Salir sin guardar" at bounding box center [352, 197] width 37 height 7
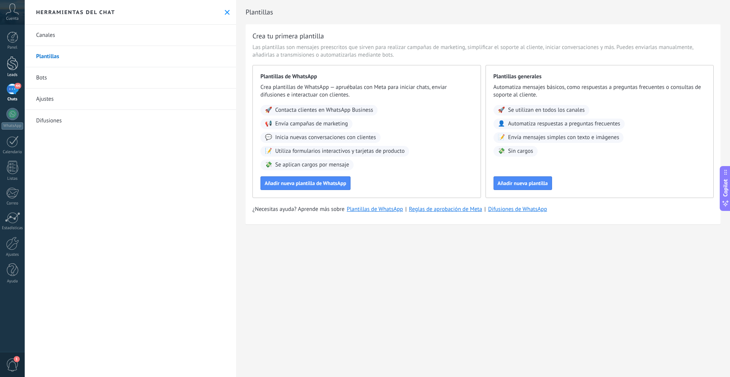
click at [15, 68] on div at bounding box center [12, 63] width 11 height 14
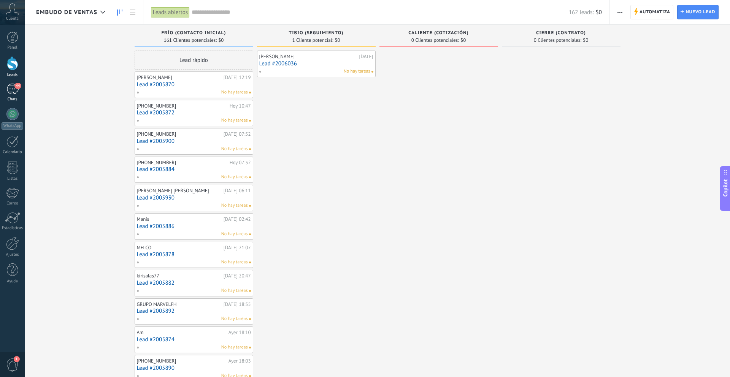
click at [12, 86] on div "44" at bounding box center [12, 89] width 12 height 11
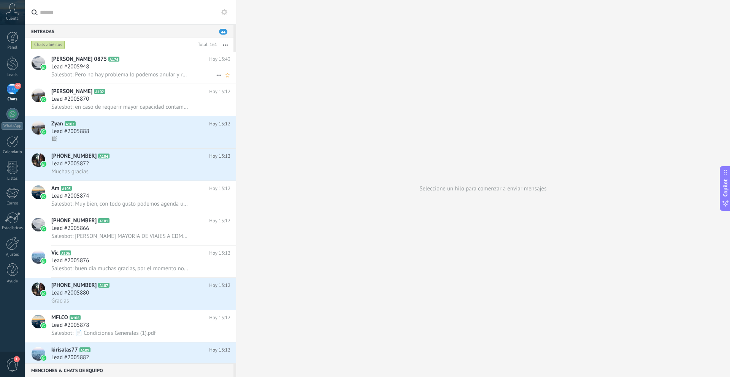
click at [92, 70] on h3 "Lead #2005948" at bounding box center [71, 67] width 41 height 8
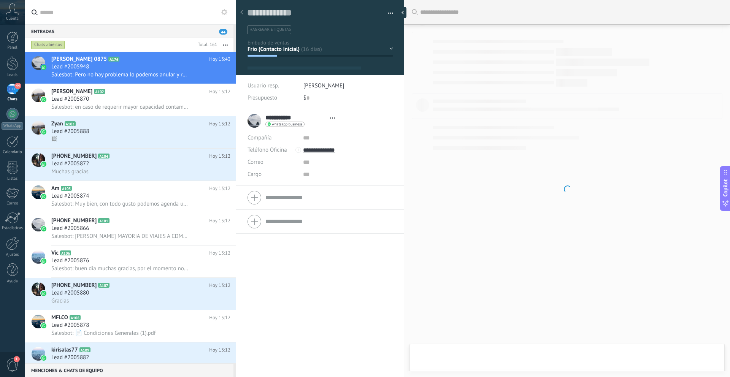
type textarea "**********"
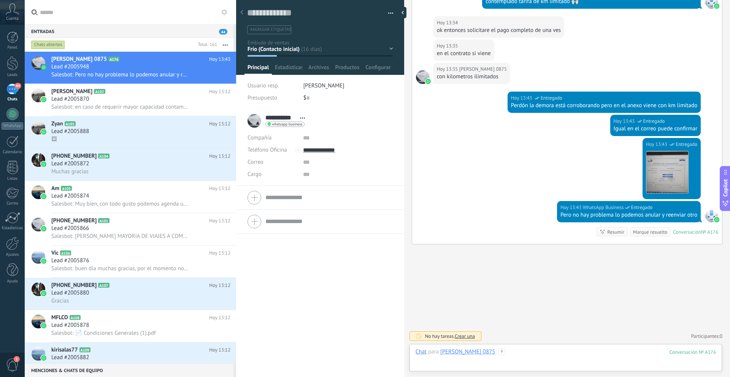
click at [502, 353] on div at bounding box center [566, 359] width 301 height 23
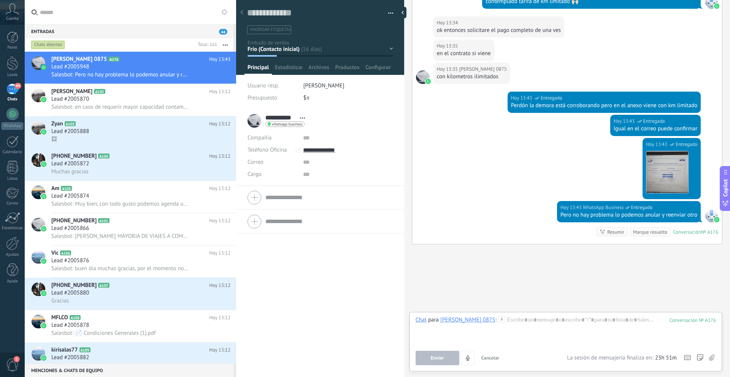
click at [506, 320] on div at bounding box center [566, 331] width 301 height 29
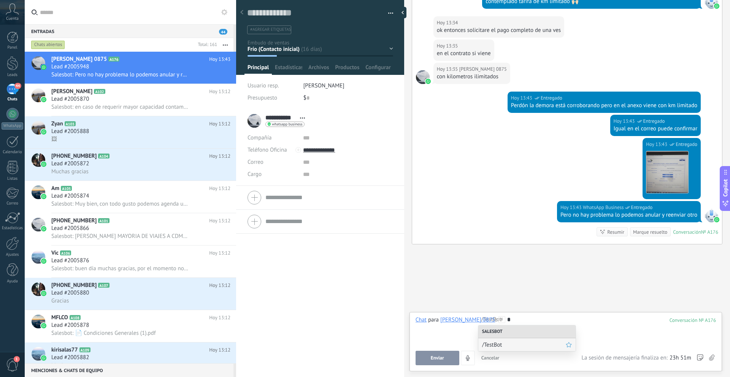
click at [514, 346] on span "/TestBot" at bounding box center [524, 345] width 84 height 7
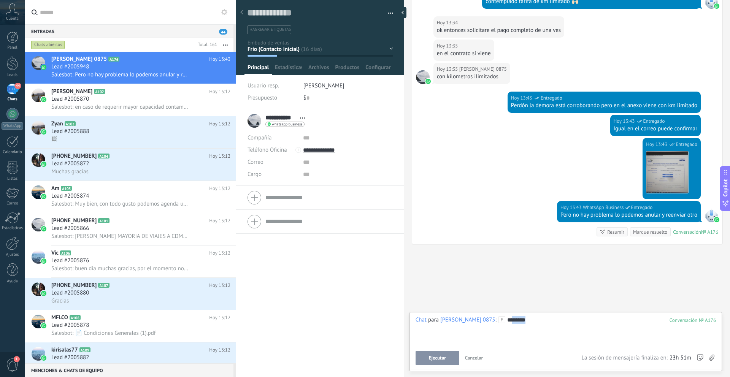
drag, startPoint x: 516, startPoint y: 320, endPoint x: 606, endPoint y: 350, distance: 94.8
click at [485, 320] on div "********" at bounding box center [566, 331] width 301 height 29
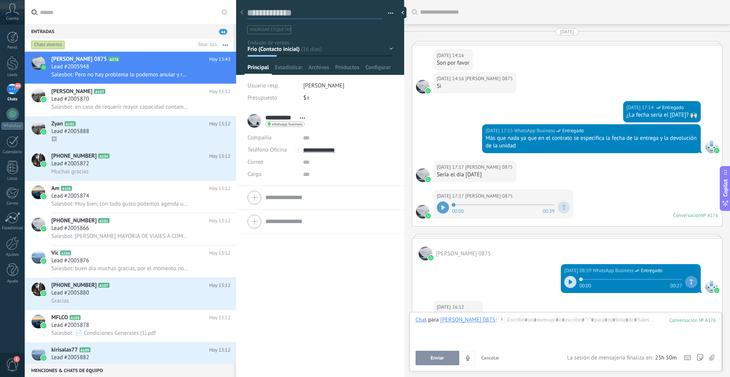
click at [288, 14] on textarea at bounding box center [314, 13] width 135 height 12
click at [371, 119] on div "**********" at bounding box center [320, 120] width 145 height 19
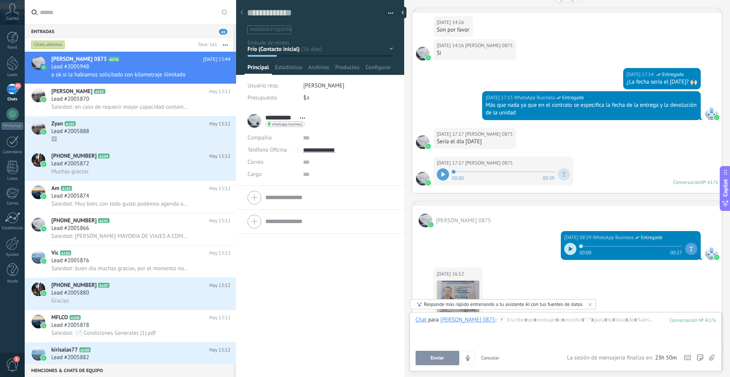
scroll to position [78, 0]
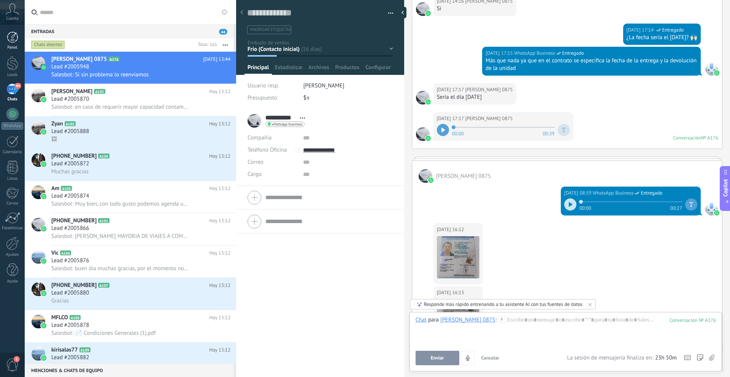
click at [20, 43] on link "Panel" at bounding box center [12, 41] width 25 height 19
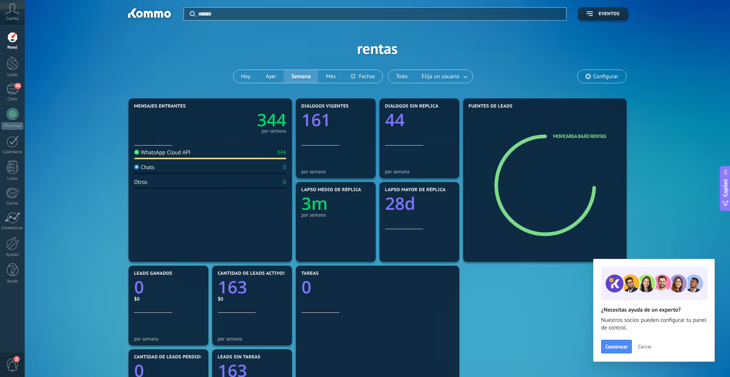
click at [165, 52] on div "Aplicar Eventos rentas [DATE] [DATE] Semana Mes Todo Elija un usuario Configurar" at bounding box center [377, 48] width 683 height 97
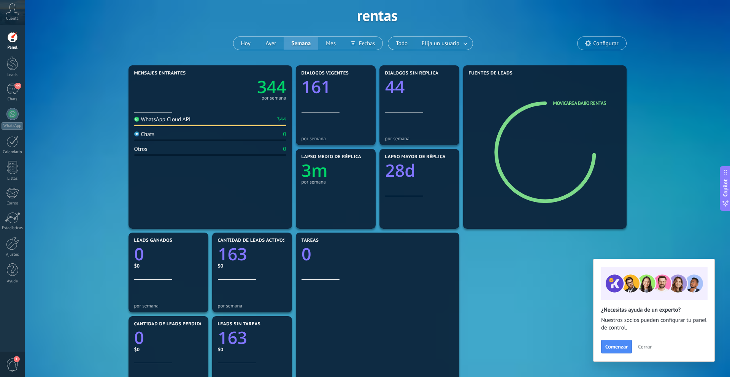
scroll to position [45, 0]
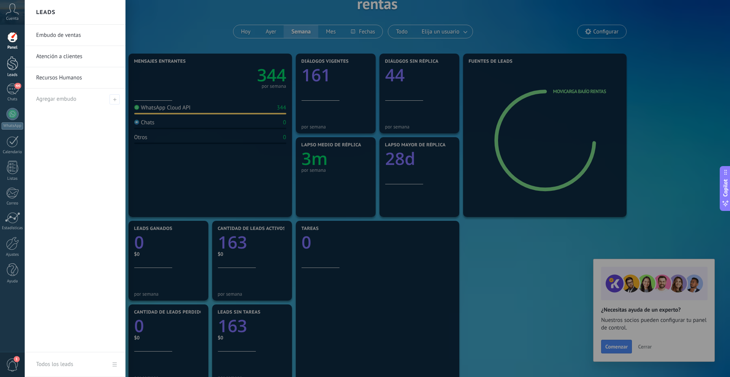
click at [14, 68] on div at bounding box center [12, 63] width 11 height 14
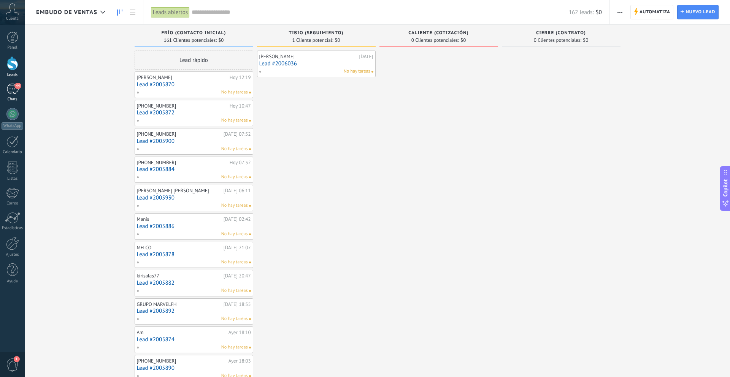
click at [18, 88] on span "44" at bounding box center [17, 86] width 6 height 6
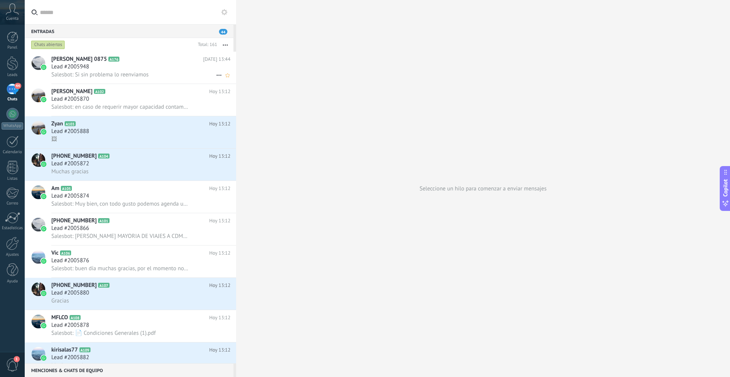
click at [124, 73] on span "Salesbot: Si sin problema lo reenviamos" at bounding box center [99, 74] width 97 height 7
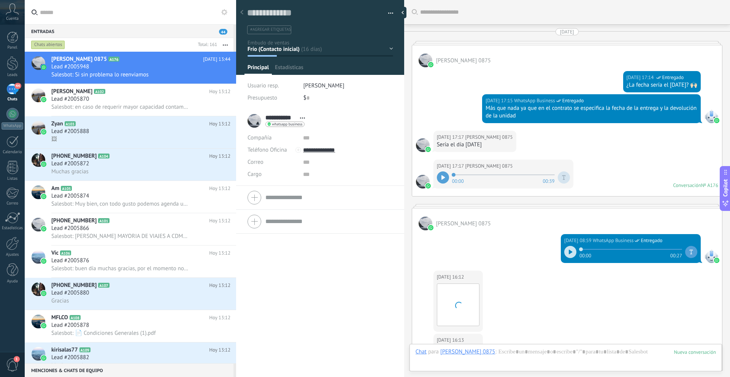
scroll to position [1410, 0]
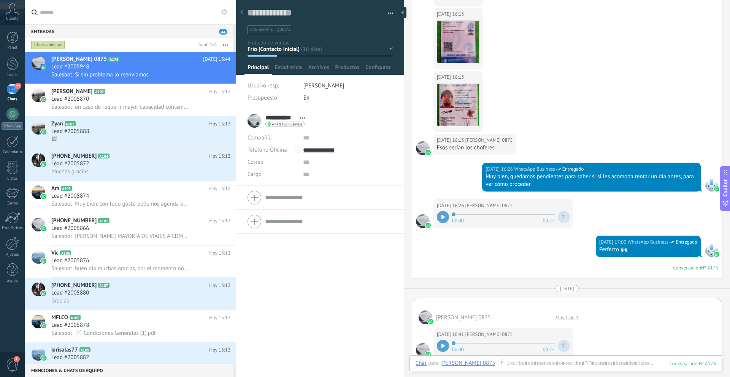
type textarea "**********"
